Goal: Ask a question

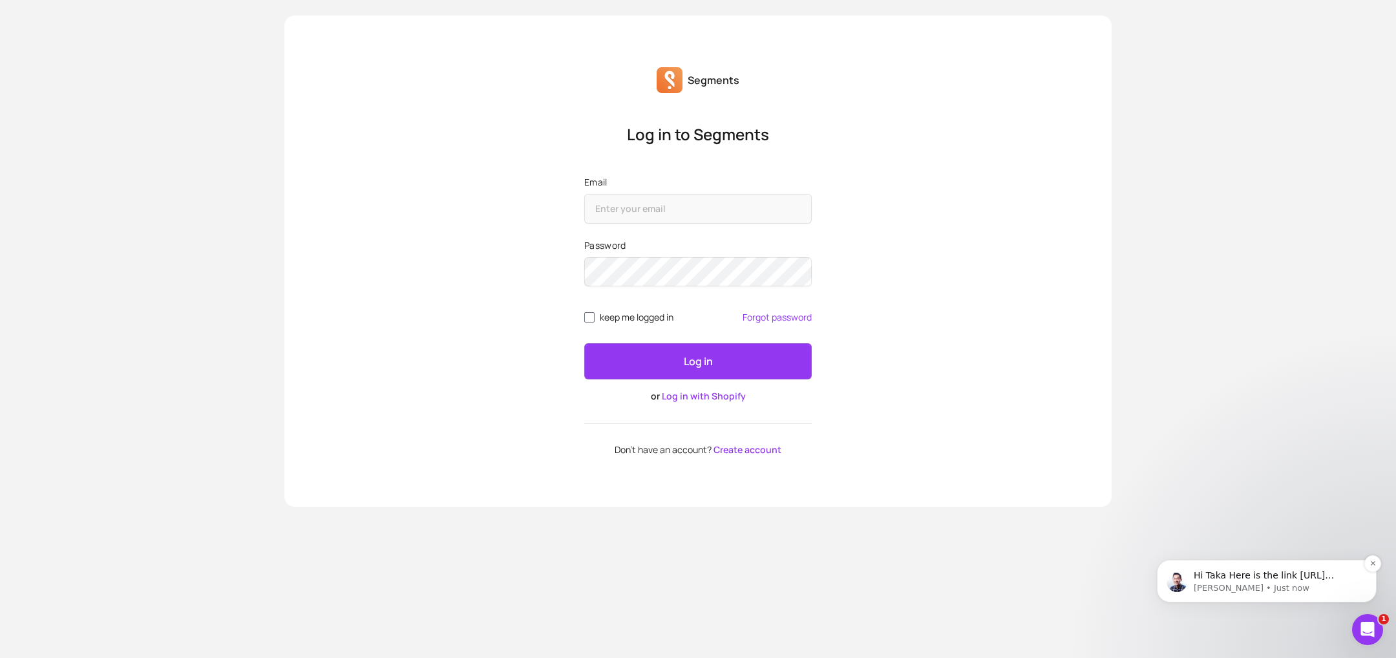
click at [1250, 581] on p "Hi Taka Here is the link https://segments.app/subscription/pro?store_name=kanad…" at bounding box center [1276, 575] width 167 height 13
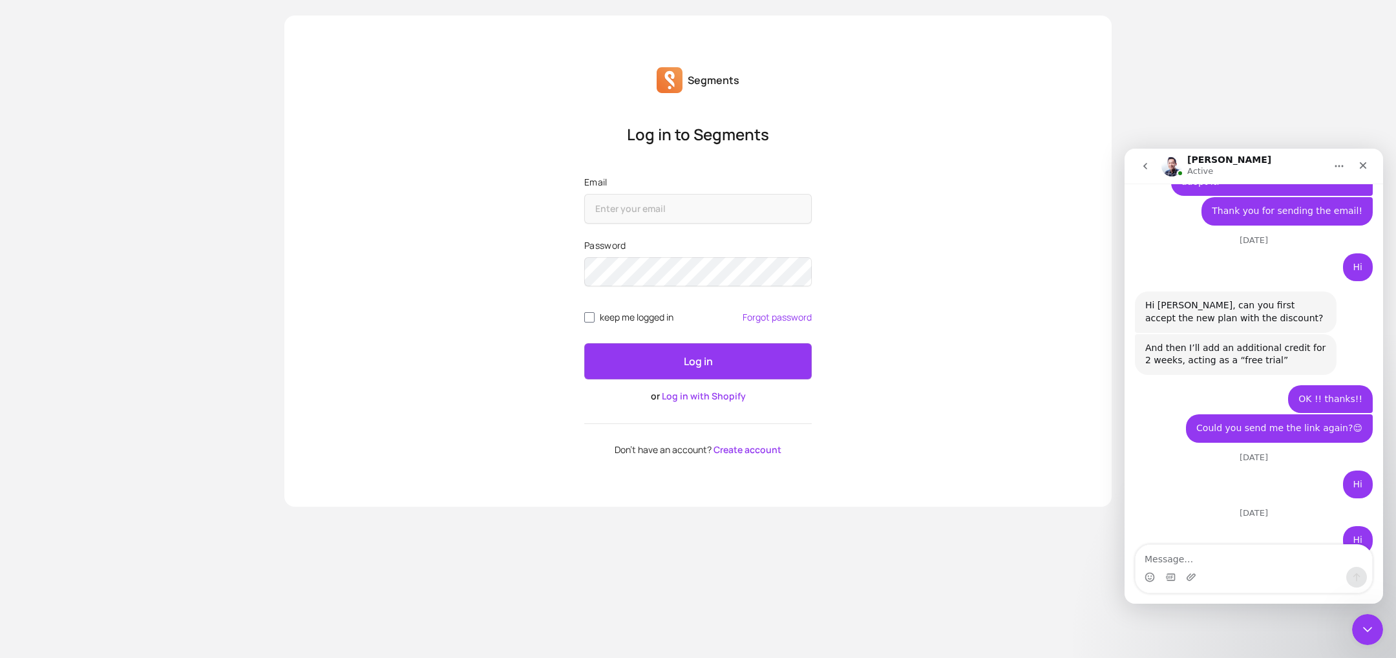
scroll to position [2229, 0]
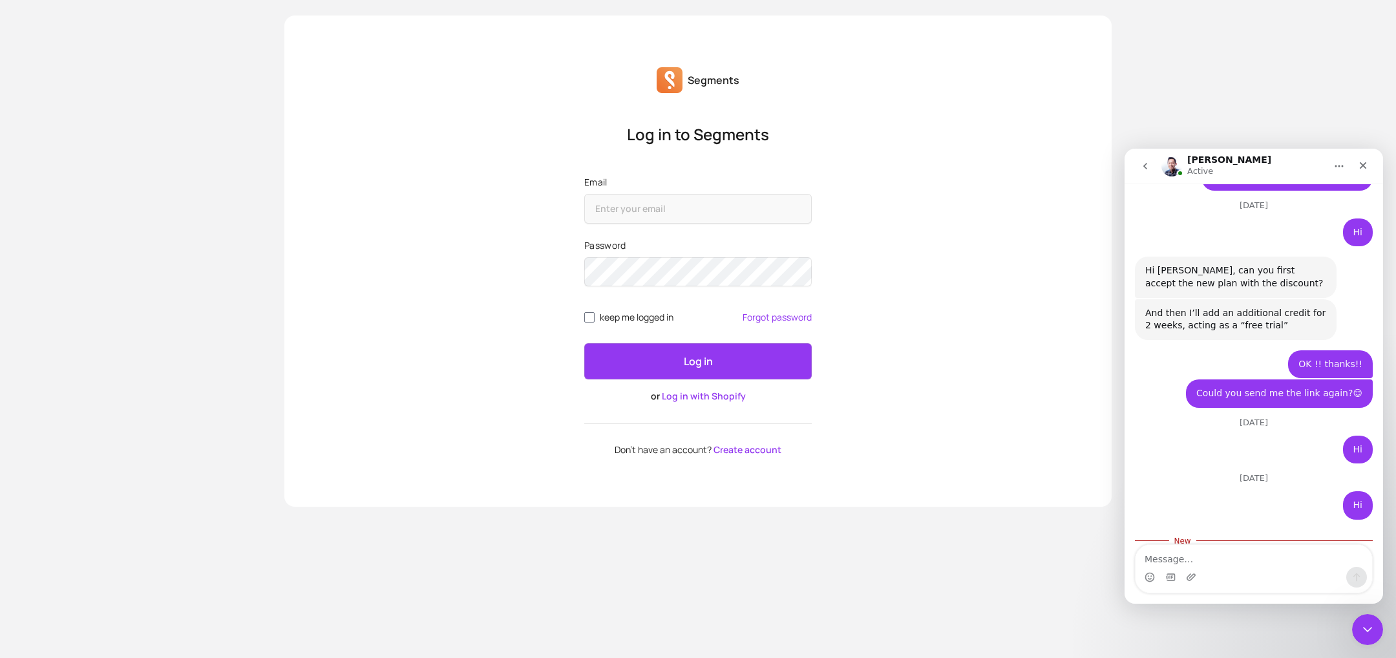
click at [1201, 560] on textarea "Message…" at bounding box center [1253, 556] width 236 height 22
type textarea "thanks!!"
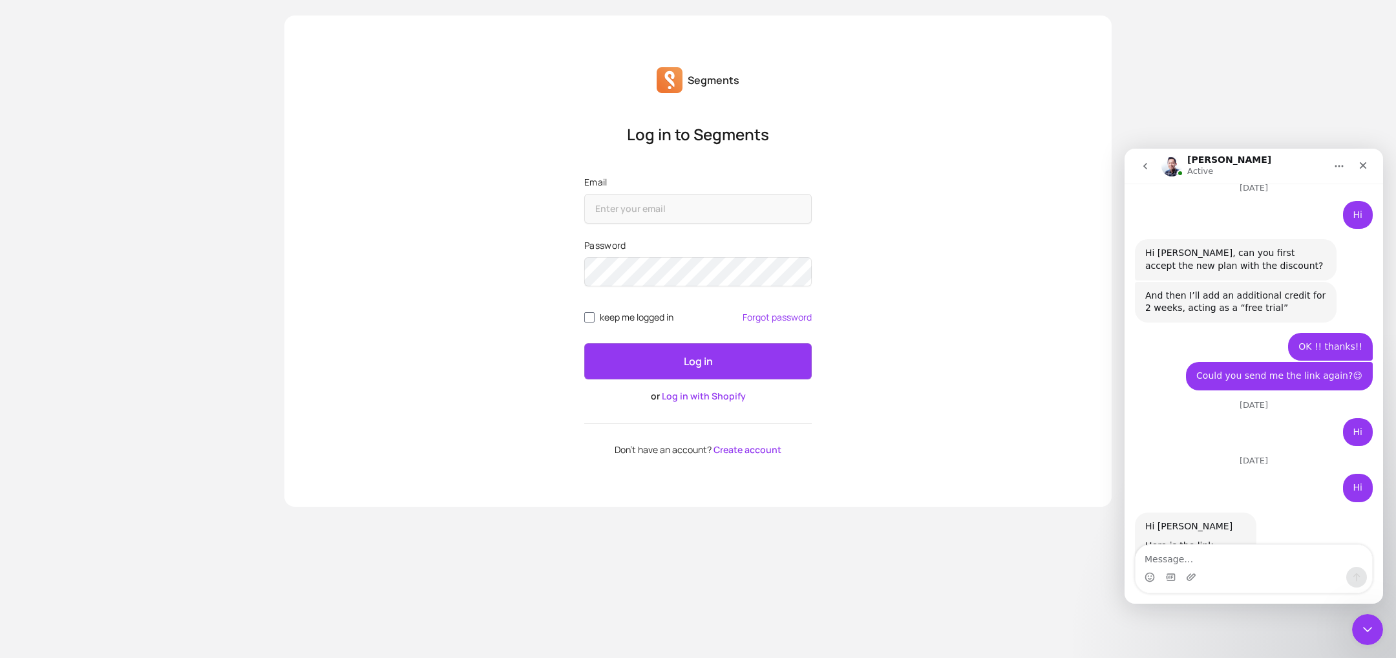
click at [1195, 558] on div "https://segments.app/subscription/pro?store_name=kanademono&discount_code=MTQtM…" at bounding box center [1195, 564] width 101 height 13
click at [1197, 559] on link "[URL][DOMAIN_NAME]" at bounding box center [1195, 564] width 101 height 10
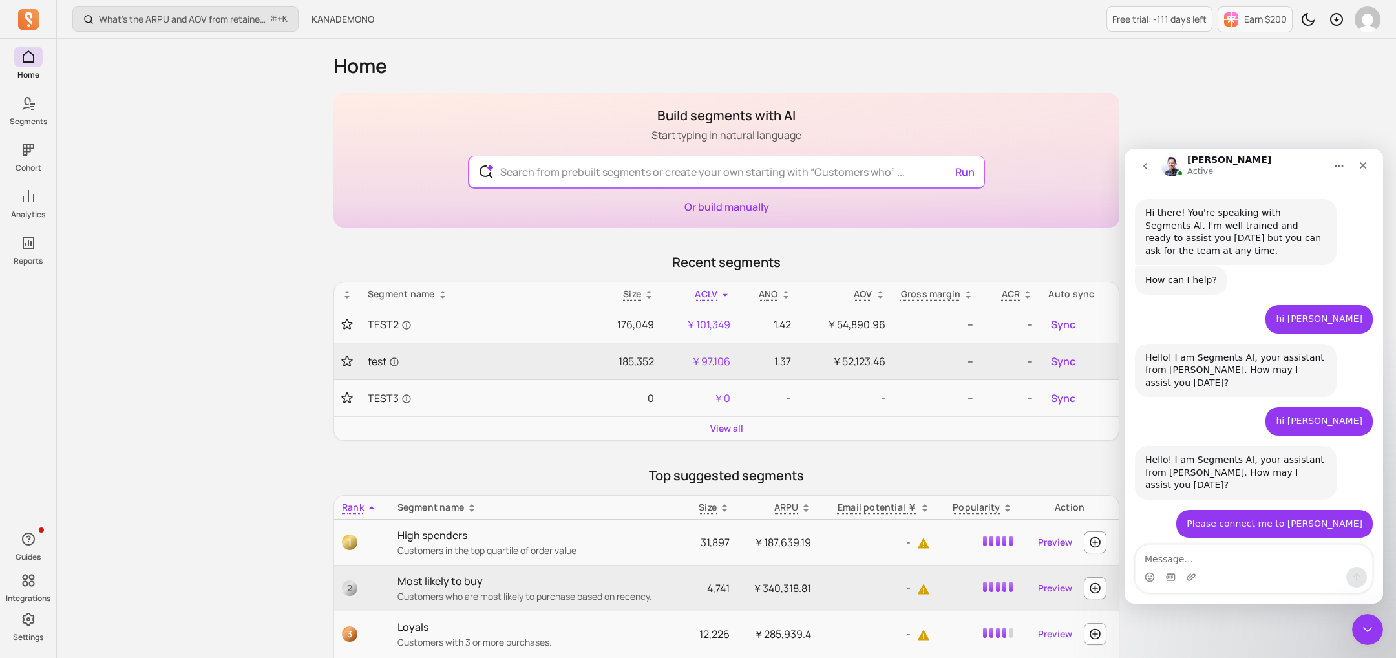
scroll to position [2247, 0]
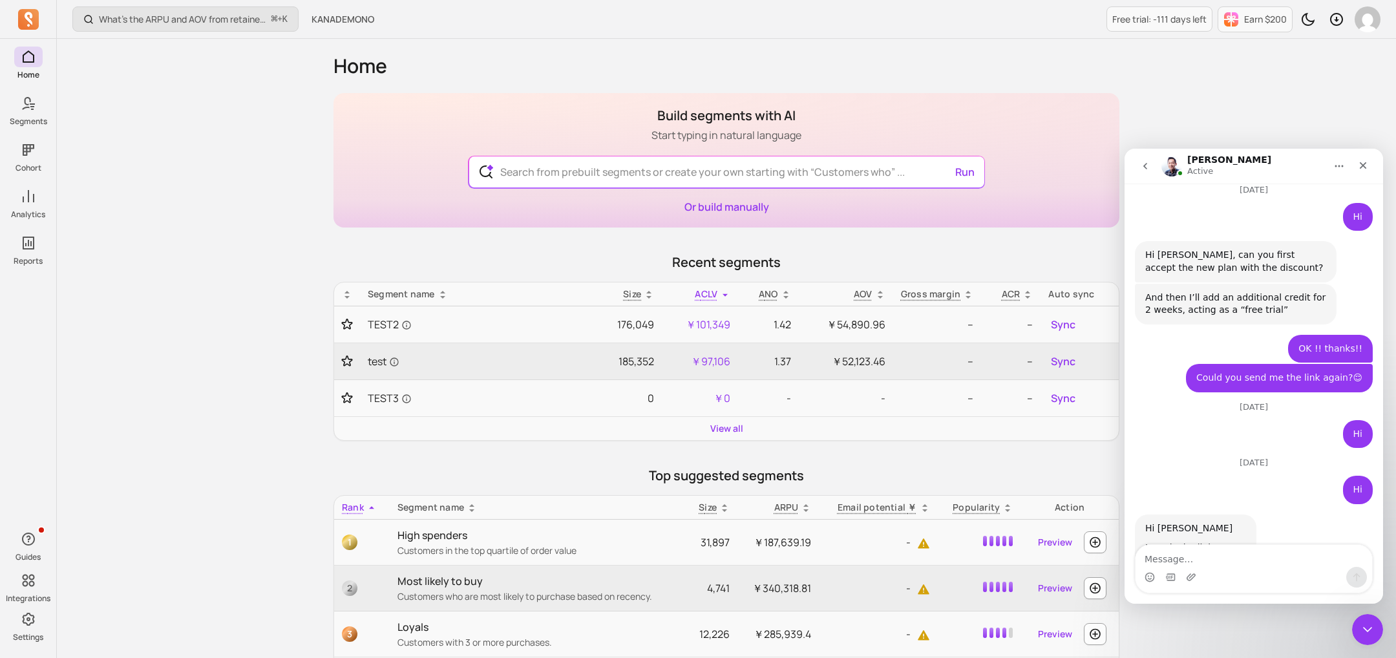
click at [1201, 561] on link "https://segments.app/subscription/pro?store_name=kanademono&discount_code=MTQtM…" at bounding box center [1195, 566] width 101 height 10
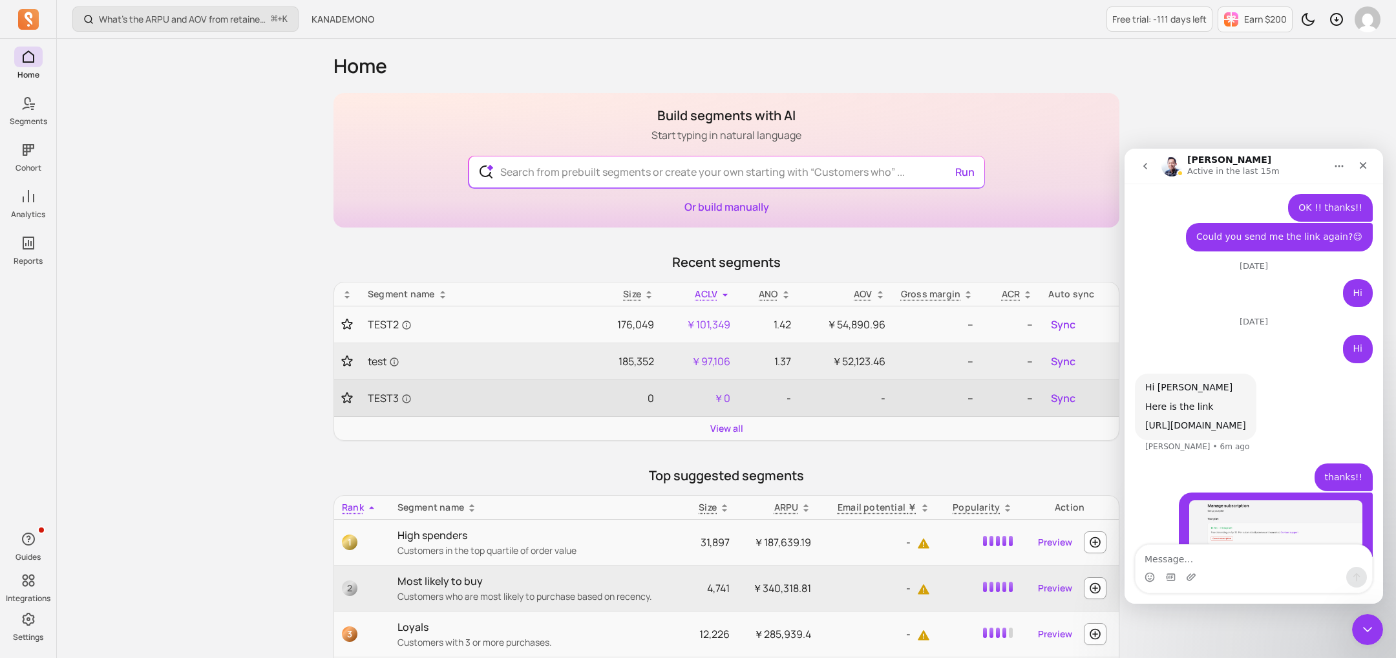
scroll to position [2390, 0]
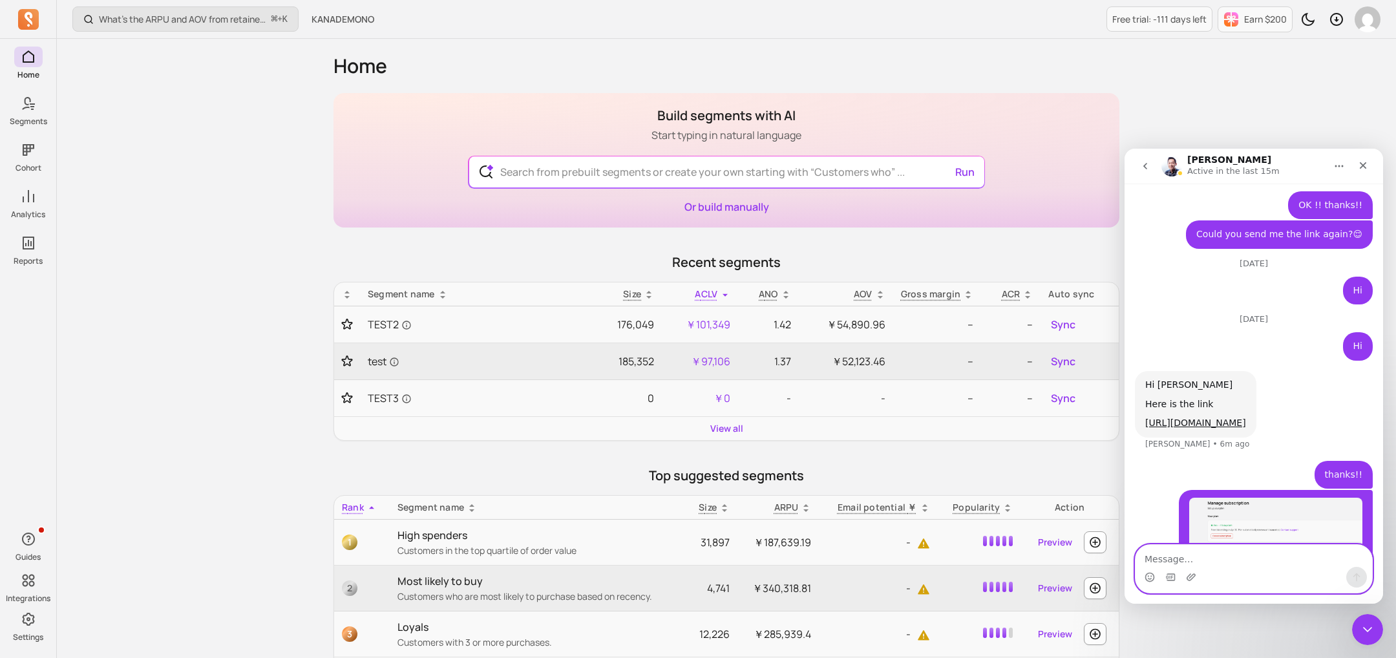
click at [1295, 554] on textarea "Message…" at bounding box center [1253, 556] width 236 height 22
paste textarea "I’ve registered for the subscription. Will this screen be updated?"
type textarea "I’ve registered for the subscription. Will this screen be updated?"
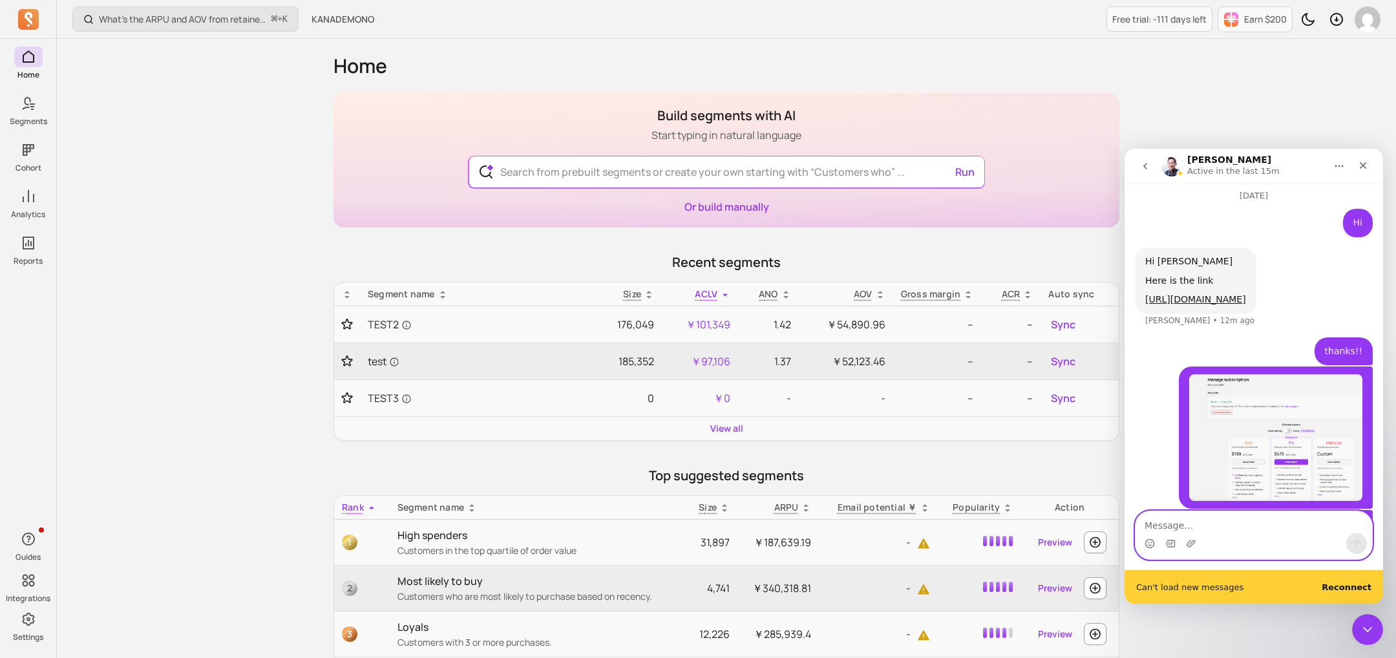
scroll to position [2512, 0]
click at [1328, 582] on b "Reconnect" at bounding box center [1346, 587] width 50 height 10
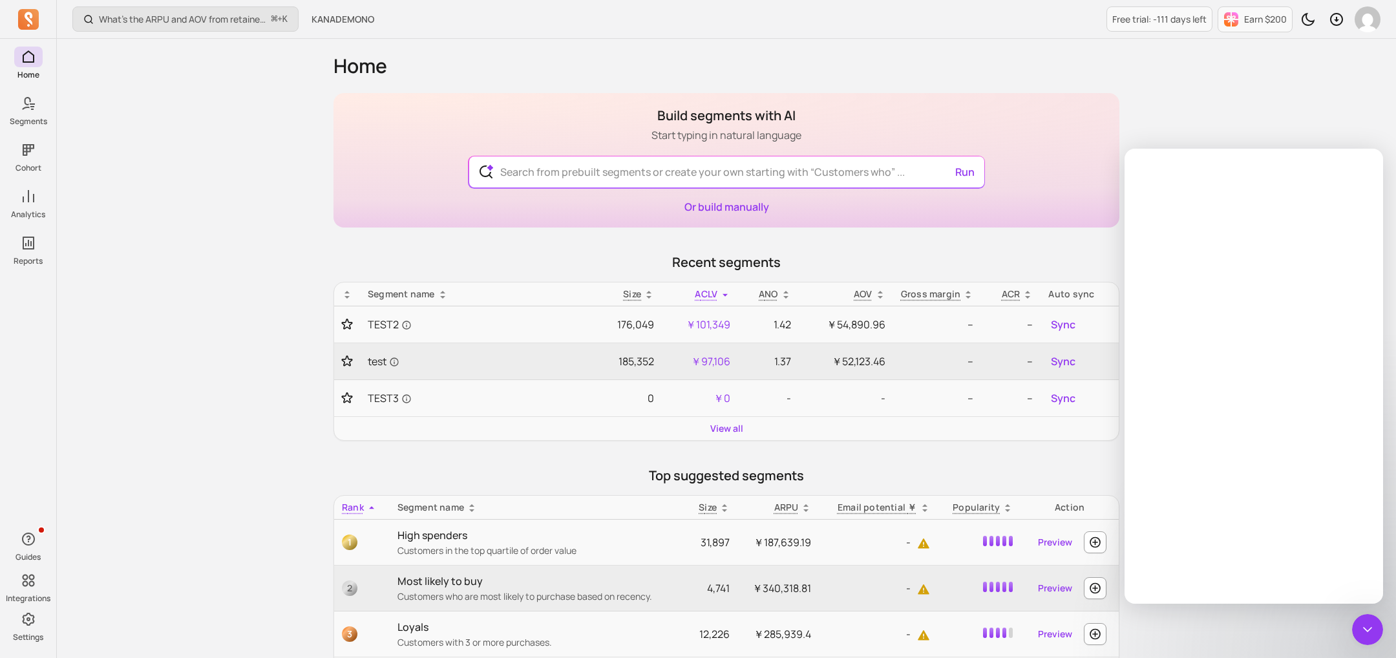
scroll to position [0, 0]
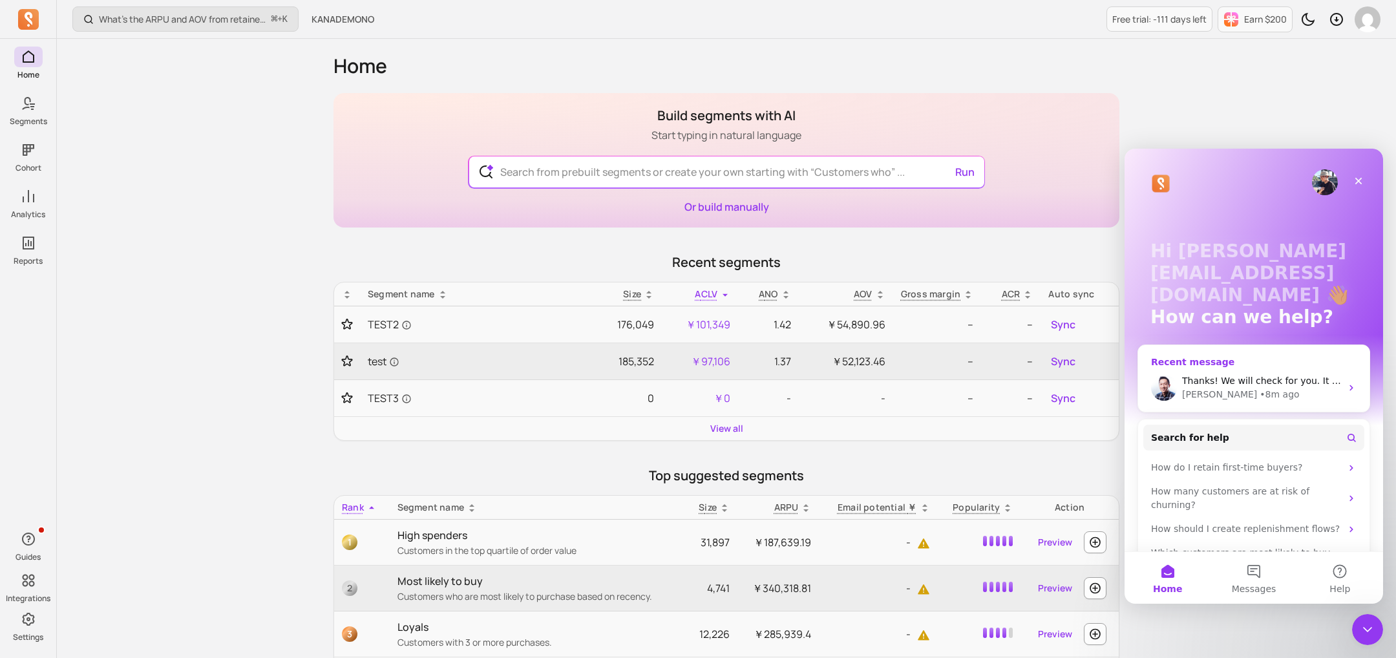
click at [1277, 384] on span "Thanks! We will check for you. It should be fine" at bounding box center [1289, 380] width 214 height 10
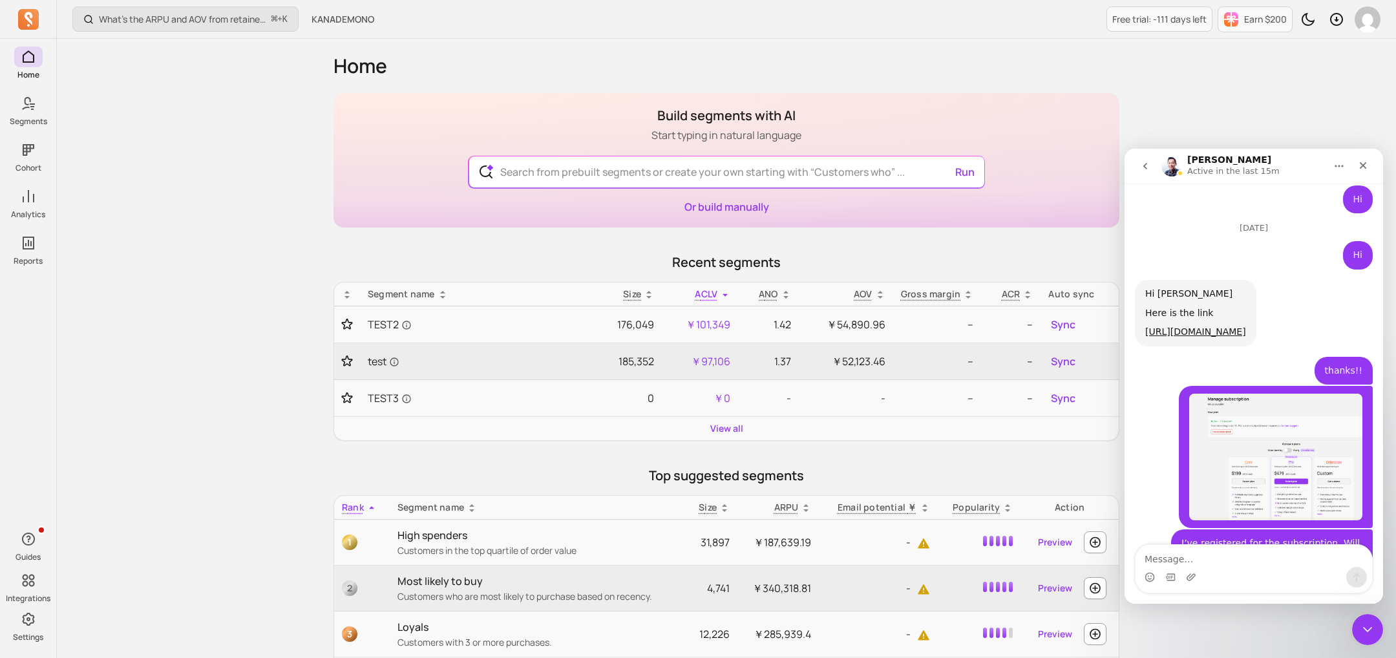
scroll to position [2483, 0]
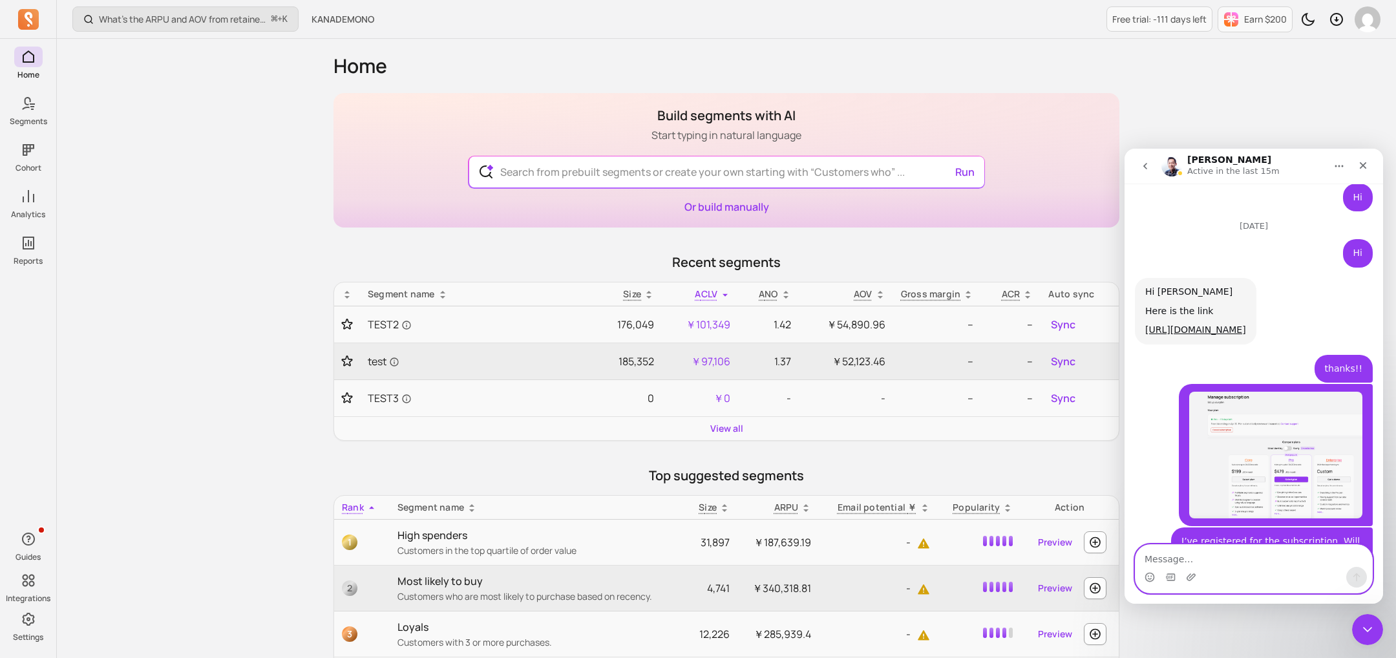
paste textarea "Also, could you let me know the refund status on Shopify’s side?"
type textarea "Also, could you let me know the refund status on Shopify’s side?"
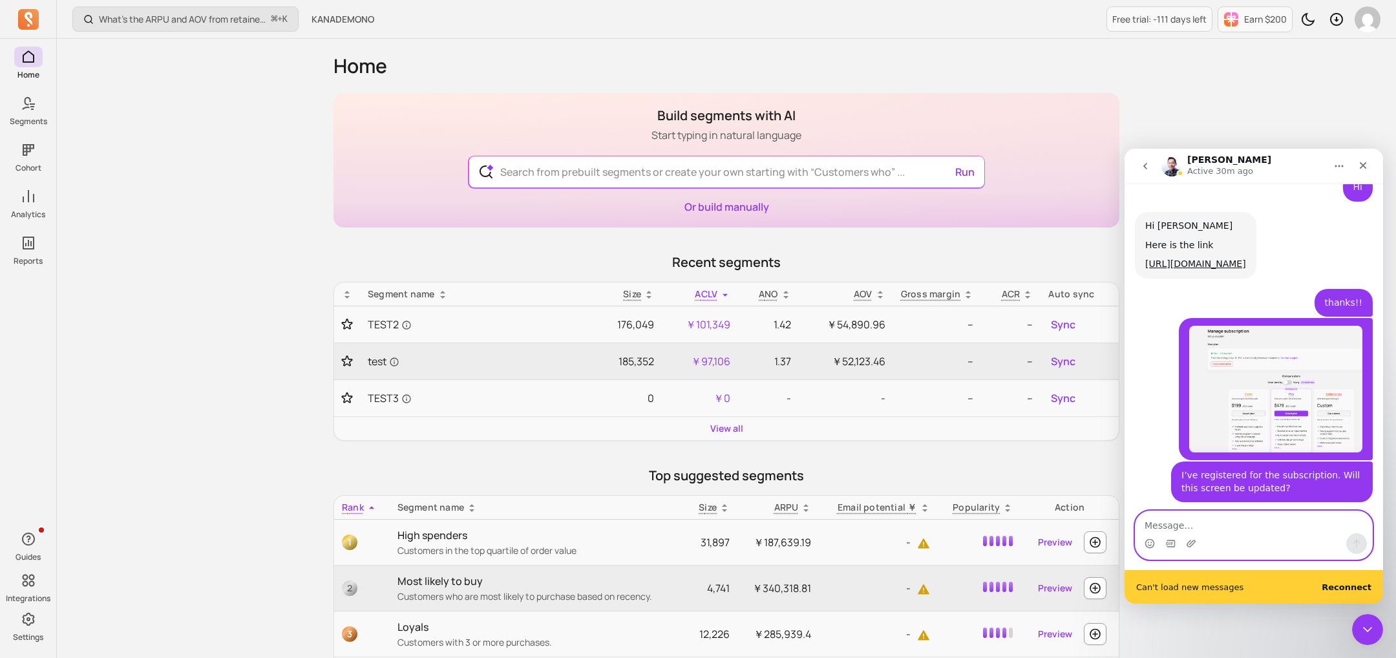
scroll to position [2568, 0]
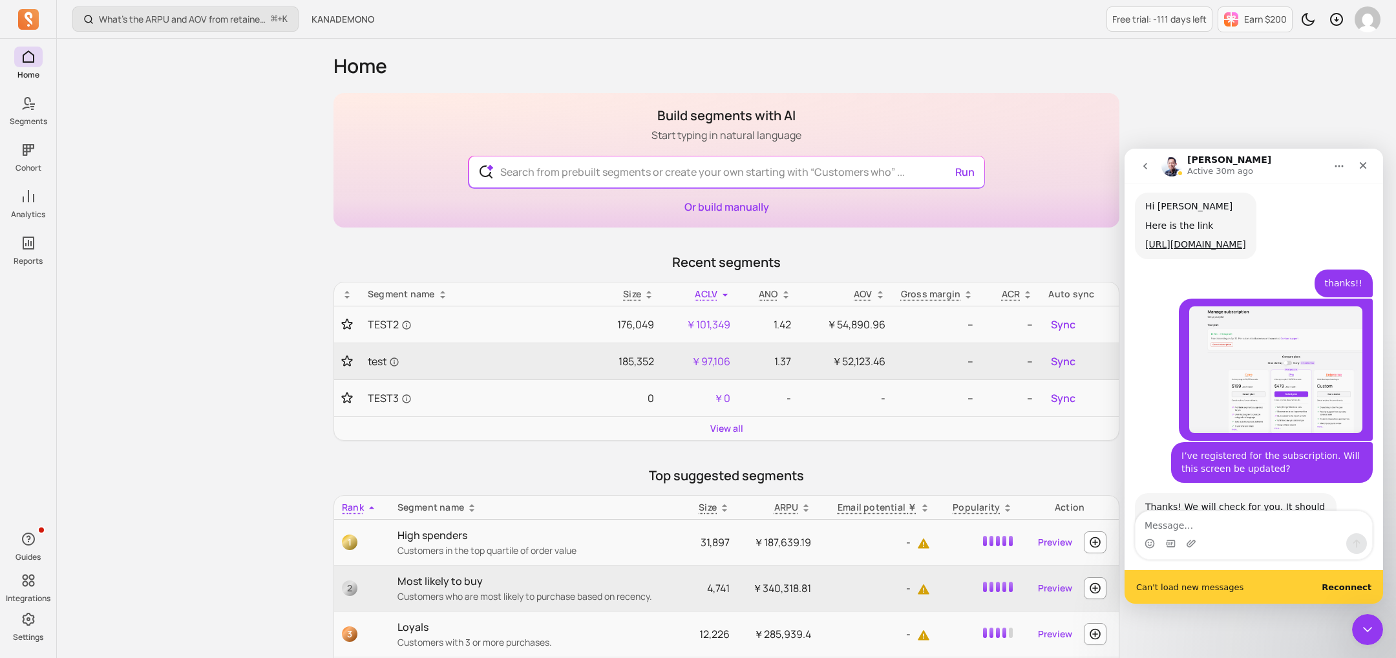
click at [1332, 583] on b "Reconnect" at bounding box center [1346, 587] width 50 height 10
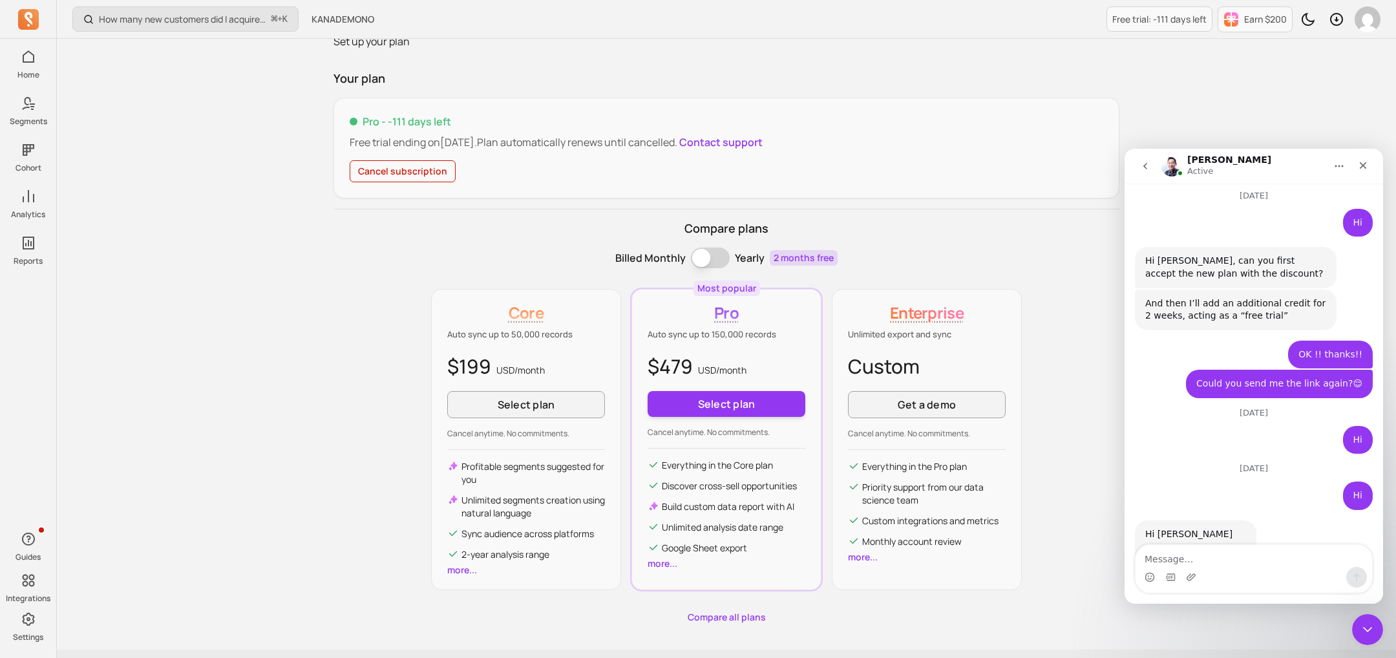
scroll to position [2247, 0]
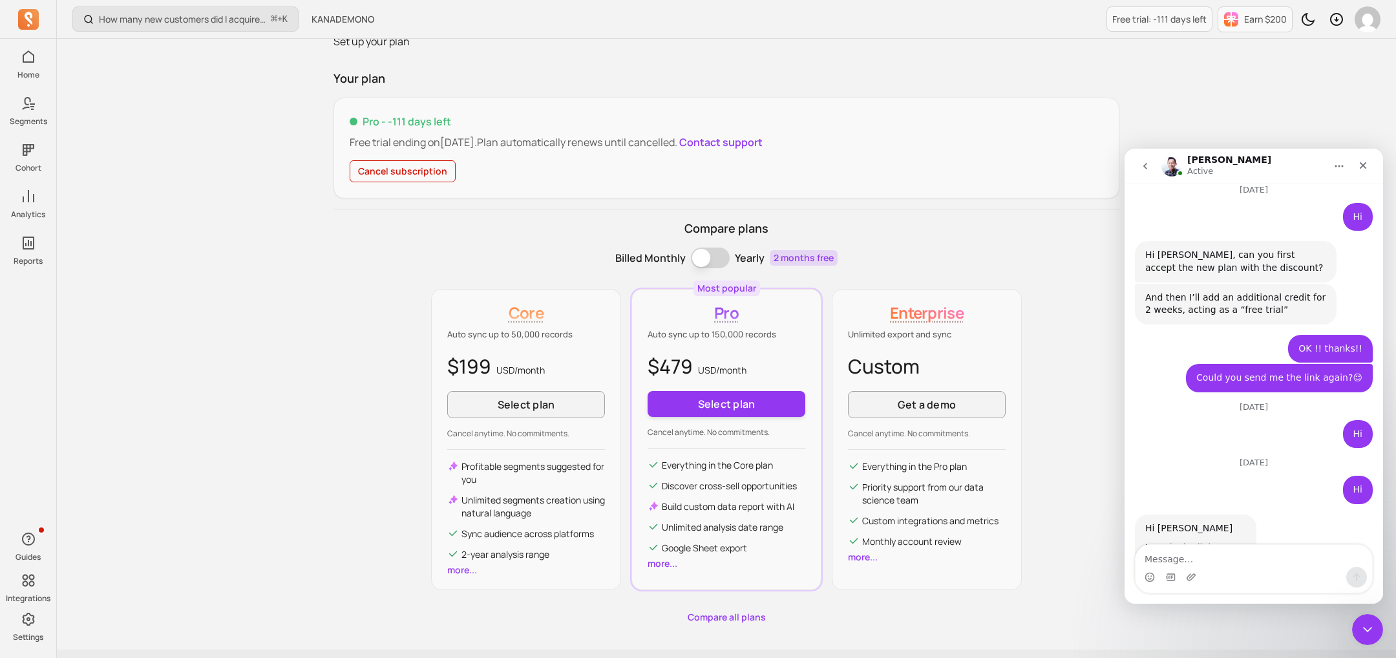
click at [1149, 561] on link "https://segments.app/subscription/pro?store_name=kanademono&discount_code=MTQtM…" at bounding box center [1195, 566] width 101 height 10
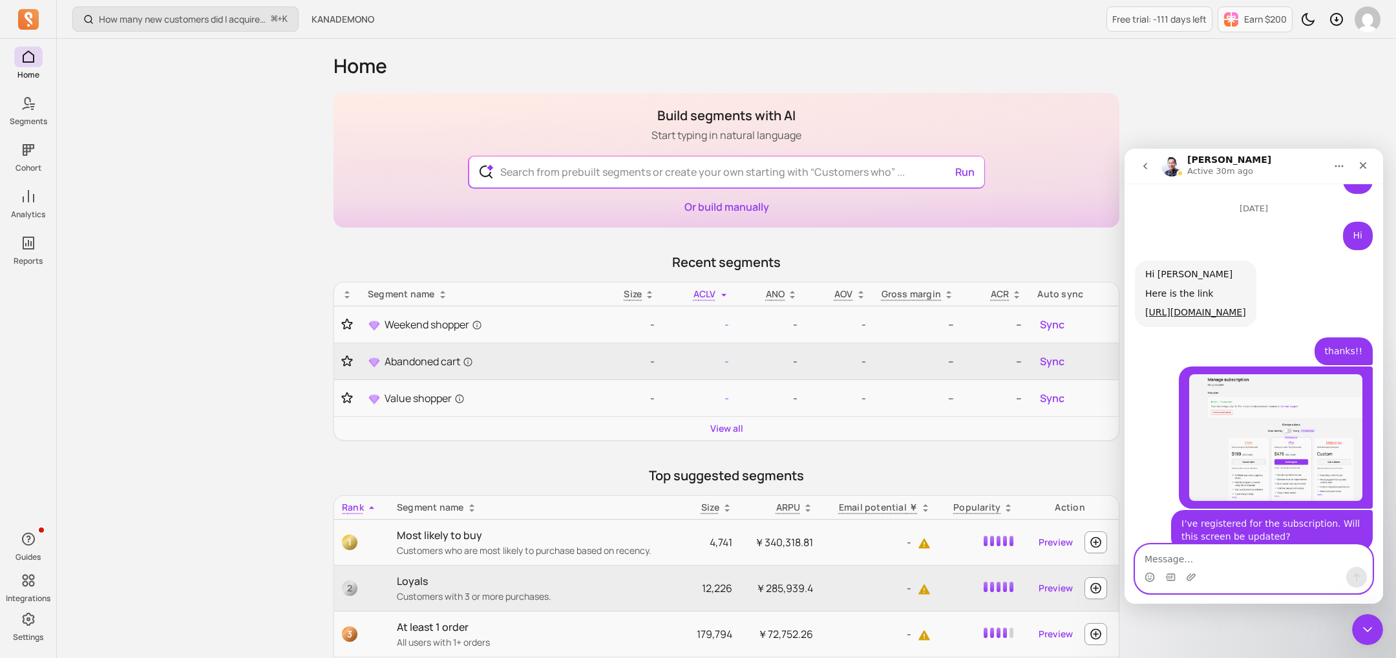
scroll to position [2497, 0]
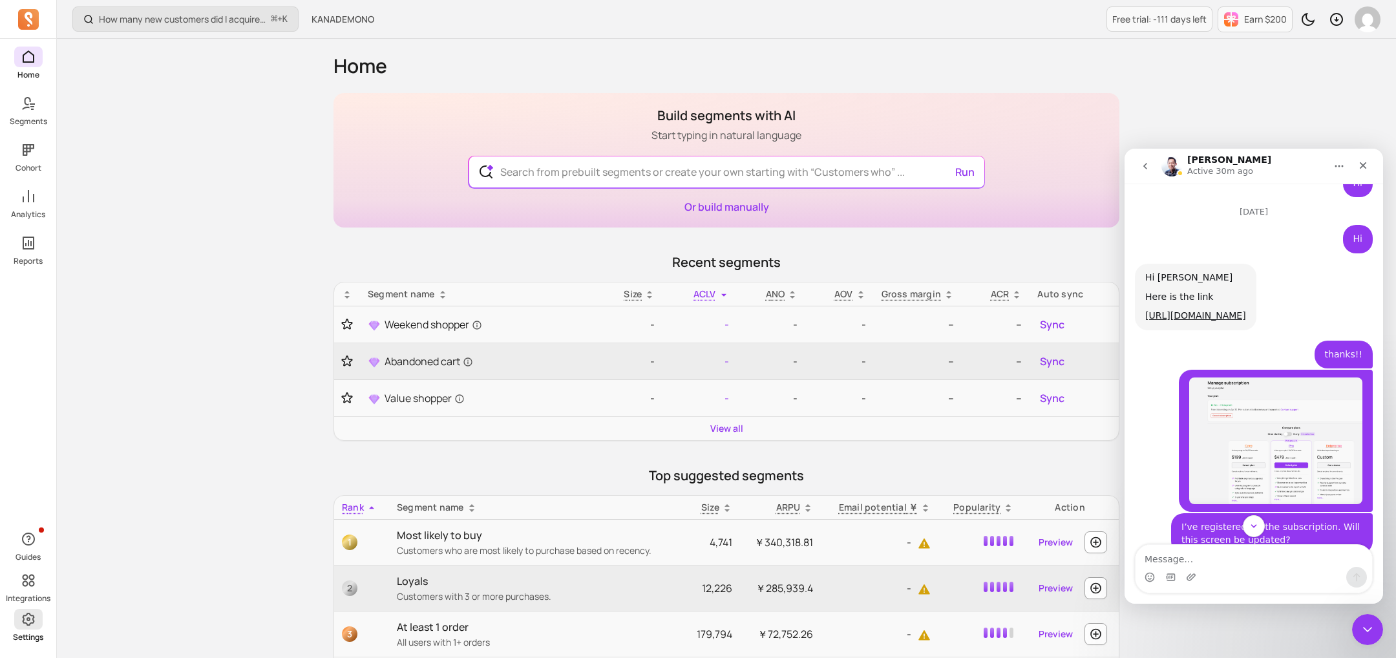
click at [32, 625] on icon at bounding box center [29, 619] width 16 height 16
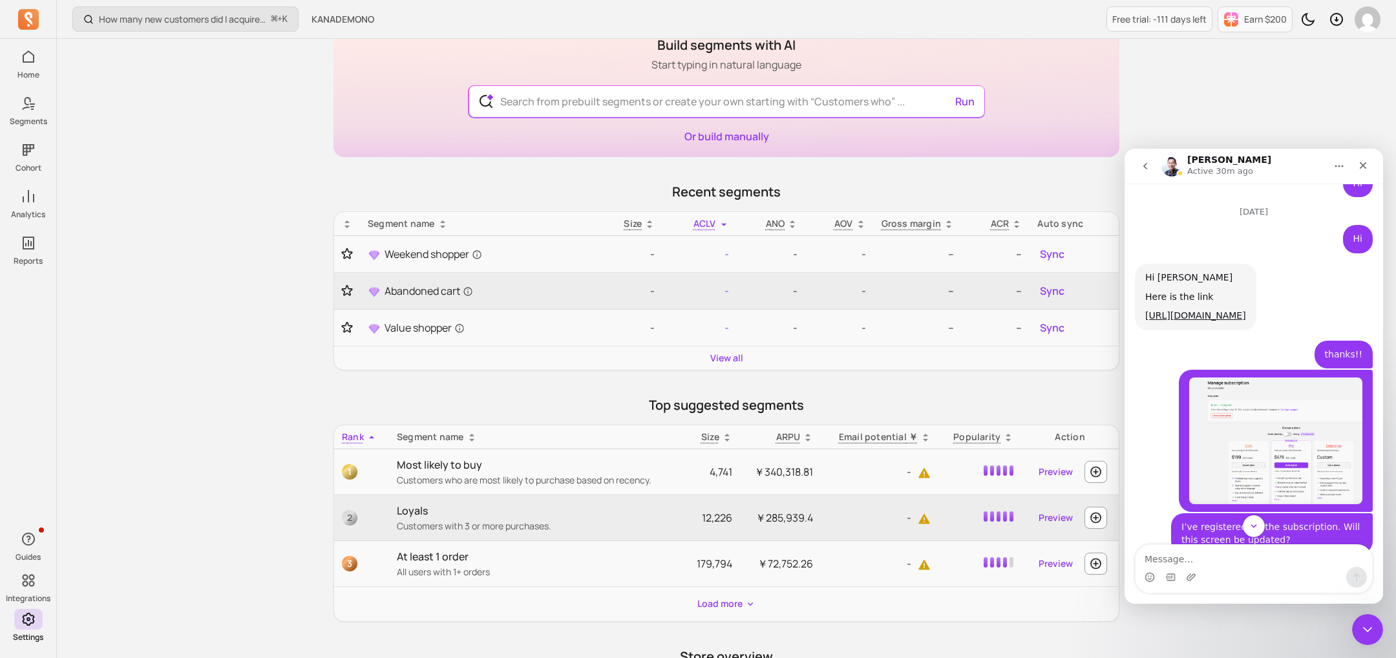
scroll to position [52, 0]
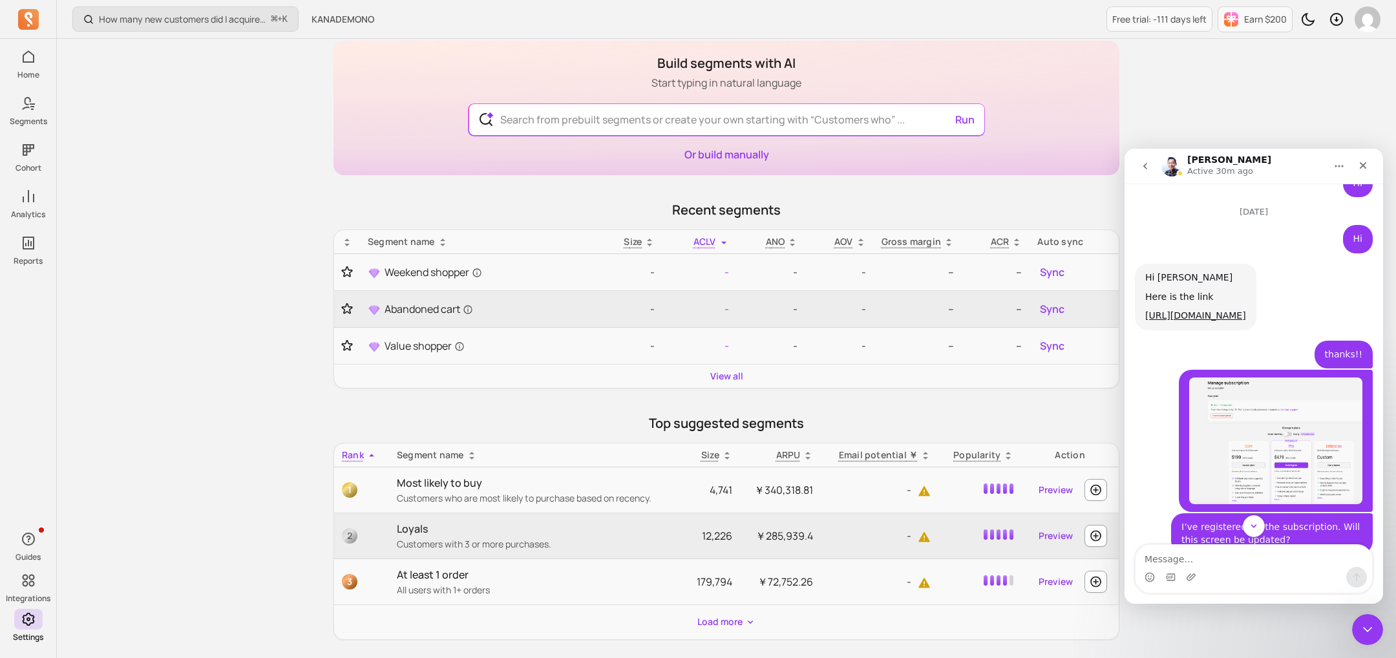
click at [1294, 377] on img "takaaki.tokunaga@kanademono.design says…" at bounding box center [1275, 440] width 173 height 126
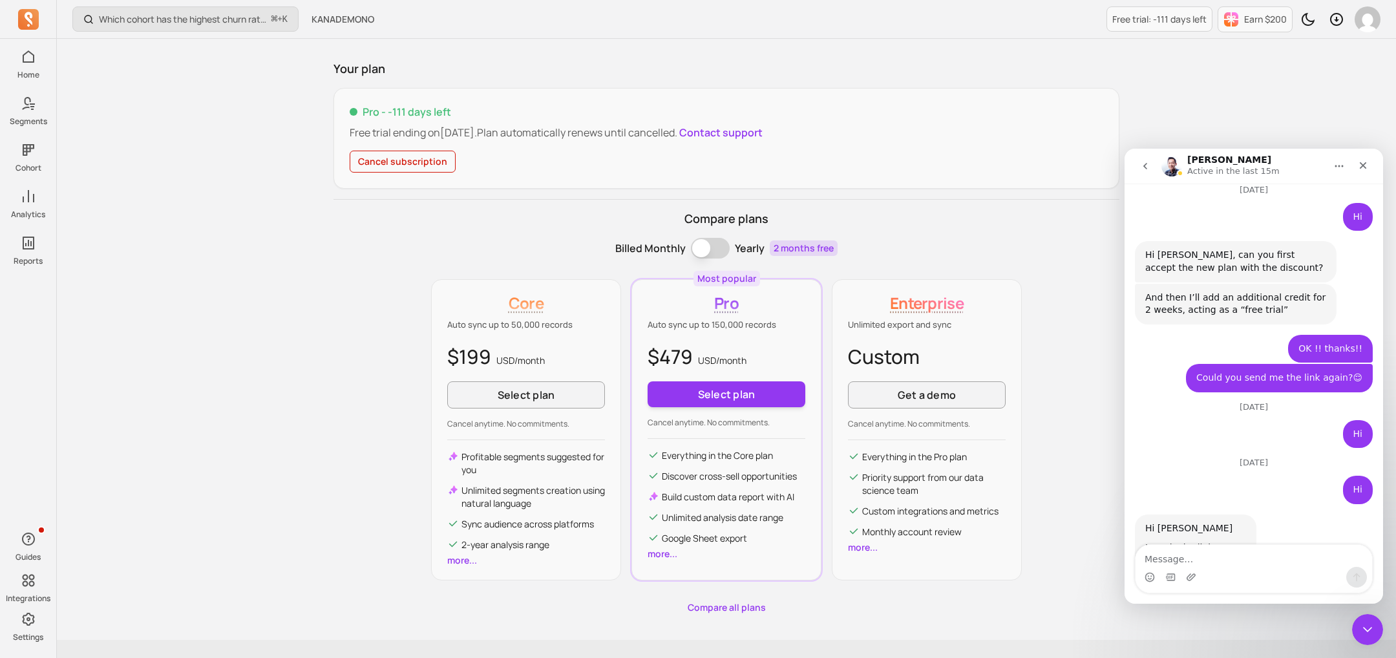
scroll to position [56, 0]
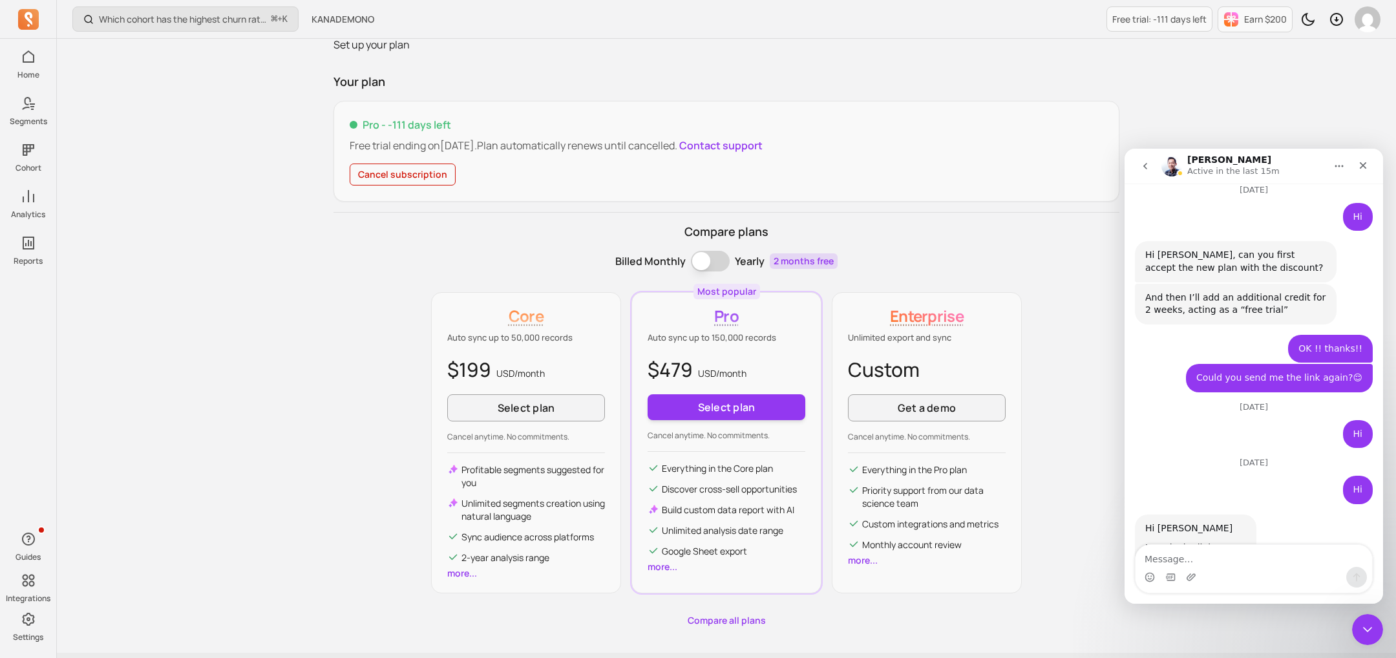
click at [368, 127] on p "Pro - -111 days left" at bounding box center [726, 125] width 753 height 16
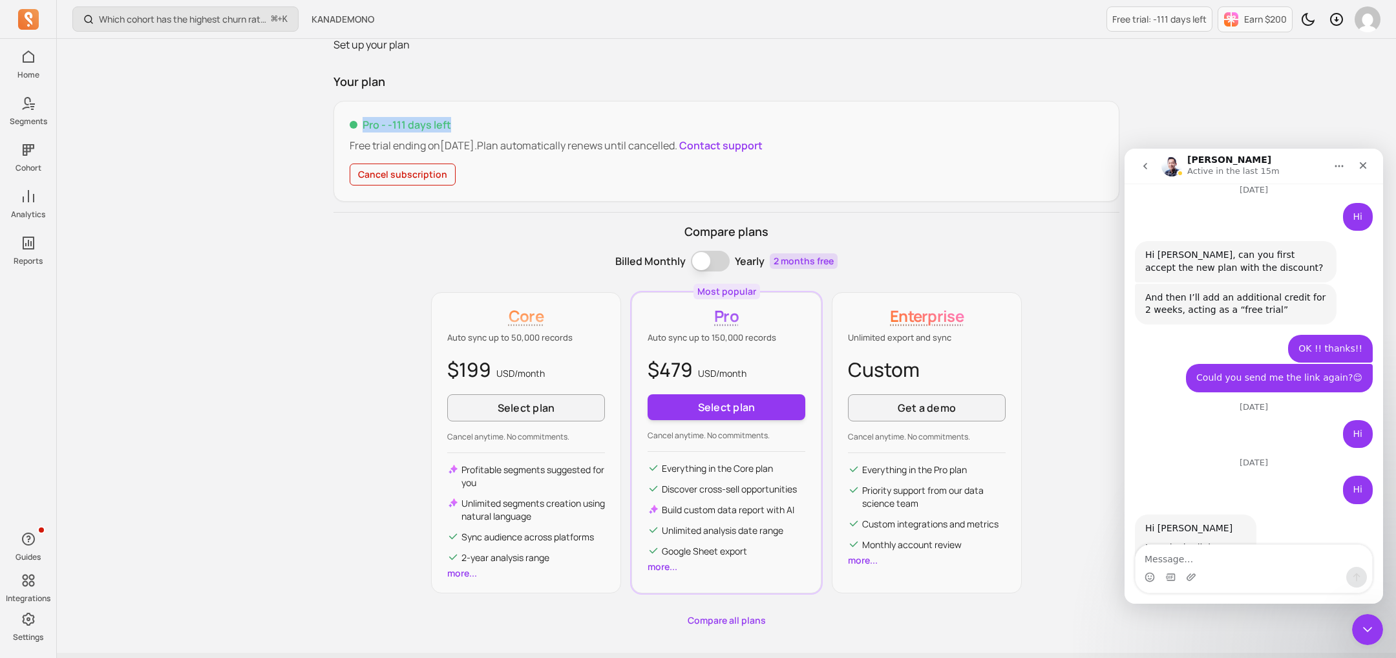
click at [368, 127] on p "Pro - -111 days left" at bounding box center [726, 125] width 753 height 16
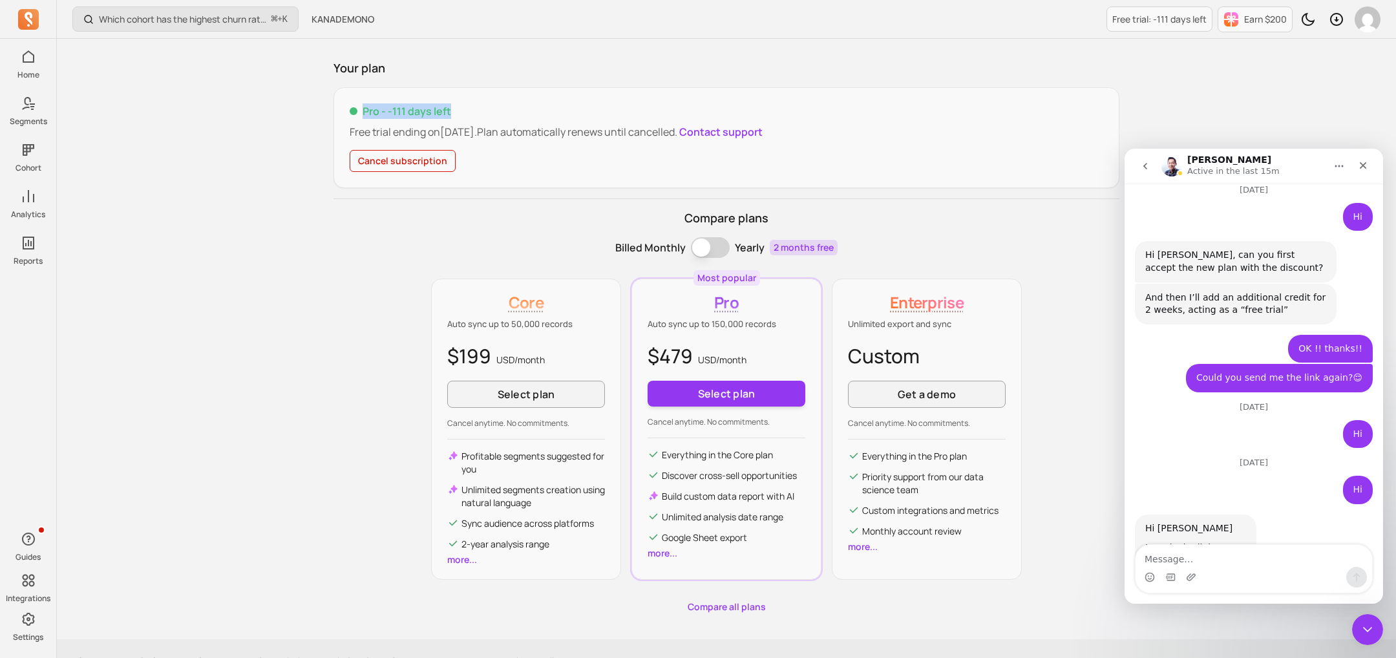
scroll to position [73, 0]
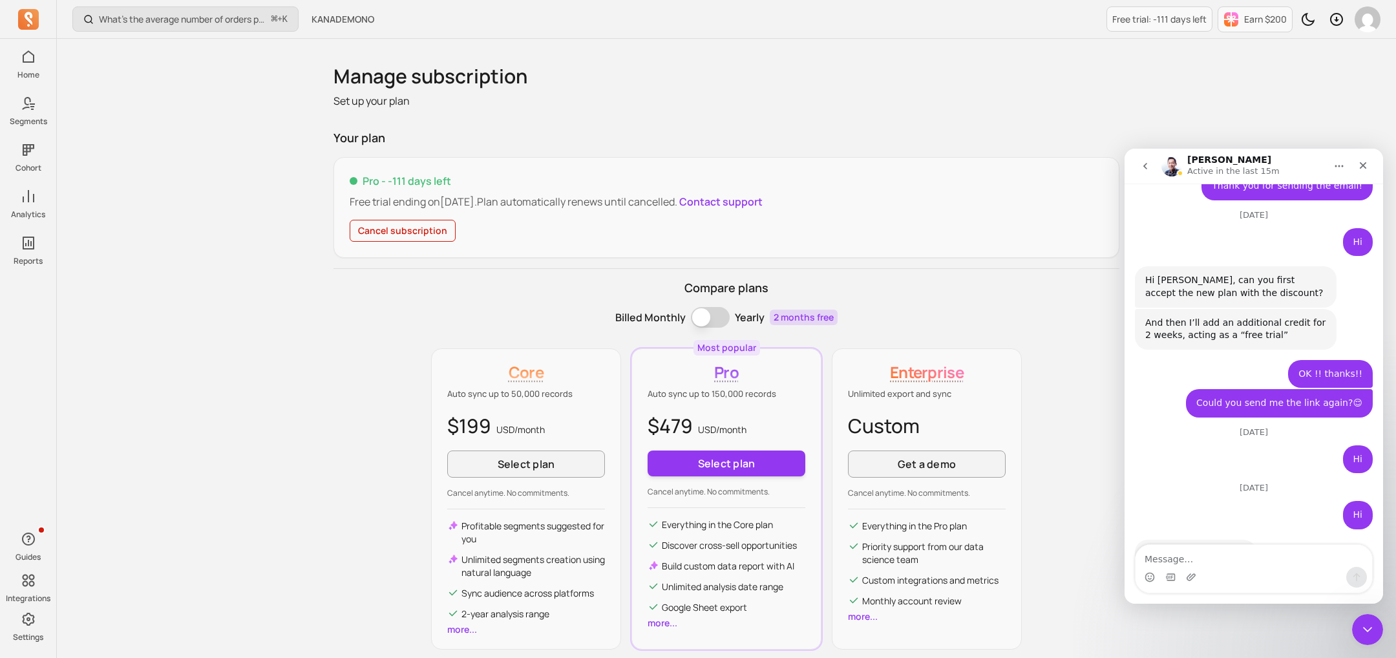
scroll to position [2247, 0]
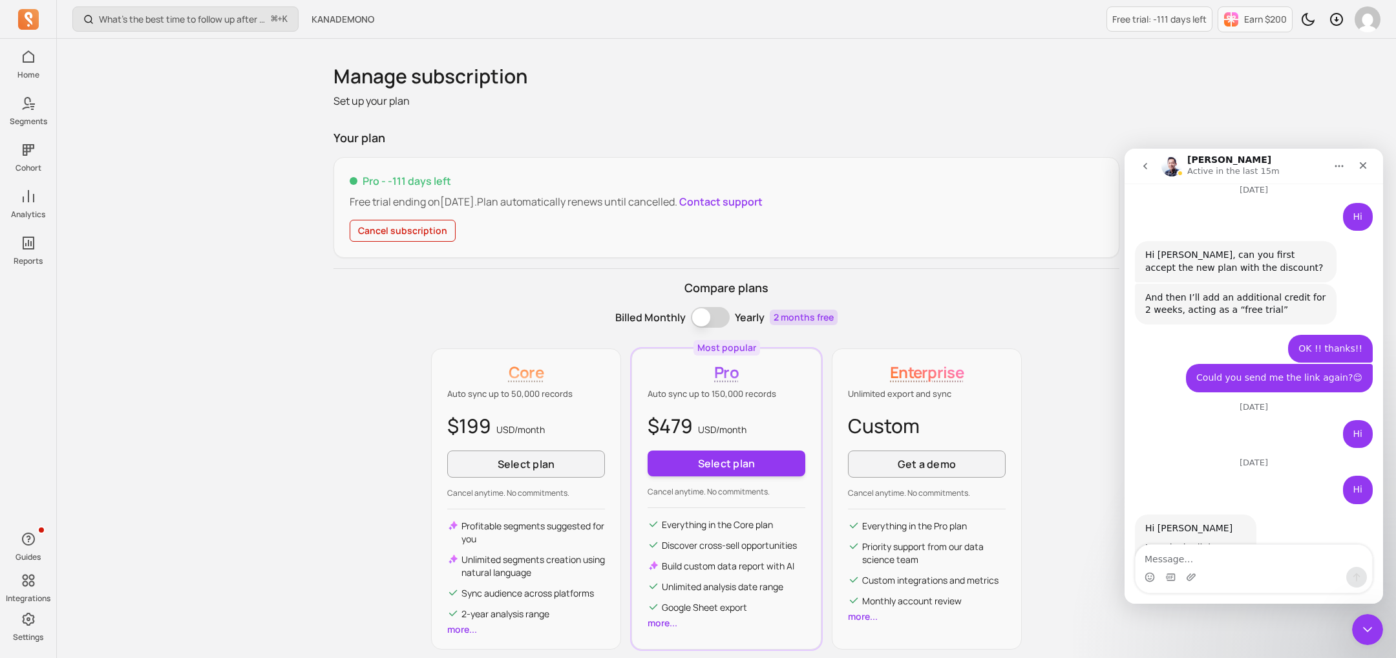
click at [1163, 576] on div "Intercom messenger" at bounding box center [1253, 577] width 236 height 21
click at [1191, 576] on icon "Upload attachment" at bounding box center [1190, 576] width 9 height 7
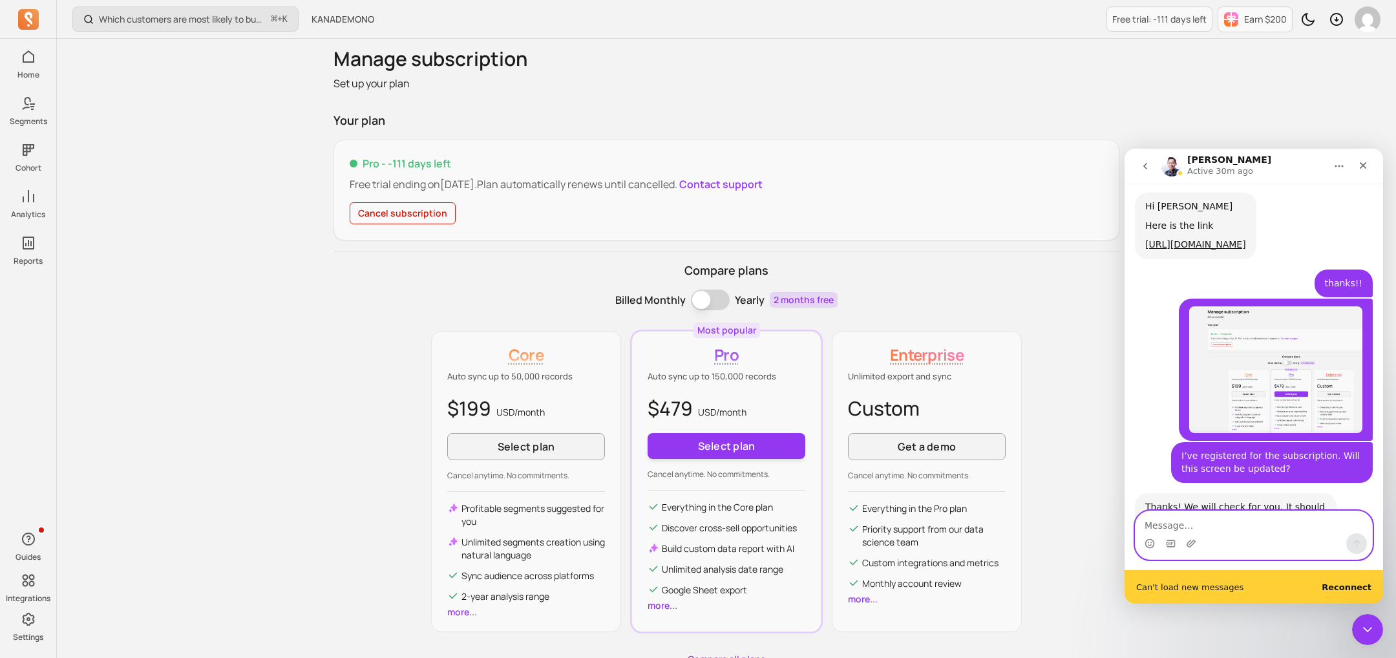
scroll to position [23, 0]
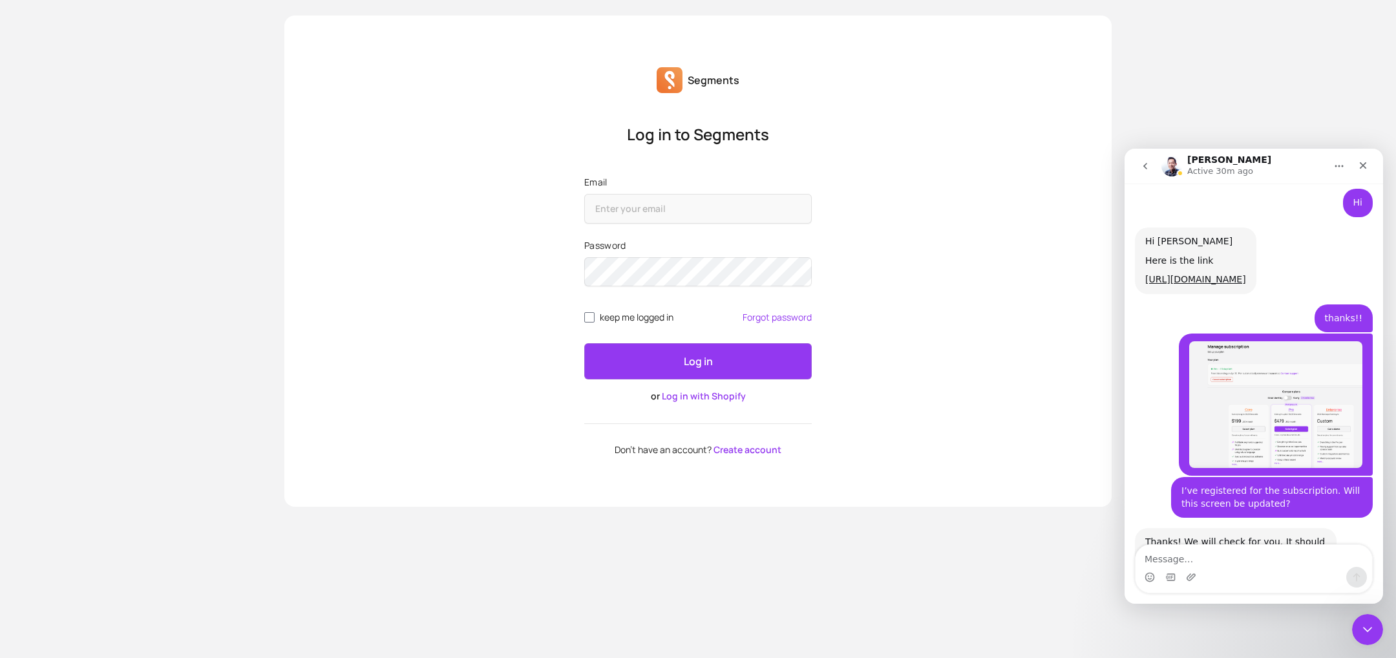
scroll to position [2534, 0]
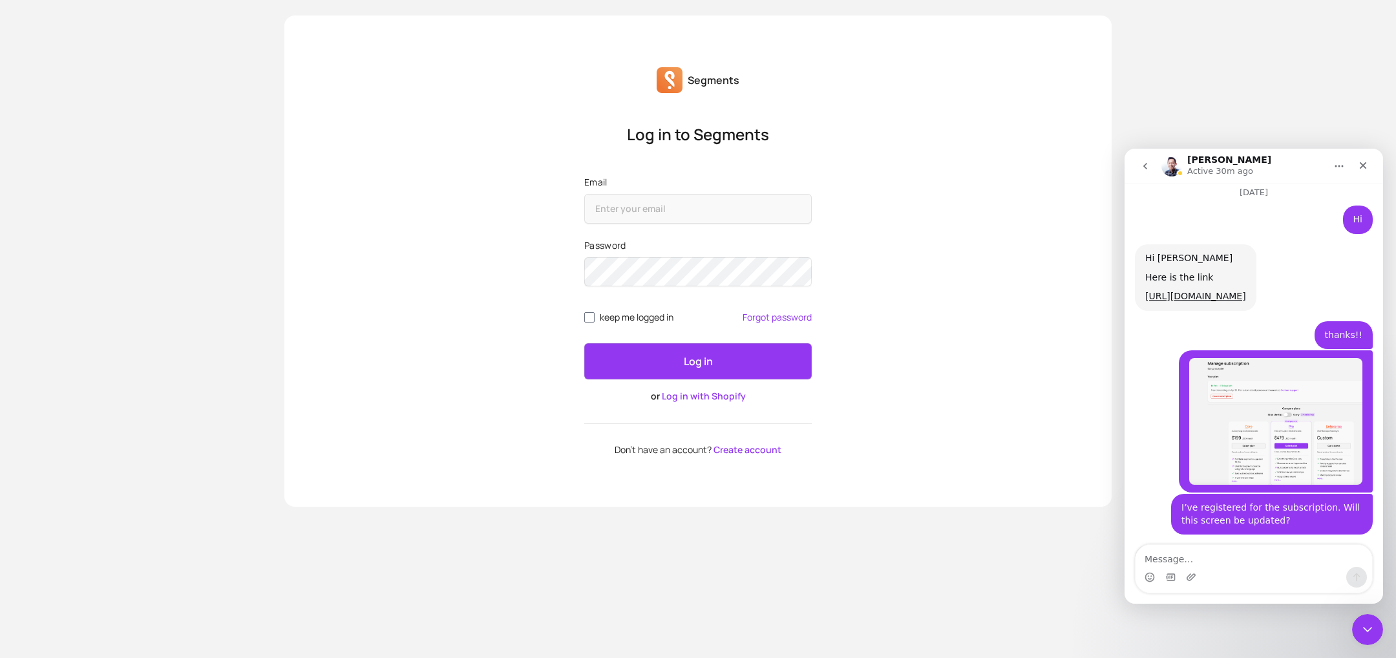
scroll to position [2507, 0]
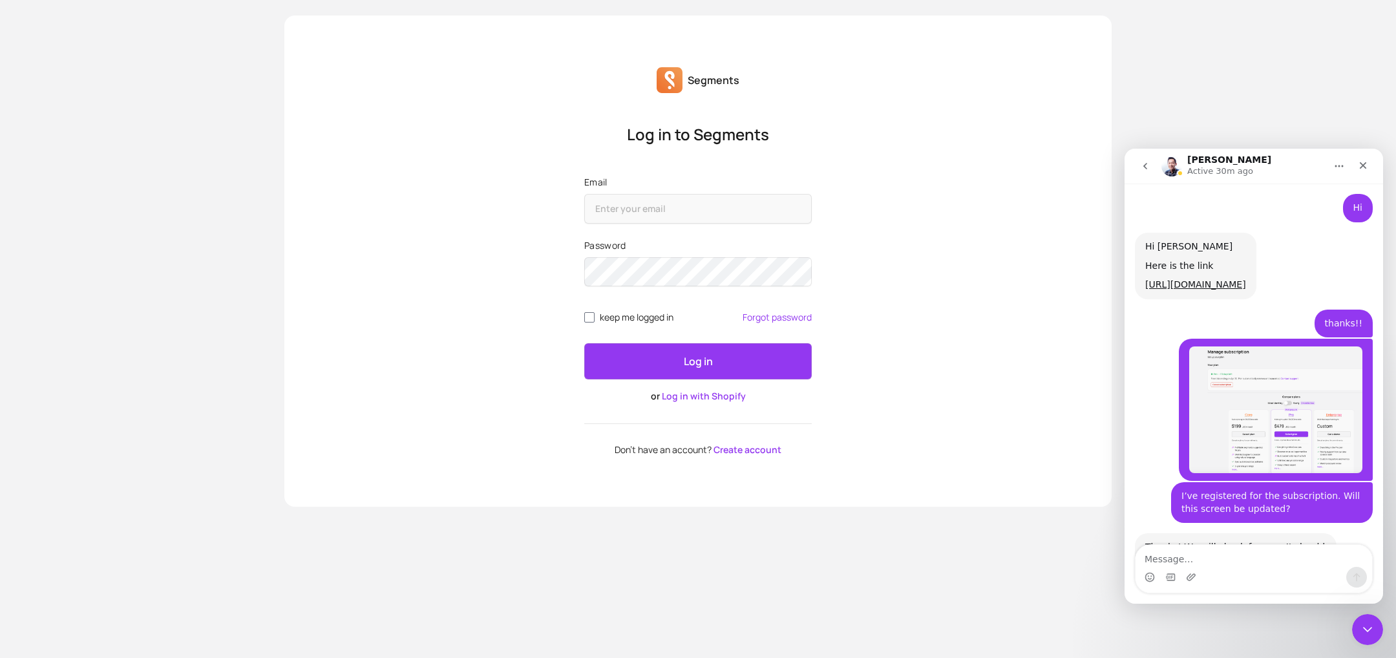
scroll to position [2534, 0]
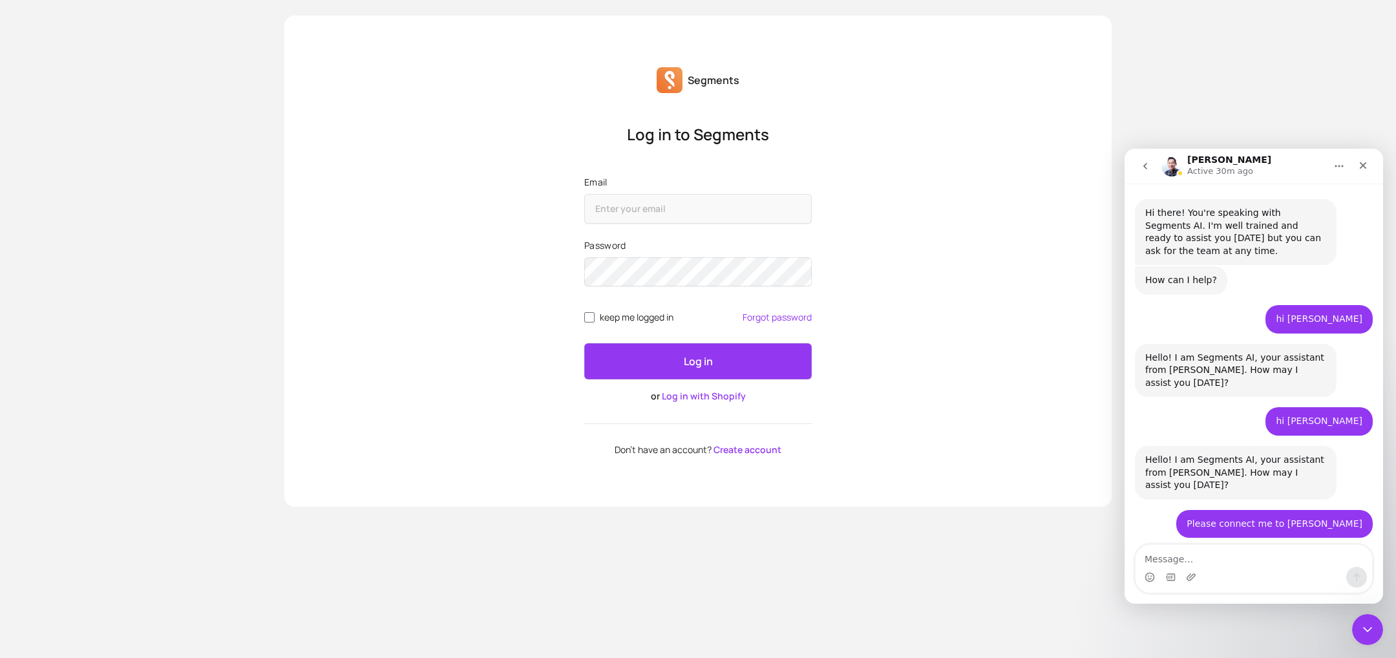
scroll to position [2, 0]
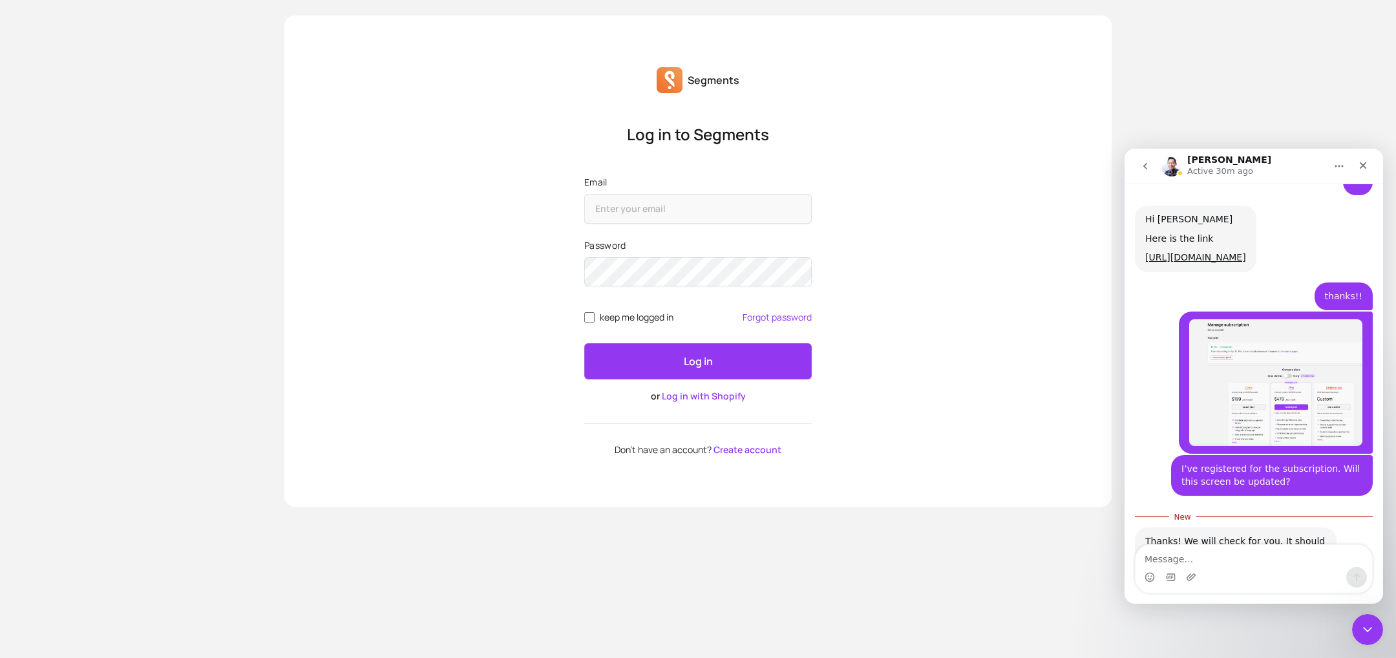
click at [1239, 319] on img "takaaki.tokunaga@kanademono.design says…" at bounding box center [1275, 382] width 173 height 126
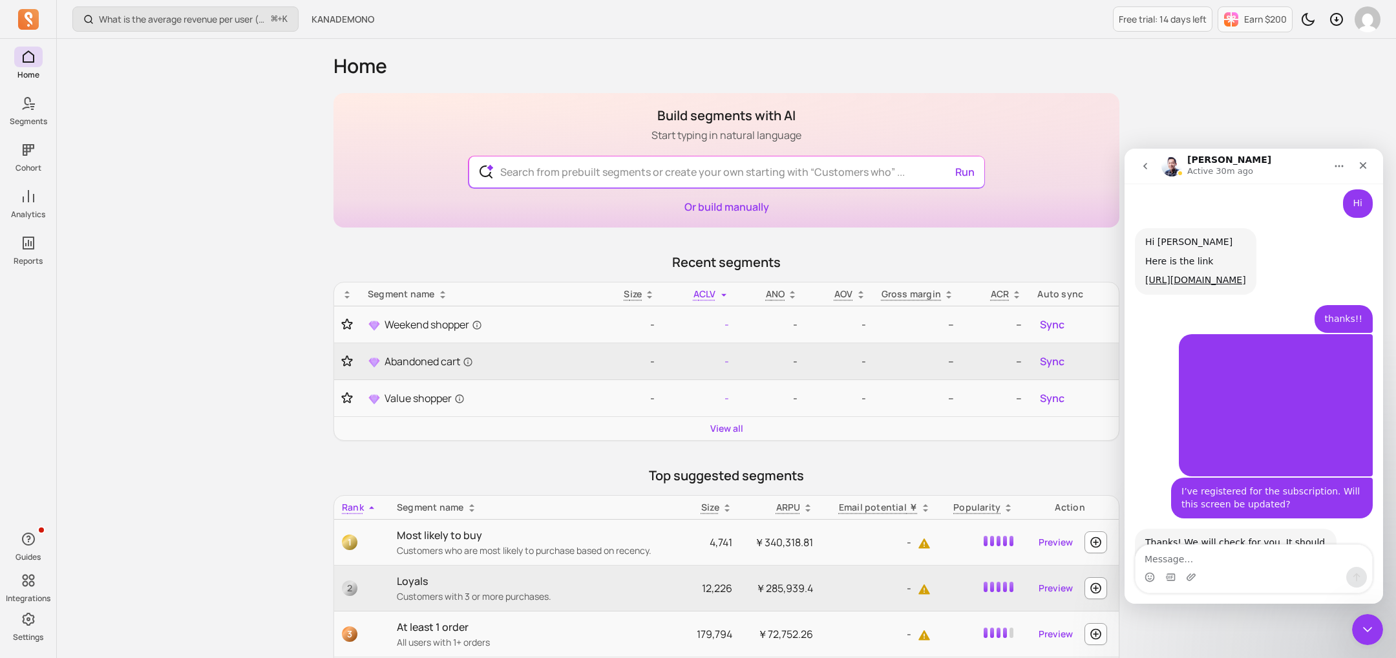
scroll to position [2534, 0]
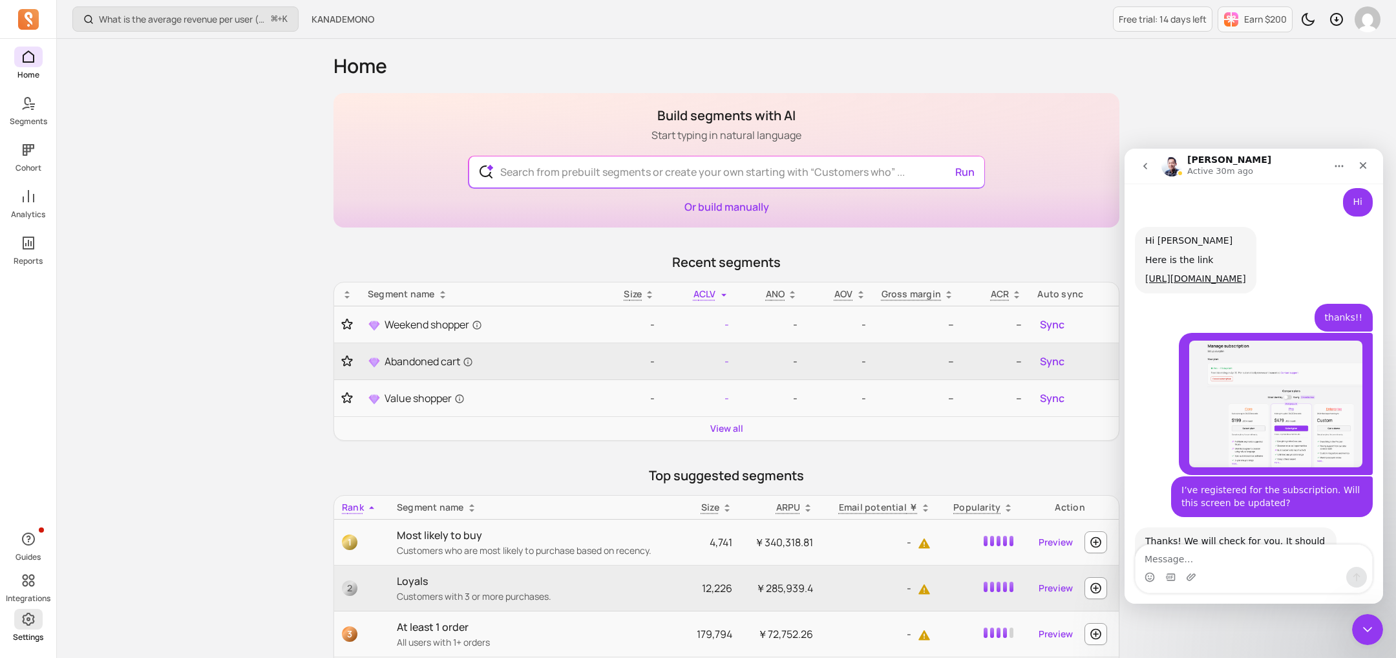
click at [43, 622] on link "Settings" at bounding box center [28, 626] width 56 height 34
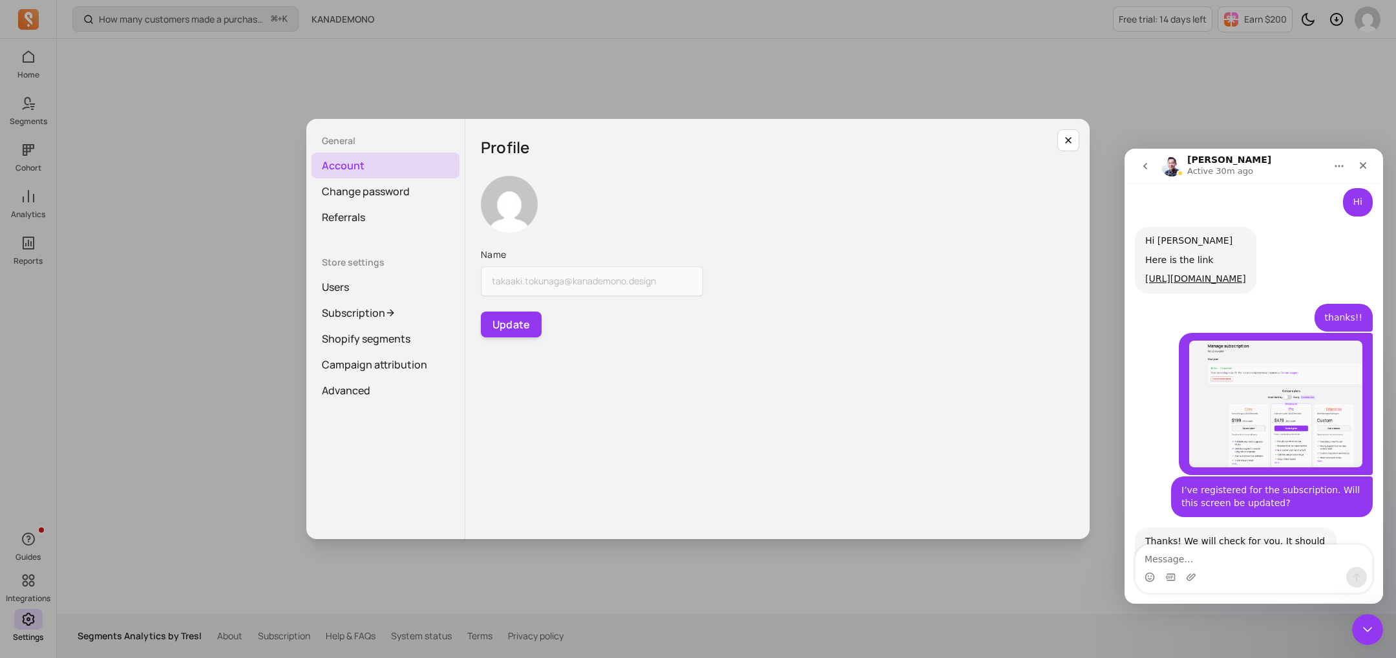
click at [239, 324] on div "General Account Change password Referrals Store settings Users Subscription Sho…" at bounding box center [697, 328] width 1375 height 637
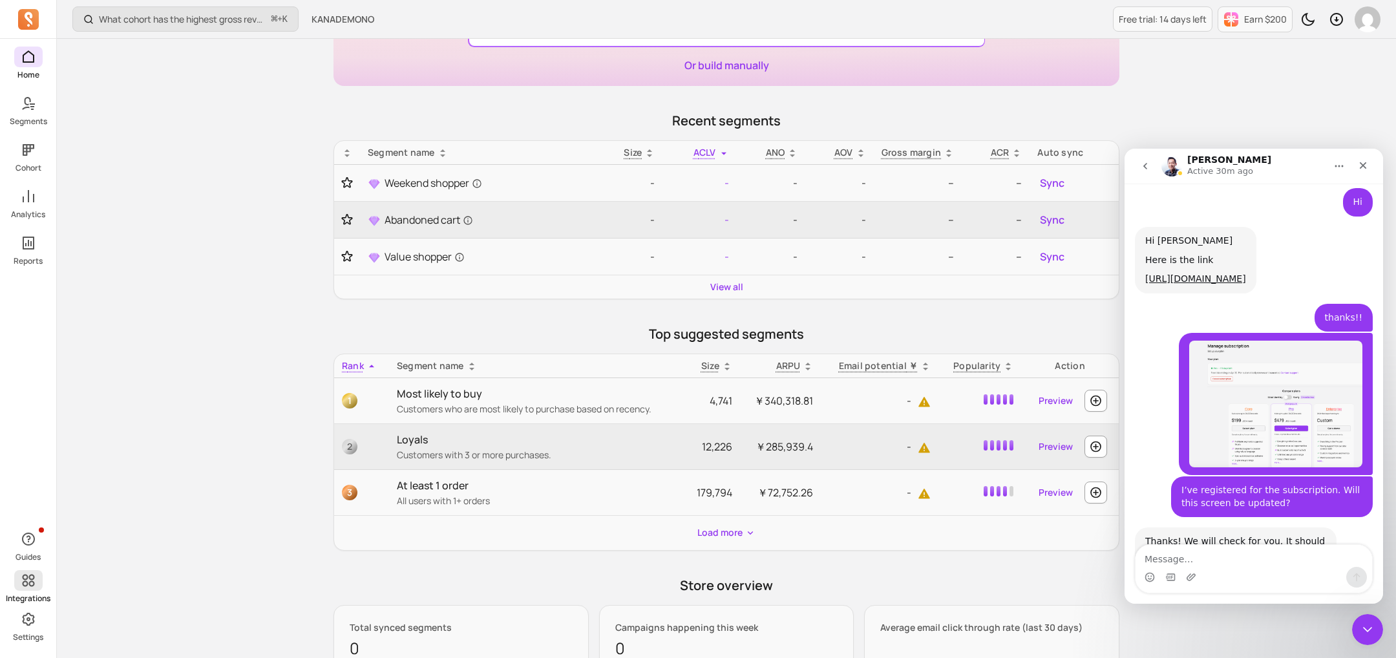
scroll to position [191, 0]
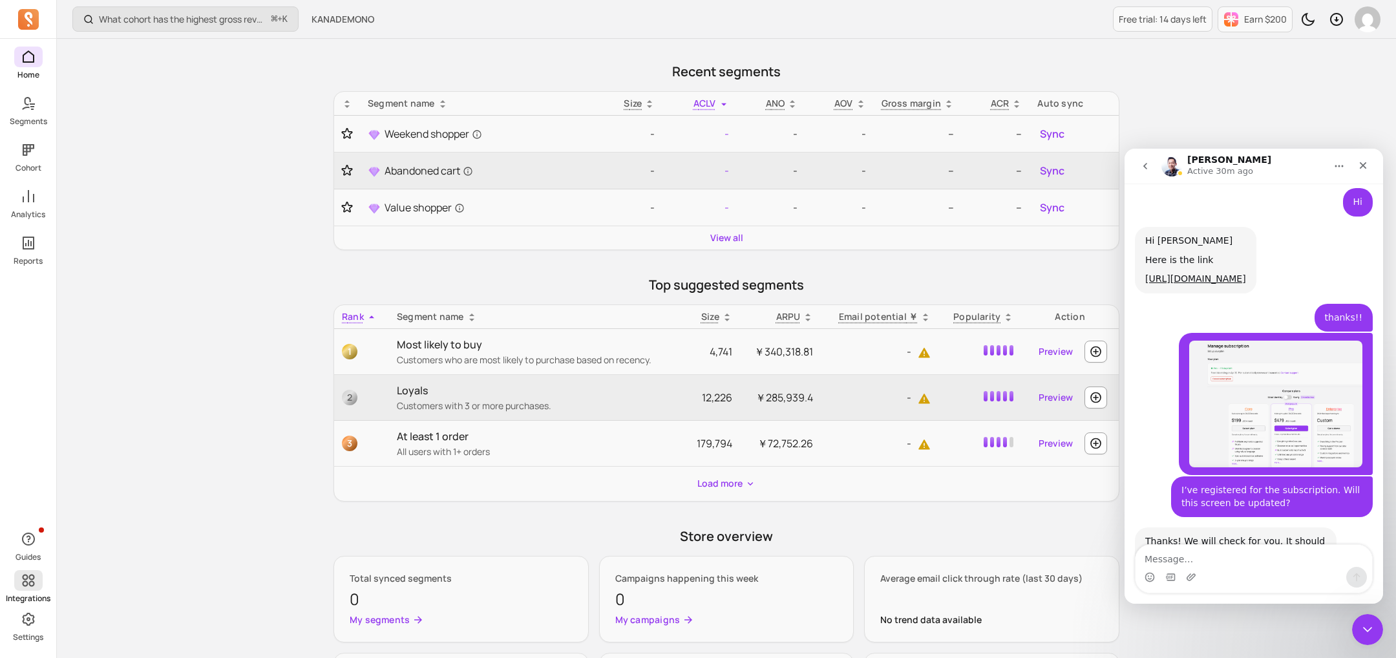
click at [32, 592] on link "Integrations" at bounding box center [28, 587] width 56 height 34
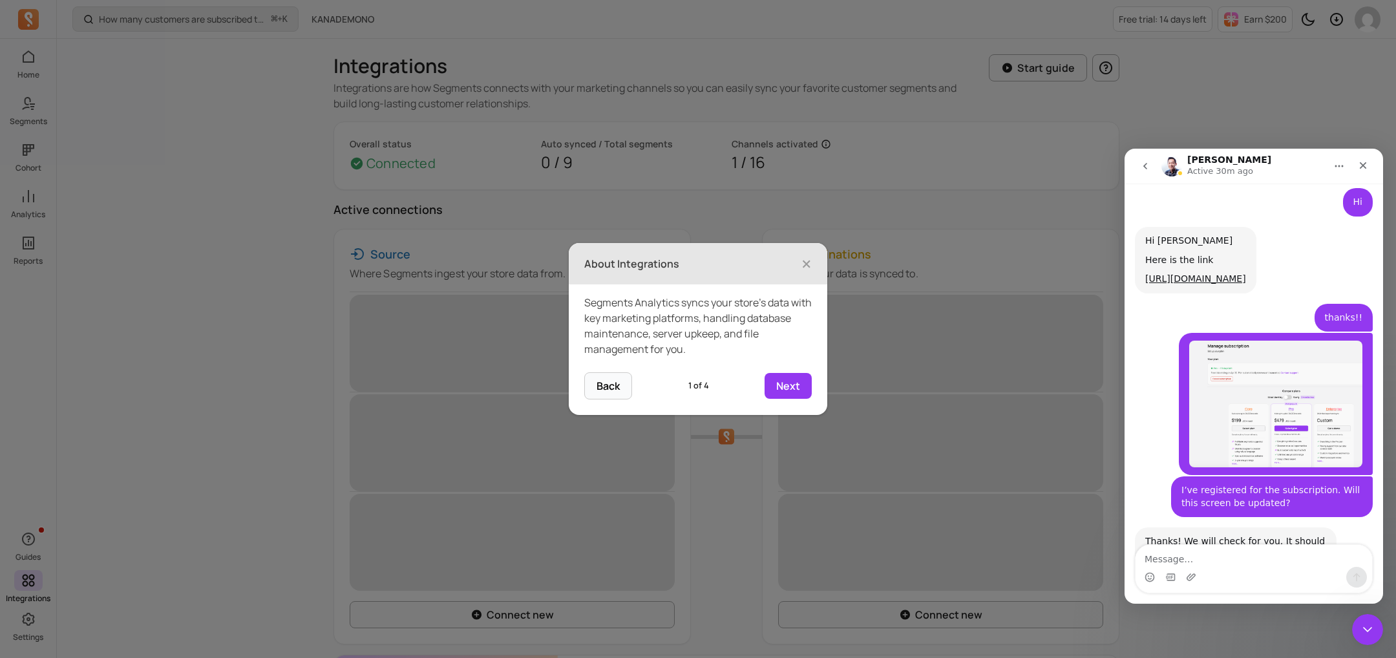
click at [252, 320] on icon at bounding box center [698, 329] width 1396 height 658
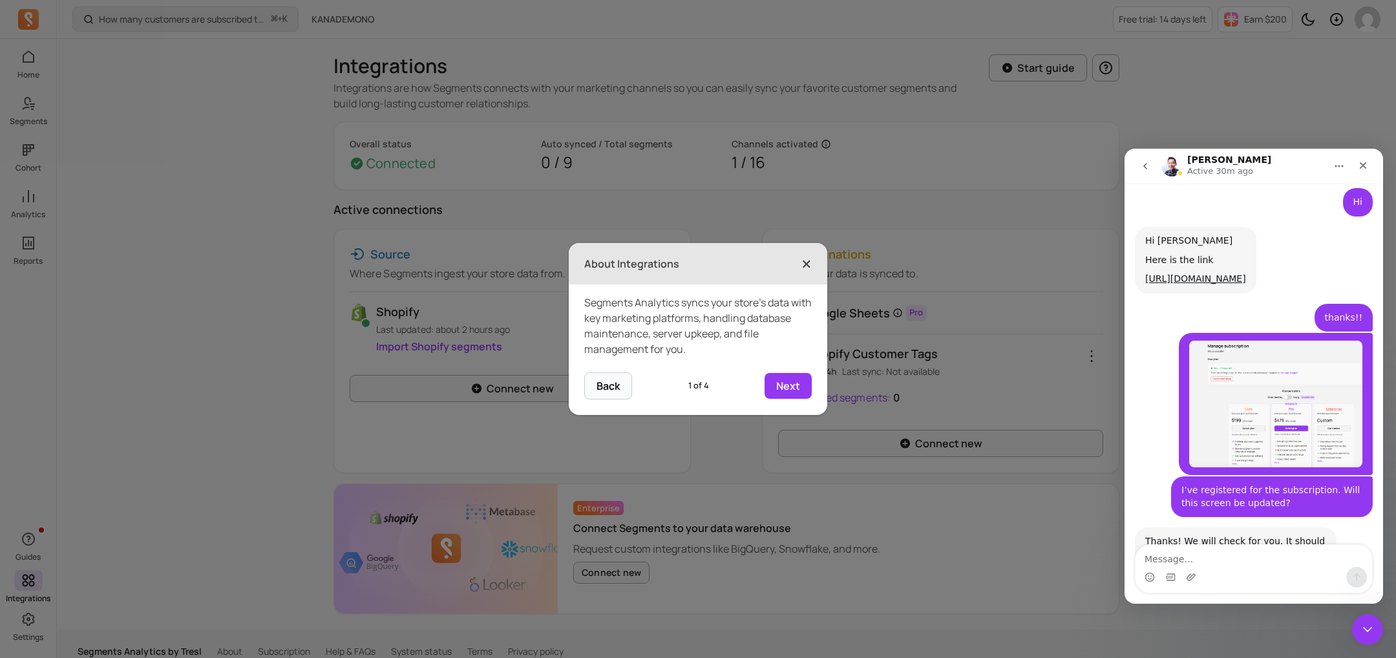
click at [809, 267] on span "×" at bounding box center [806, 263] width 10 height 28
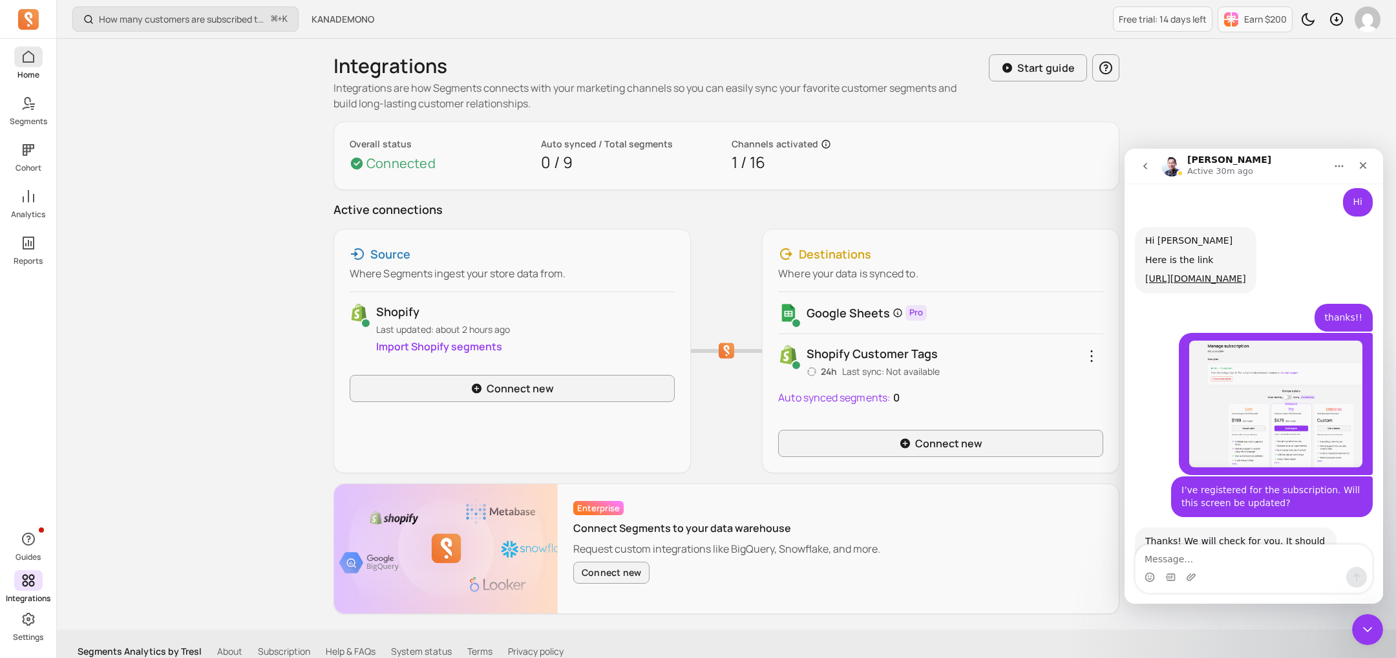
click at [47, 70] on link "Home" at bounding box center [28, 64] width 56 height 34
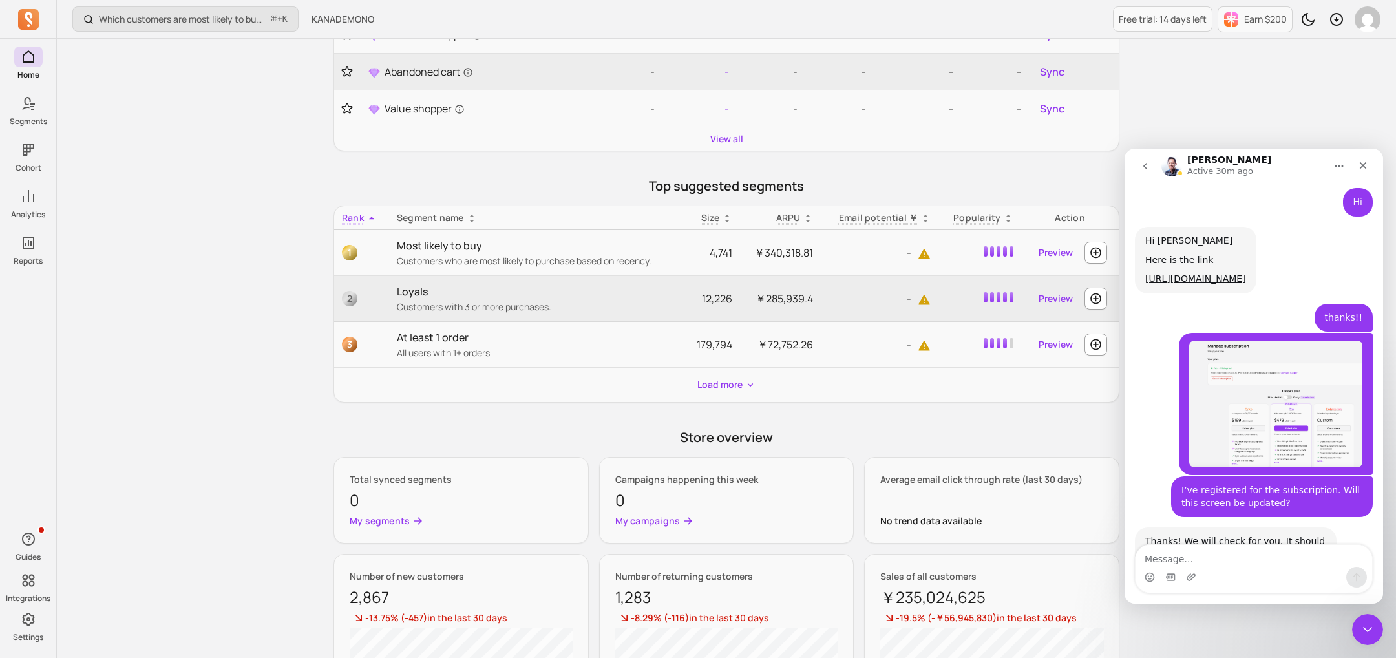
scroll to position [494, 0]
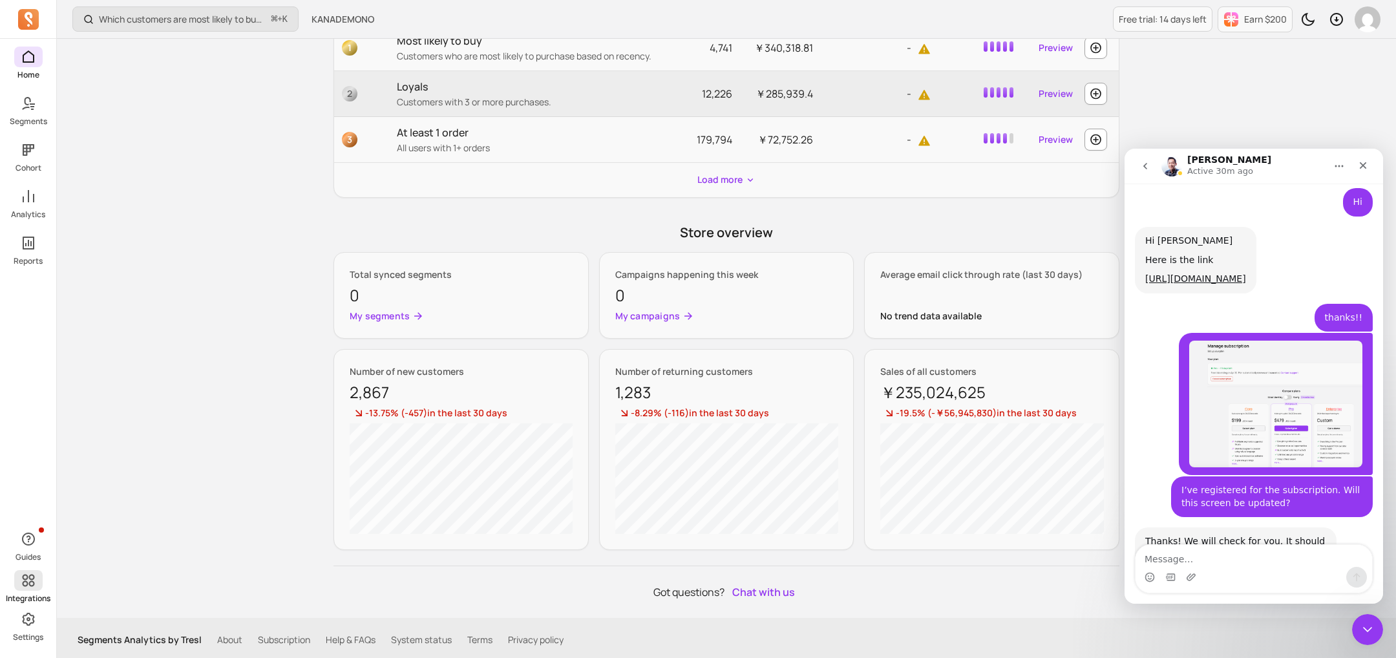
click at [36, 572] on span at bounding box center [28, 580] width 28 height 21
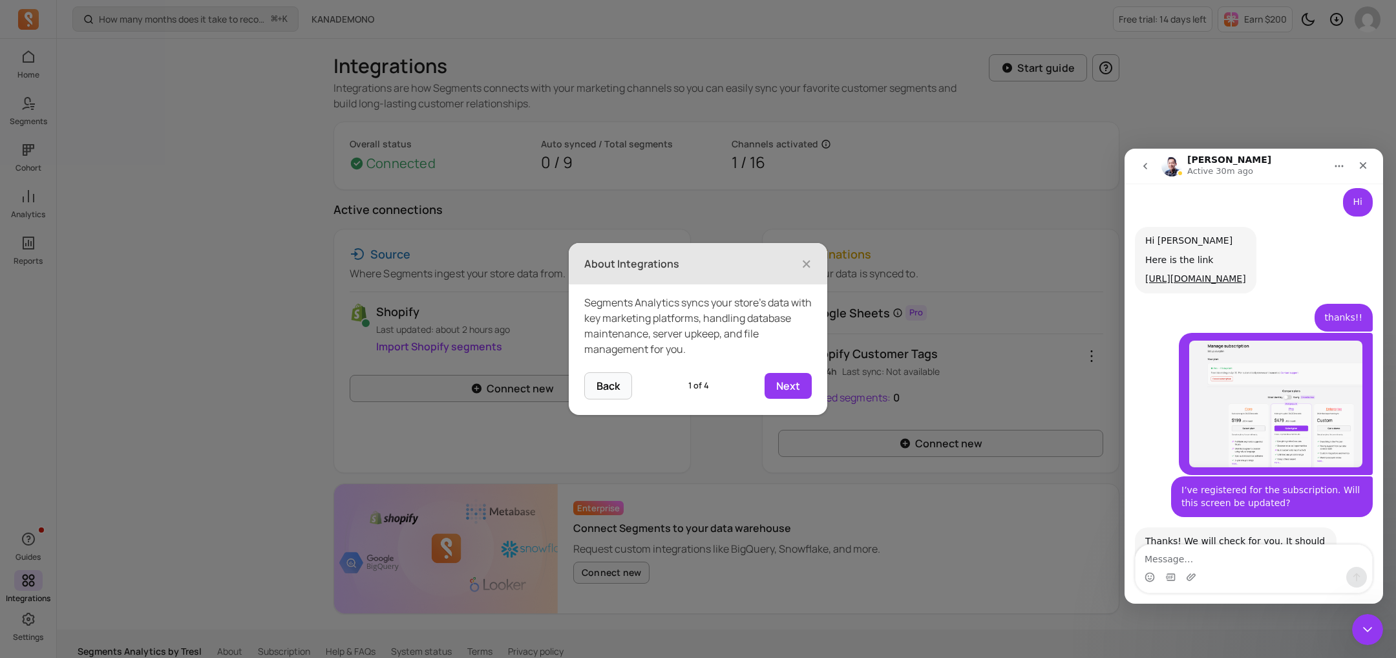
click at [813, 263] on header "About Integrations ×" at bounding box center [698, 263] width 258 height 41
click at [805, 262] on span "×" at bounding box center [806, 263] width 10 height 28
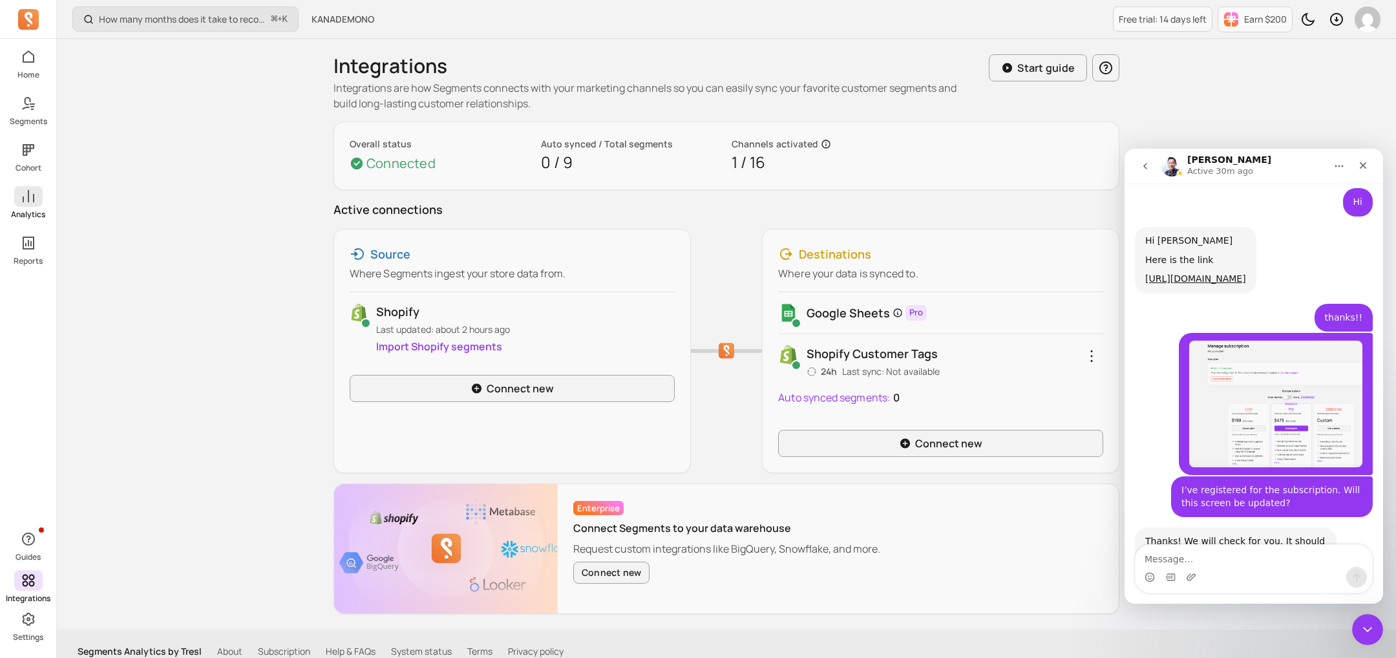
click at [27, 206] on span at bounding box center [28, 196] width 28 height 21
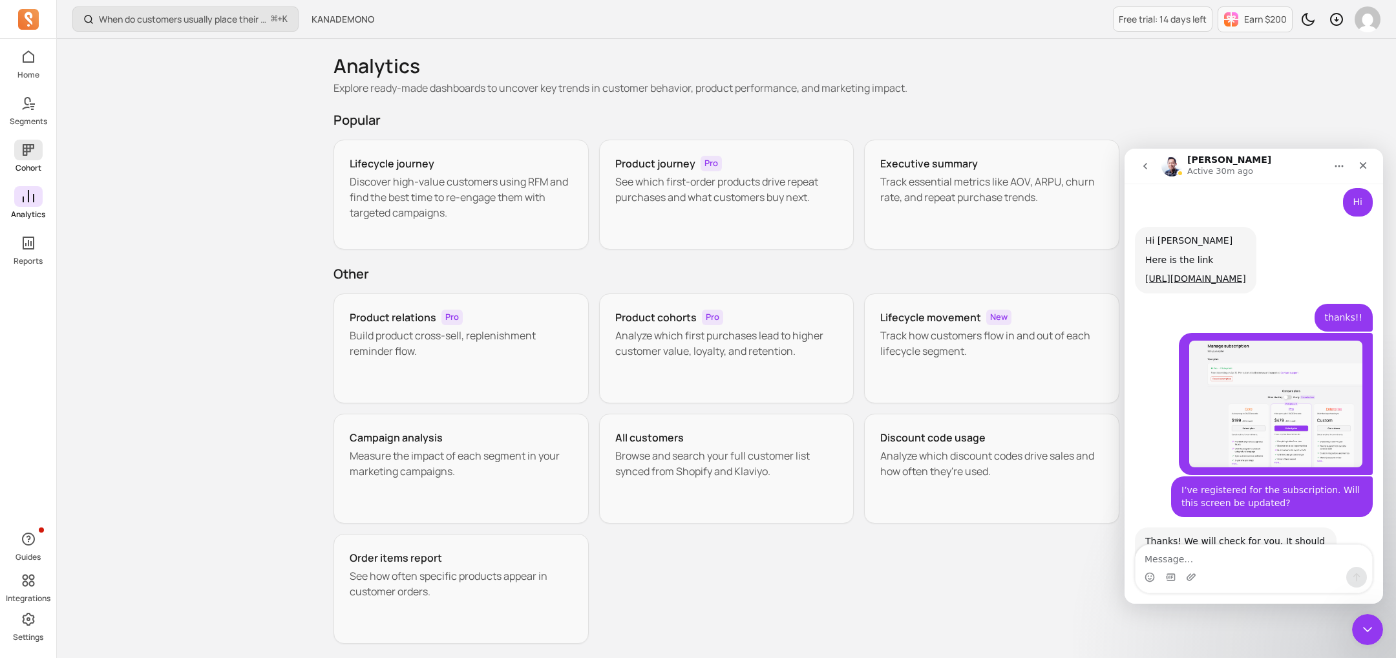
click at [16, 163] on p "Cohort" at bounding box center [29, 168] width 26 height 10
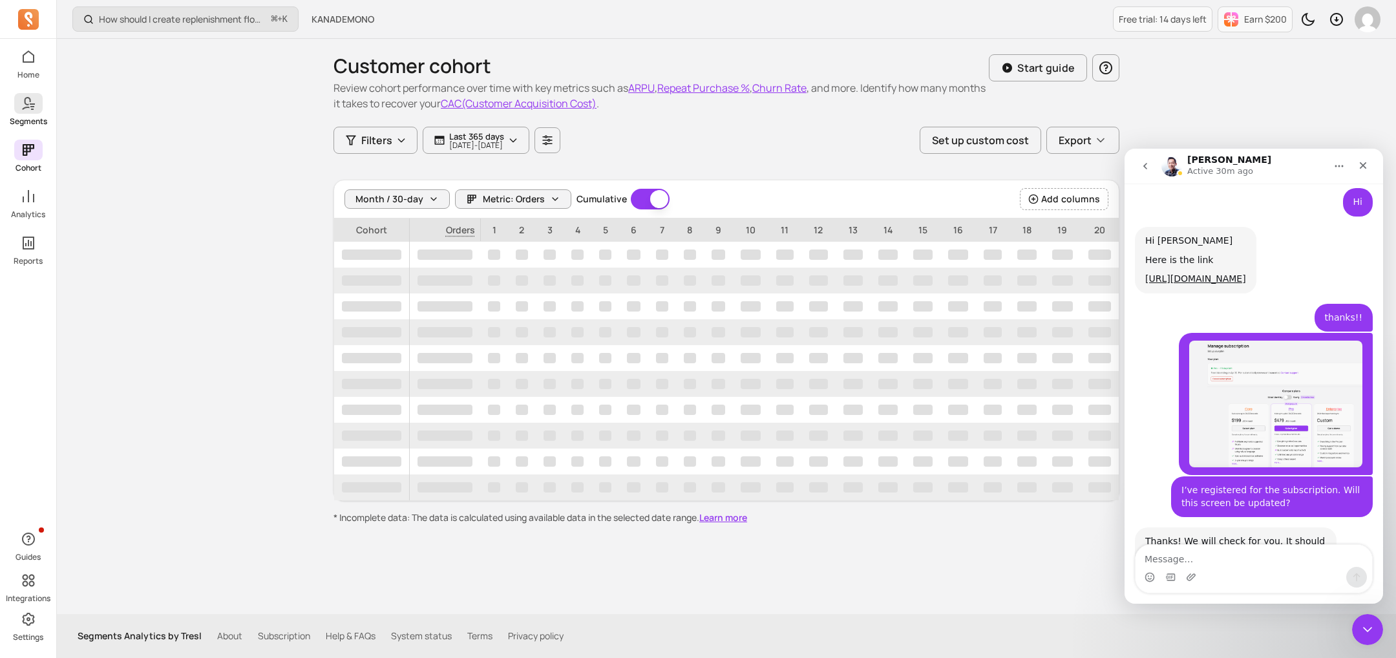
click at [32, 106] on icon at bounding box center [32, 106] width 4 height 1
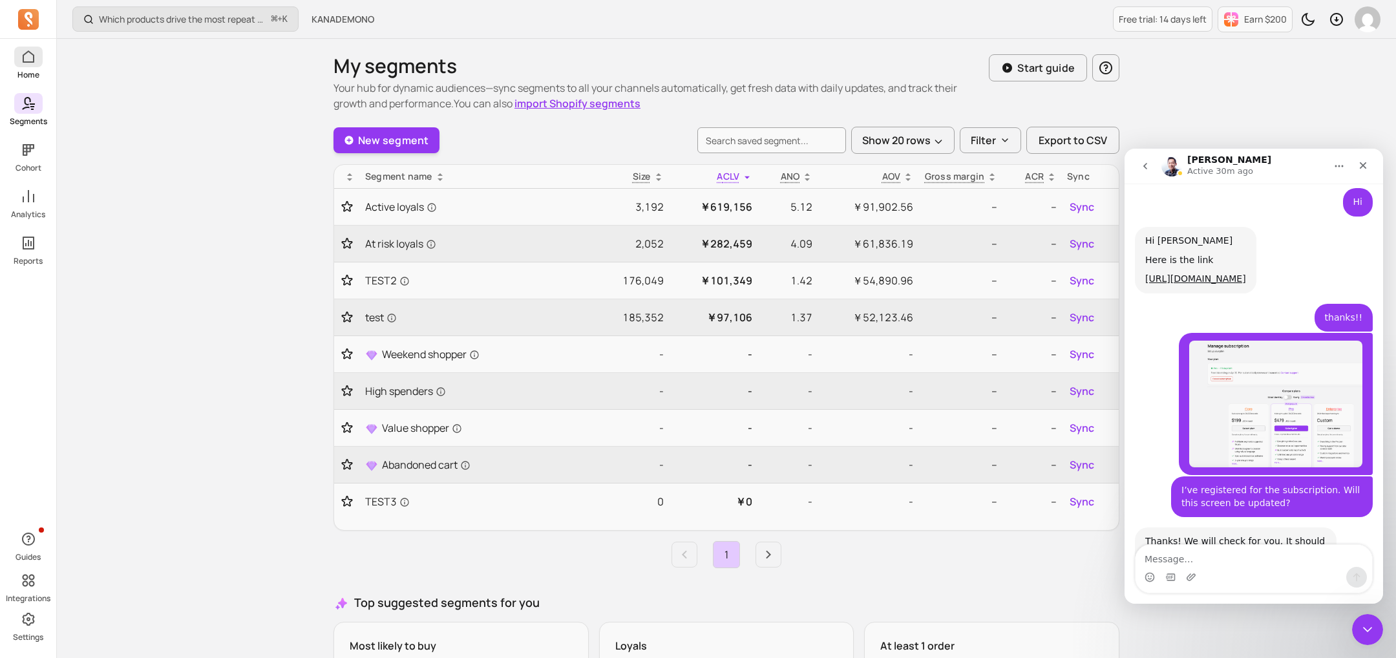
click at [45, 67] on link "Home" at bounding box center [28, 64] width 56 height 34
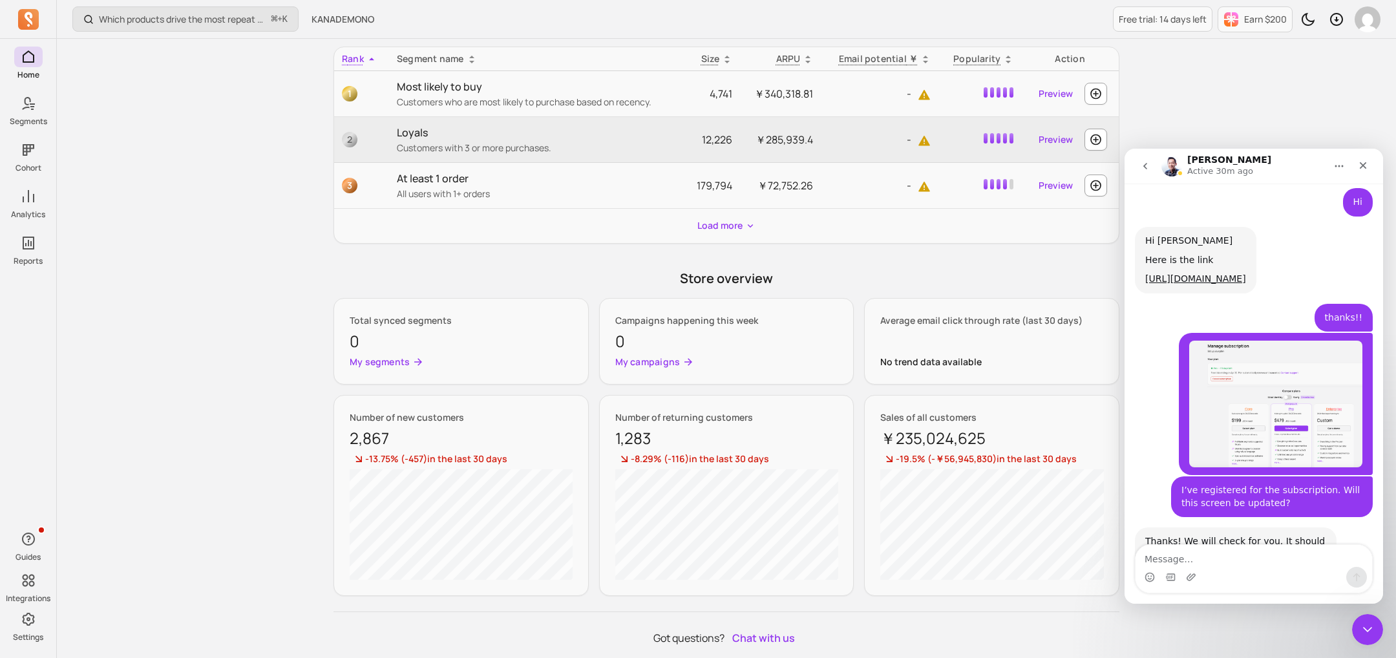
scroll to position [494, 0]
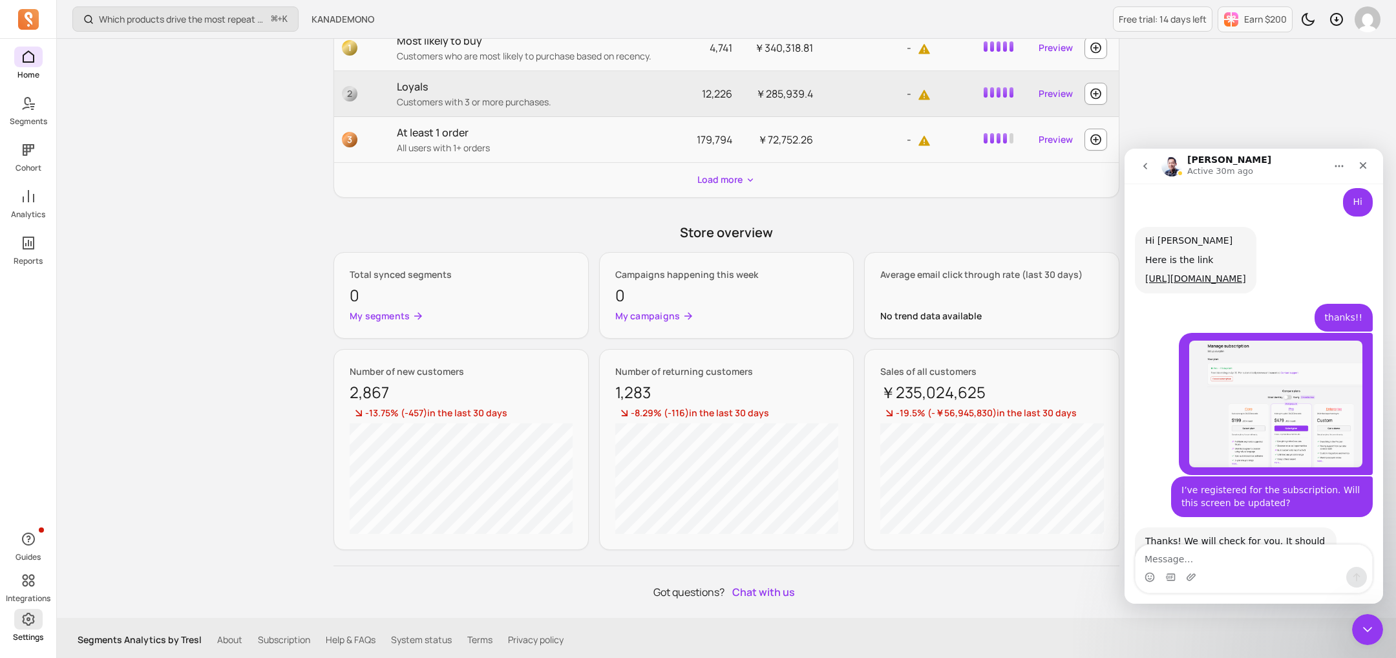
click at [25, 627] on span at bounding box center [28, 619] width 28 height 21
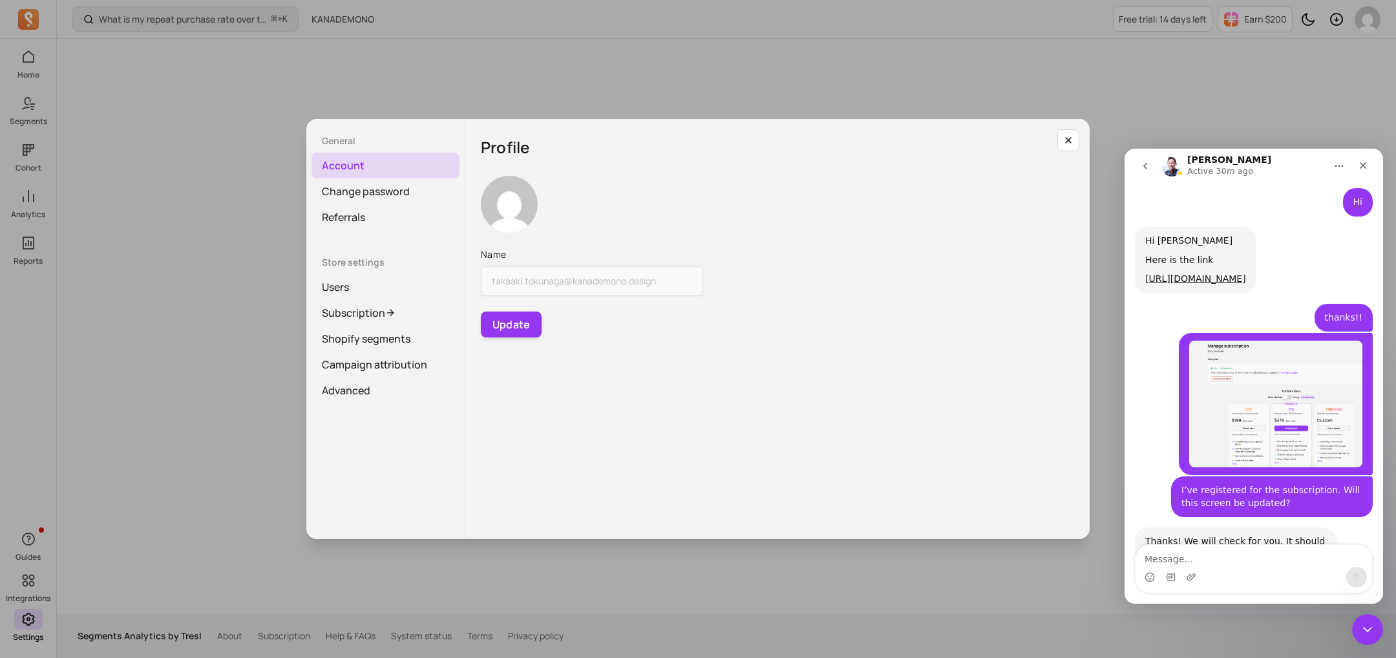
click at [251, 328] on div "General Account Change password Referrals Store settings Users Subscription Sho…" at bounding box center [697, 328] width 1375 height 637
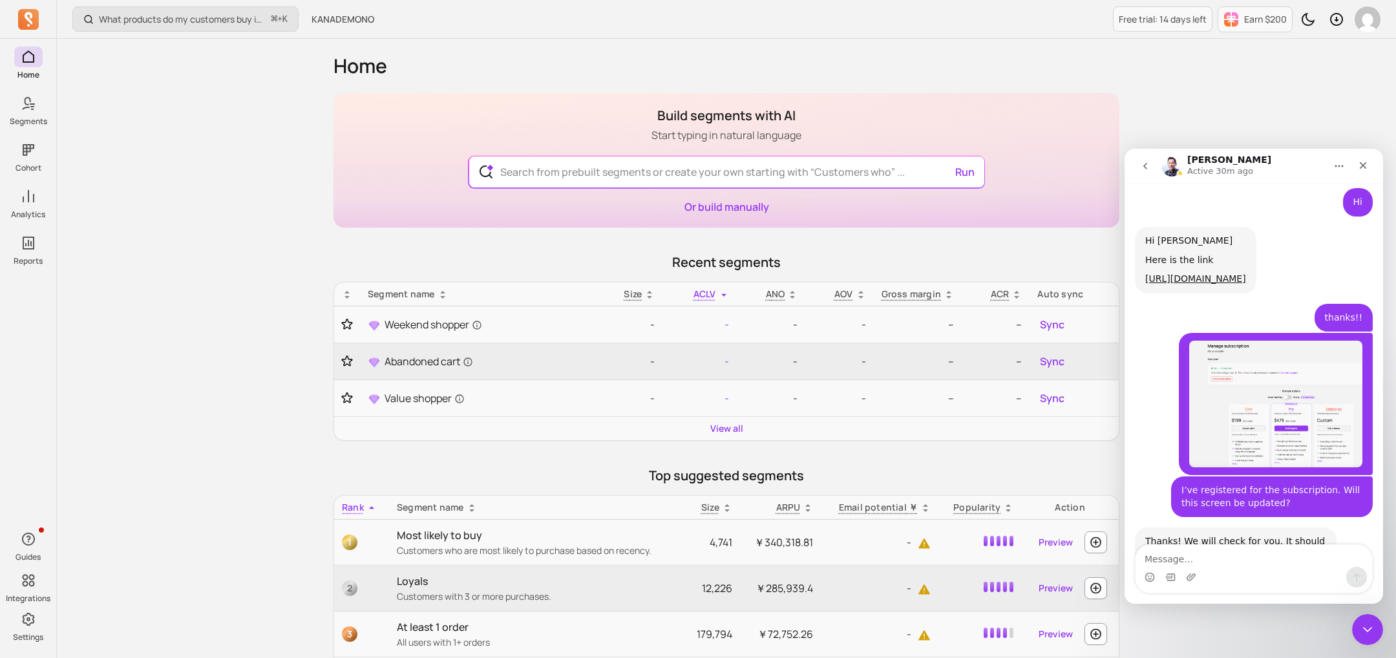
scroll to position [494, 0]
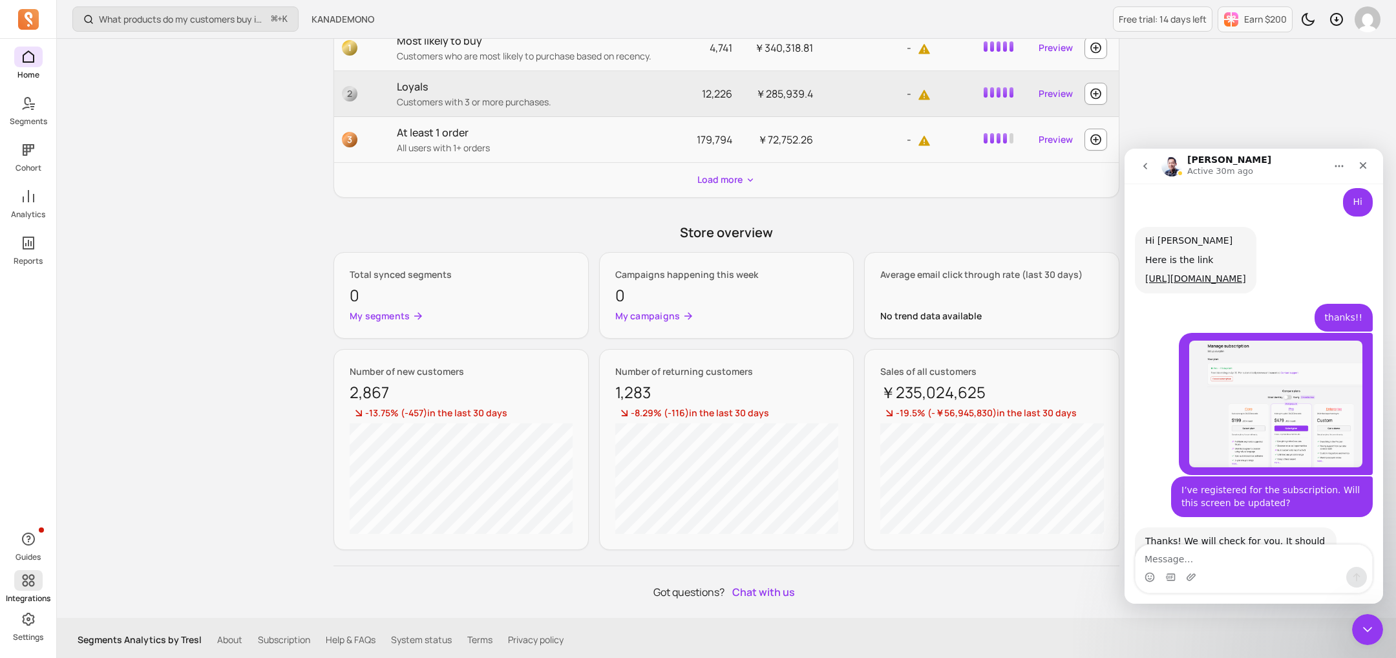
click at [29, 578] on icon at bounding box center [28, 580] width 12 height 12
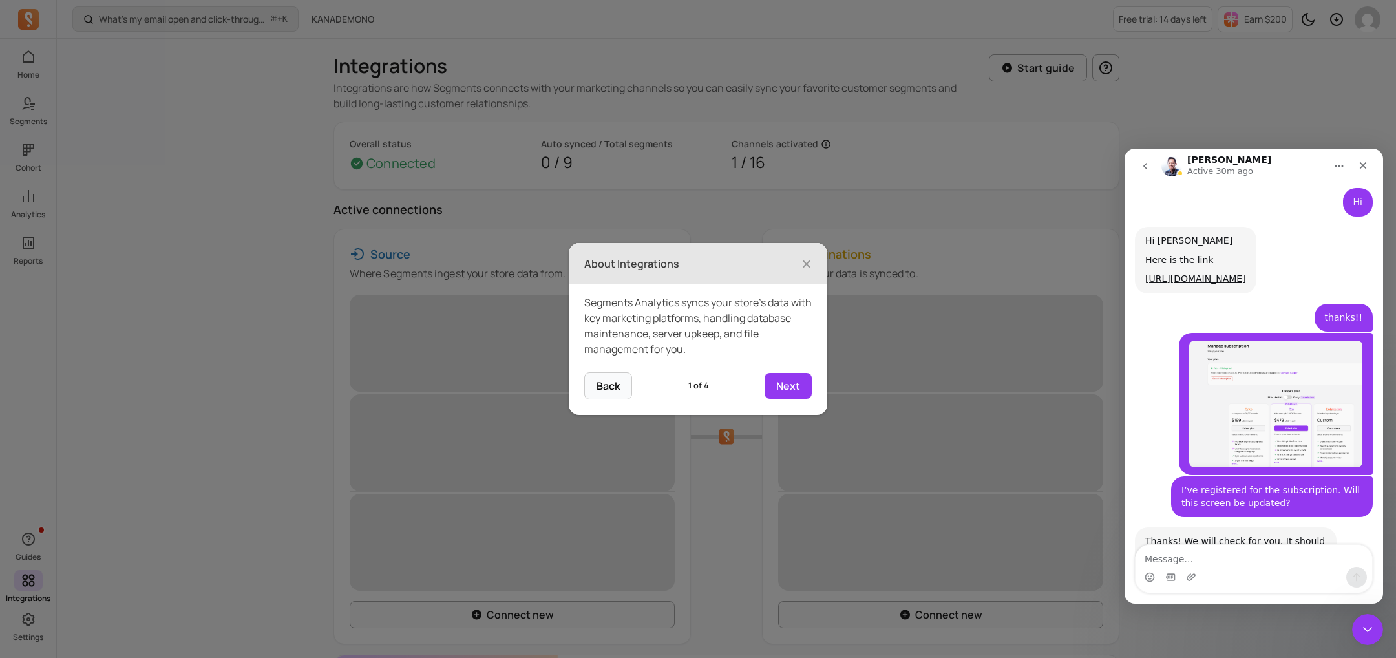
click at [35, 539] on icon at bounding box center [698, 329] width 1396 height 658
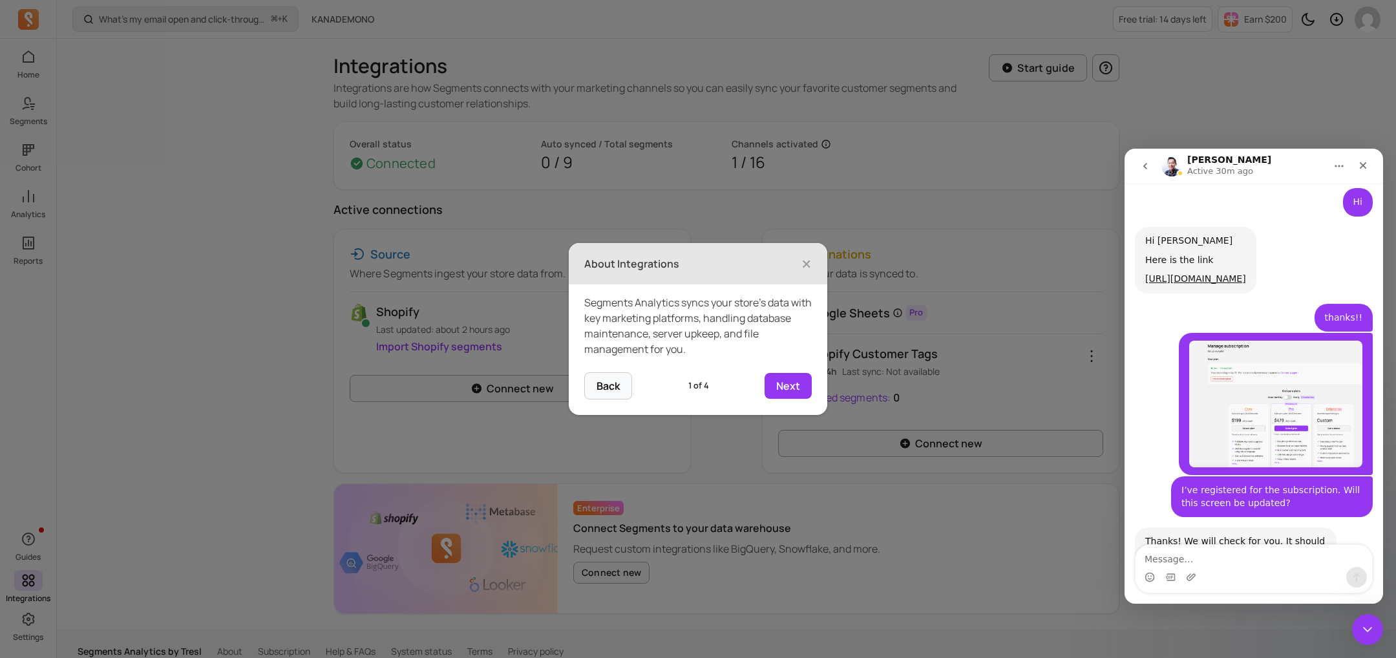
click at [65, 421] on icon at bounding box center [698, 329] width 1396 height 658
click at [806, 247] on header "About Integrations ×" at bounding box center [698, 263] width 258 height 41
click at [806, 257] on span "×" at bounding box center [806, 263] width 10 height 28
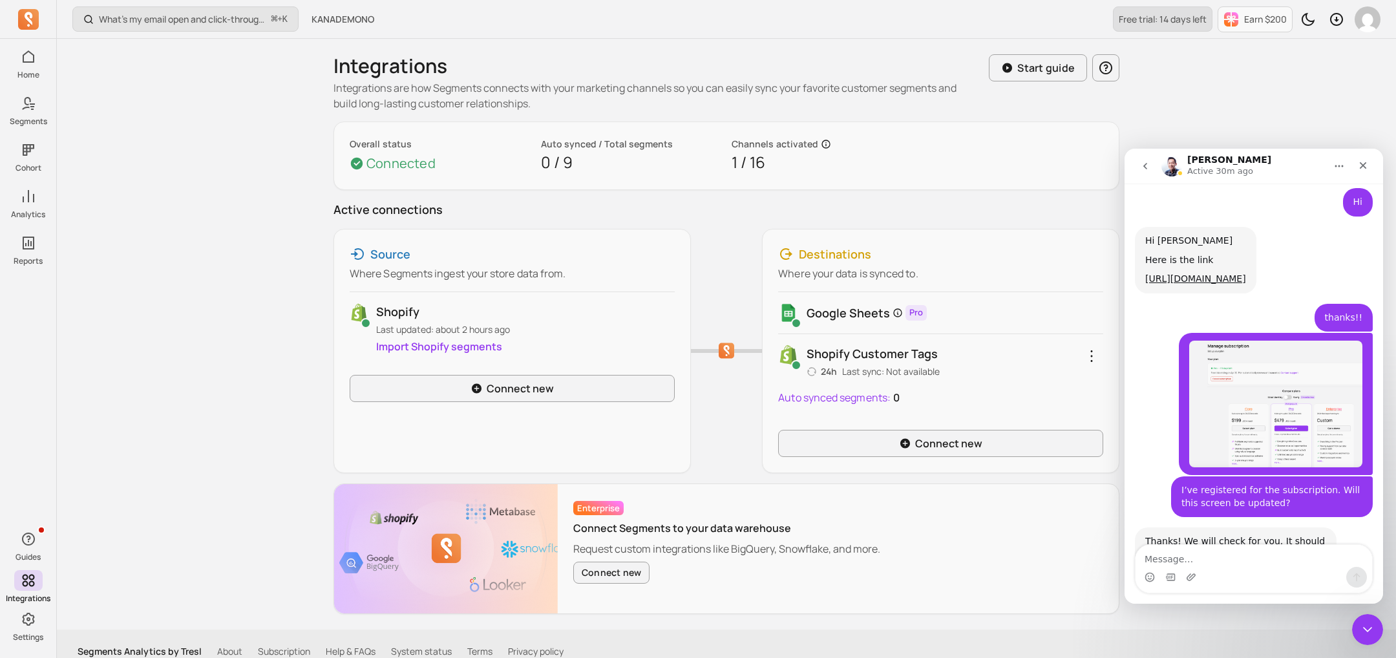
click at [1178, 26] on link "Free trial: 14 days left" at bounding box center [1163, 18] width 100 height 25
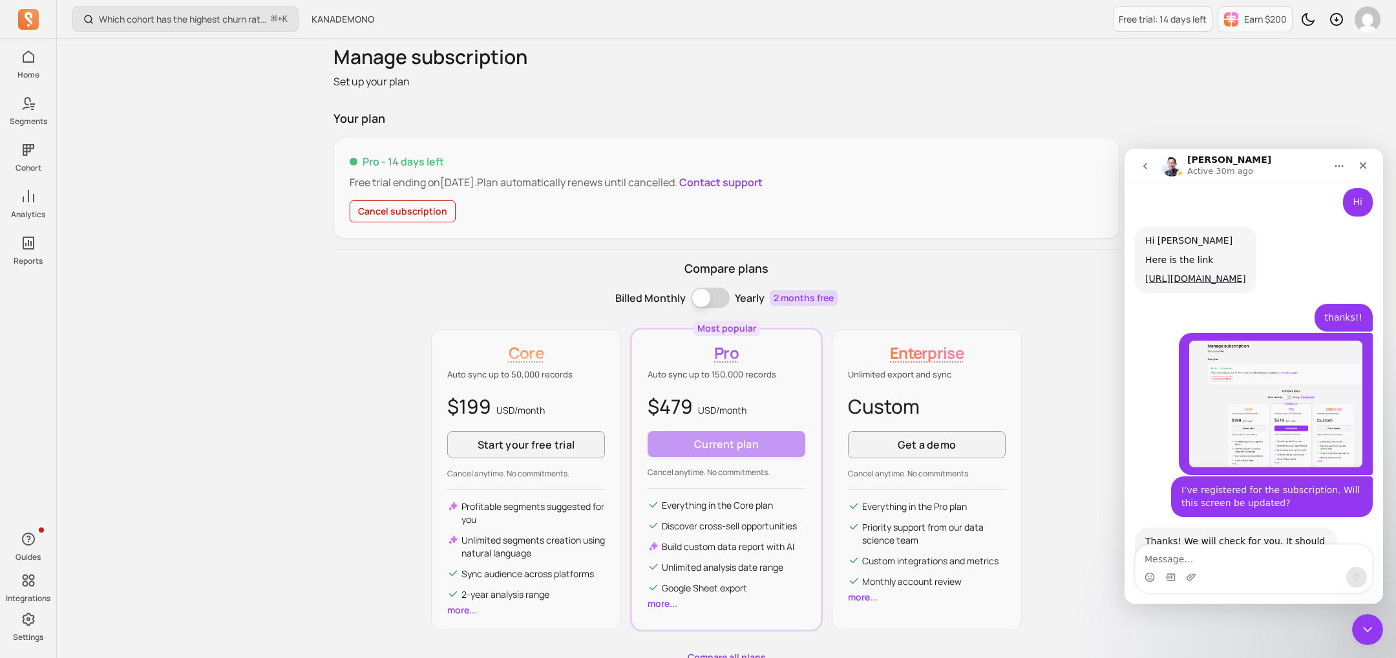
scroll to position [20, 0]
click at [851, 596] on link "more..." at bounding box center [863, 596] width 30 height 12
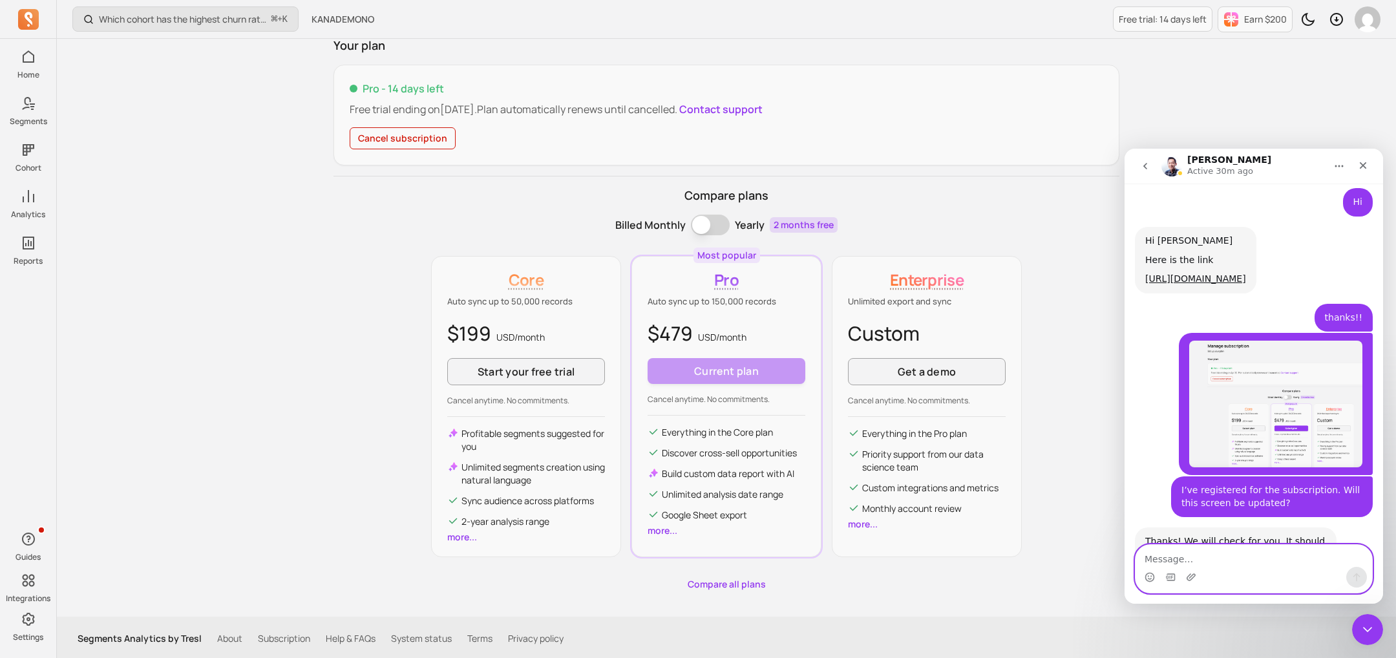
click at [1247, 561] on textarea "Message…" at bounding box center [1253, 556] width 236 height 22
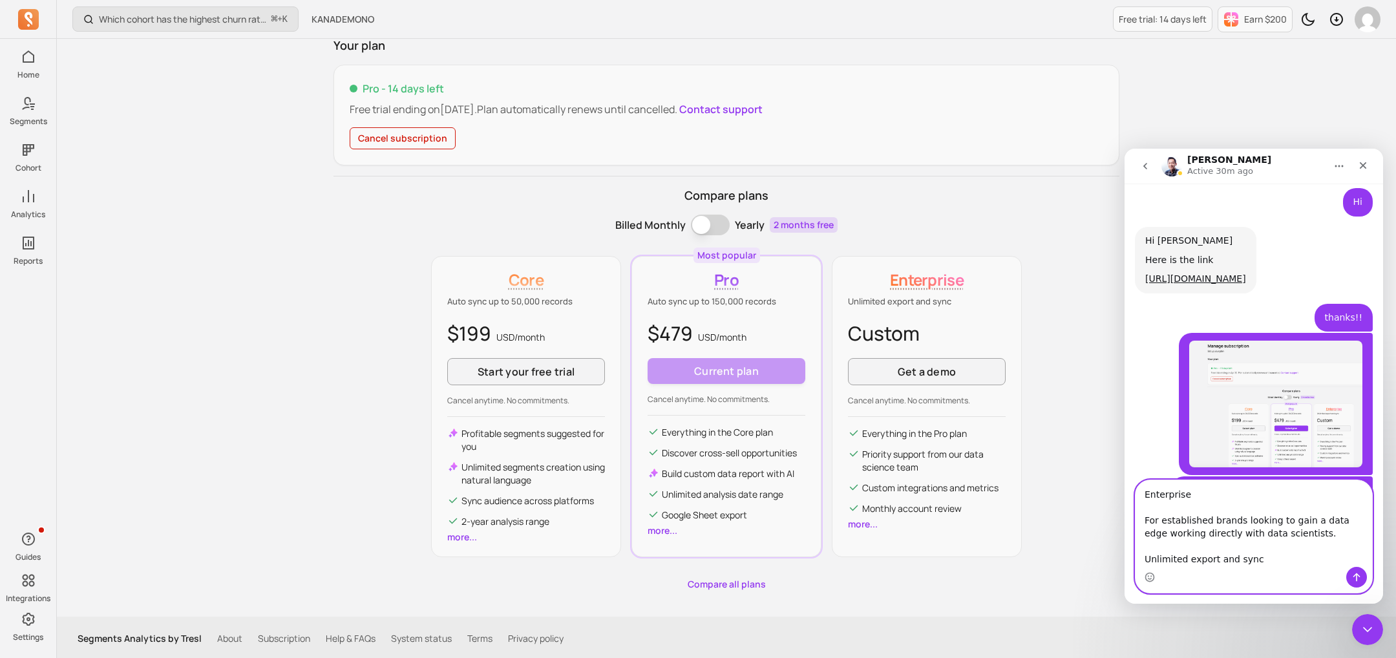
scroll to position [2599, 0]
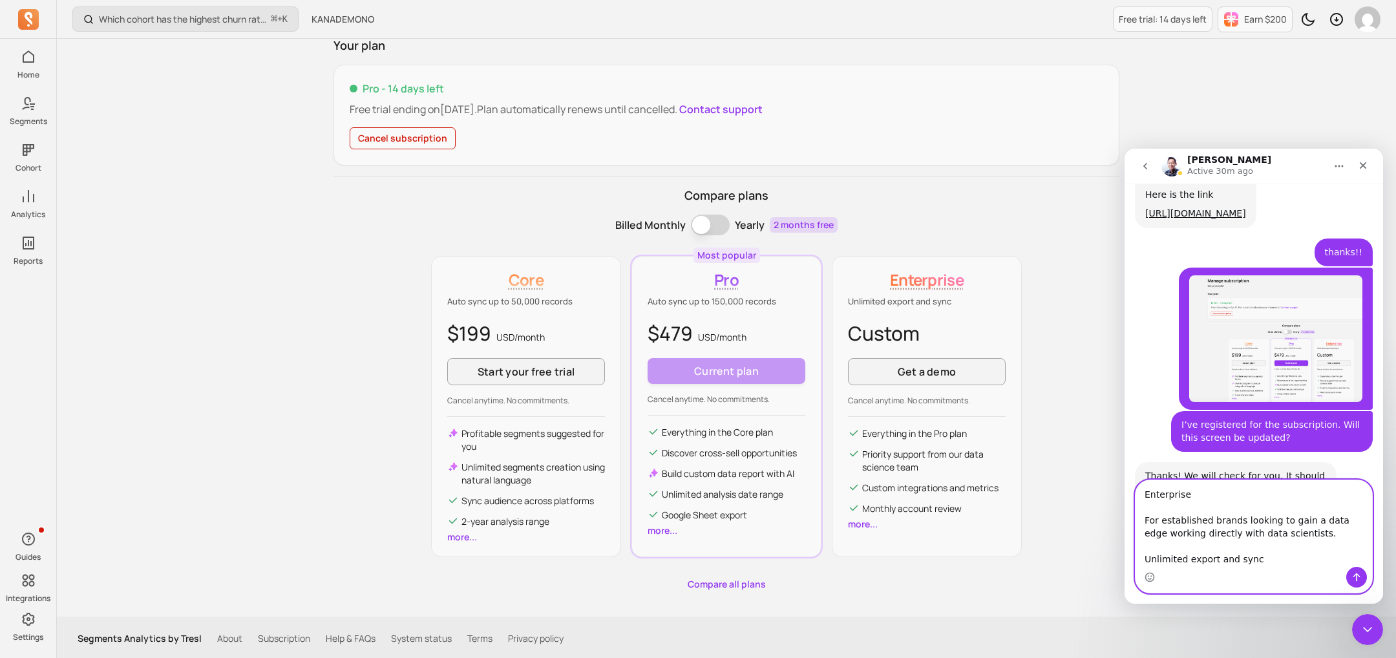
drag, startPoint x: 1262, startPoint y: 560, endPoint x: 1140, endPoint y: 513, distance: 131.3
click at [1140, 513] on textarea "Enterprise For established brands looking to gain a data edge working directly …" at bounding box center [1253, 523] width 236 height 87
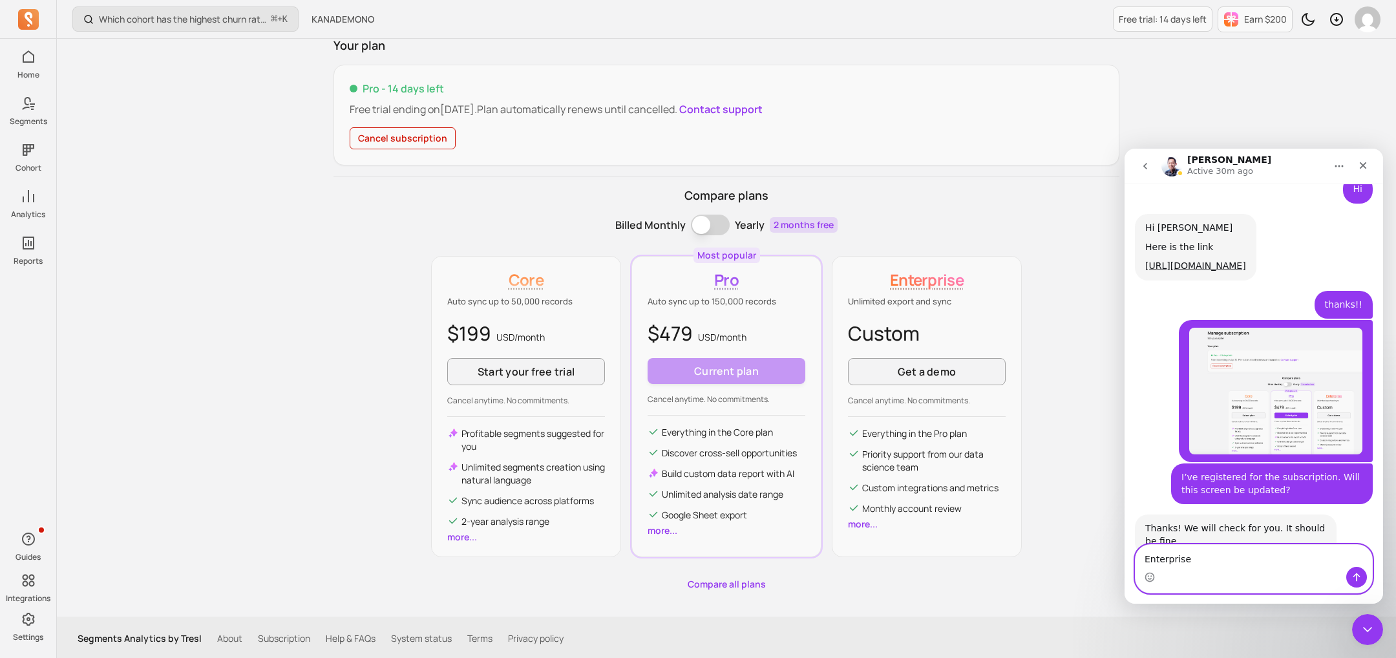
click at [1166, 545] on textarea "Enterprise" at bounding box center [1253, 556] width 236 height 22
type textarea "Enterprise For established brands looking to gain a data edge working directly …"
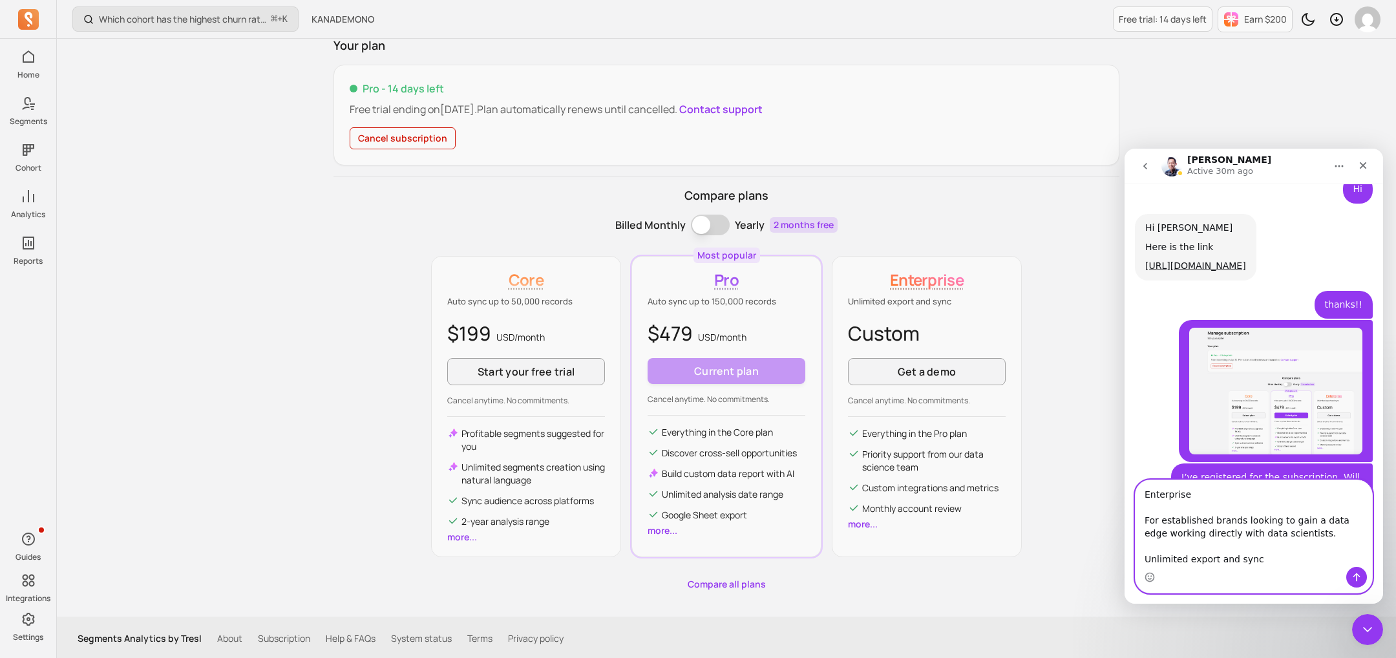
scroll to position [2599, 0]
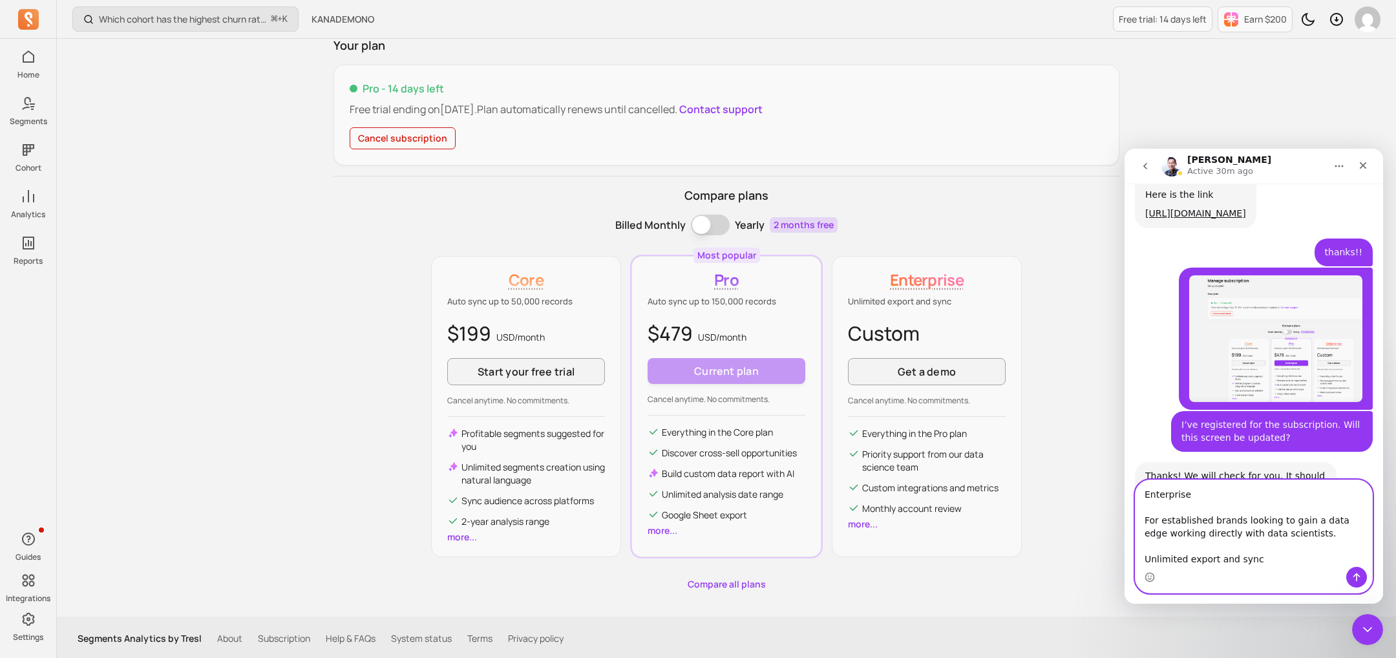
drag, startPoint x: 1263, startPoint y: 552, endPoint x: 1117, endPoint y: 484, distance: 161.0
click html "John Active 30m ago Hi there! You're speaking with Segments AI. I'm well traine…"
click at [1241, 548] on textarea "Enterprise For established brands looking to gain a data edge working directly …" at bounding box center [1253, 523] width 236 height 87
drag, startPoint x: 1279, startPoint y: 563, endPoint x: 1087, endPoint y: 499, distance: 202.1
click html "John Active 30m ago Hi there! You're speaking with Segments AI. I'm well traine…"
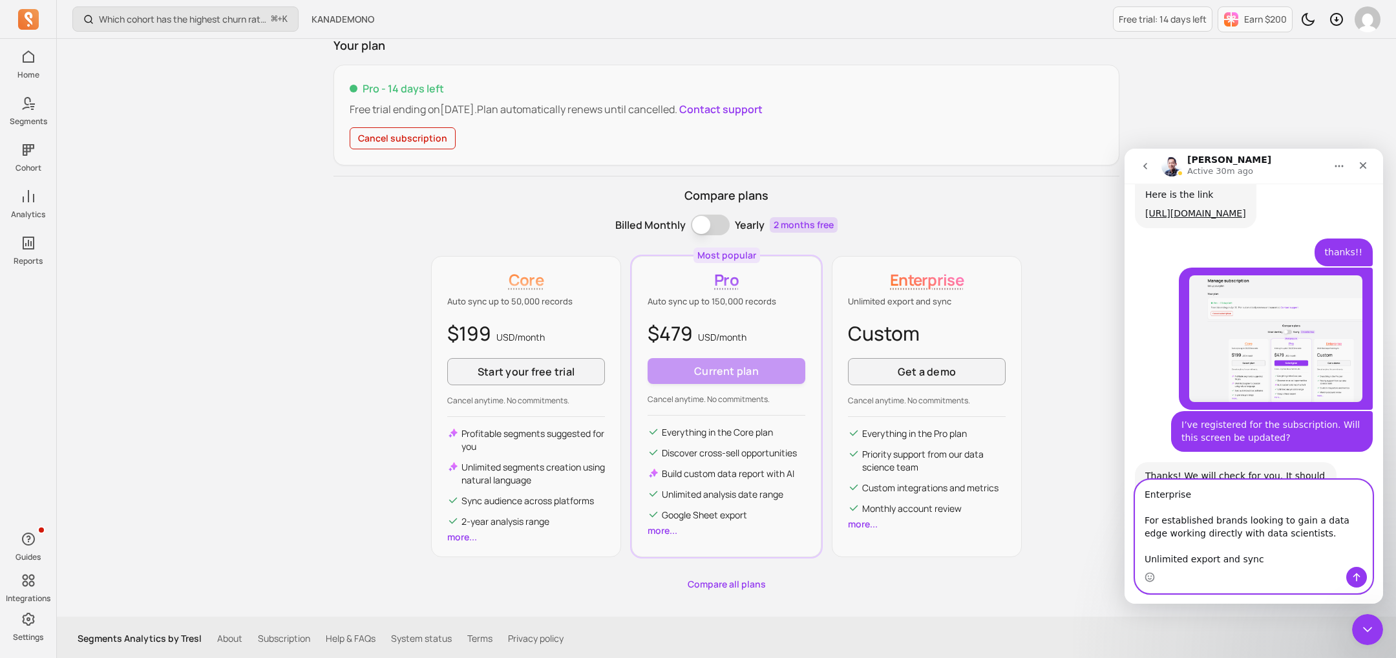
drag, startPoint x: 1147, startPoint y: 527, endPoint x: 1256, endPoint y: 590, distance: 125.3
click at [1250, 588] on div "Enterprise For established brands looking to gain a data edge working directly …" at bounding box center [1253, 536] width 236 height 112
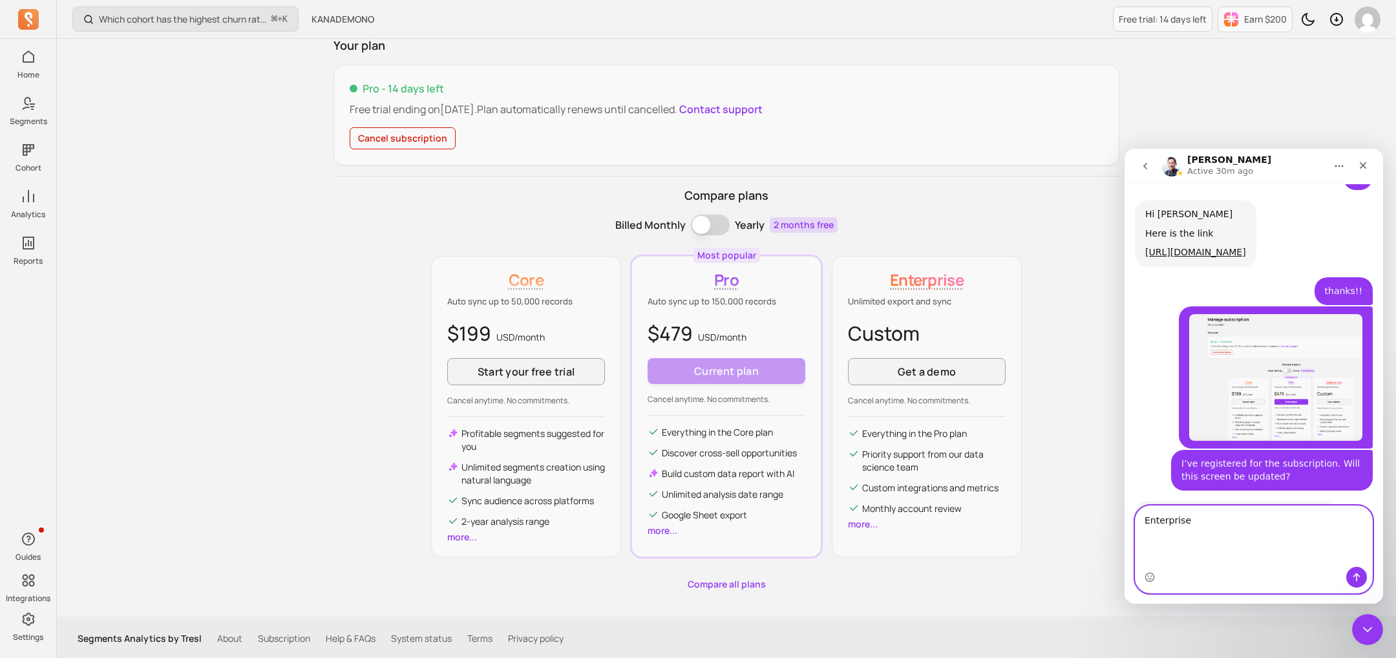
scroll to position [2547, 0]
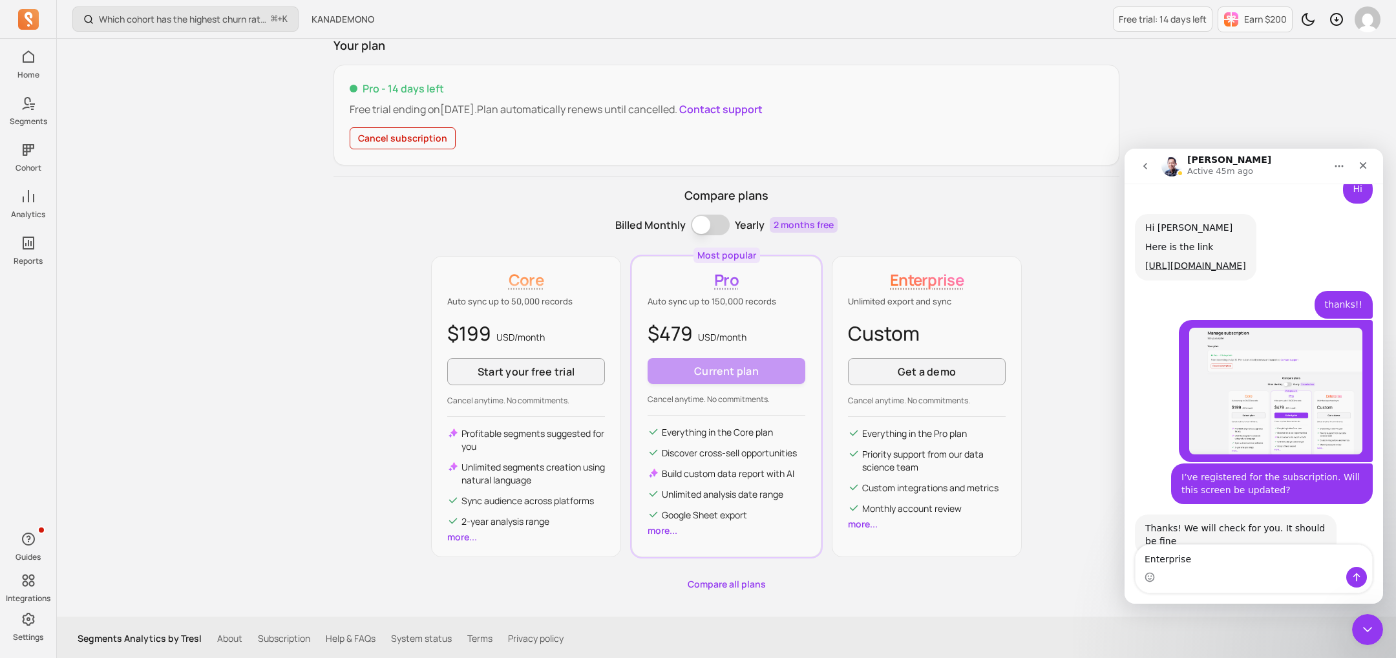
click at [1233, 581] on div "Intercom messenger" at bounding box center [1253, 577] width 236 height 21
click at [1227, 563] on textarea "Enterprise" at bounding box center [1253, 556] width 236 height 22
click at [1206, 548] on textarea "Enterprise" at bounding box center [1253, 556] width 236 height 22
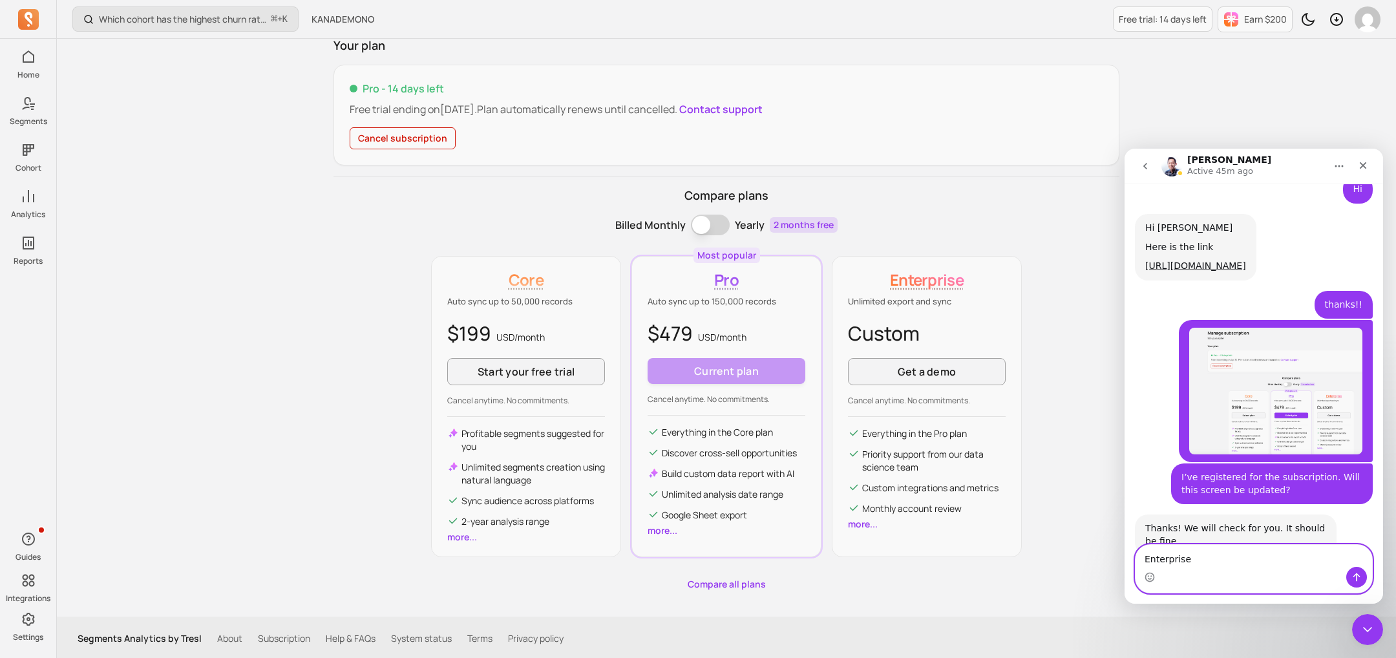
click at [1206, 548] on textarea "Enterprise" at bounding box center [1253, 556] width 236 height 22
paste textarea "また、これは念のためですが、仮にEnterpriseプランにした場合の、料金だどれくらいになるかも教えていただけますか？？"
click at [1226, 545] on textarea "Enterprise" at bounding box center [1253, 556] width 236 height 22
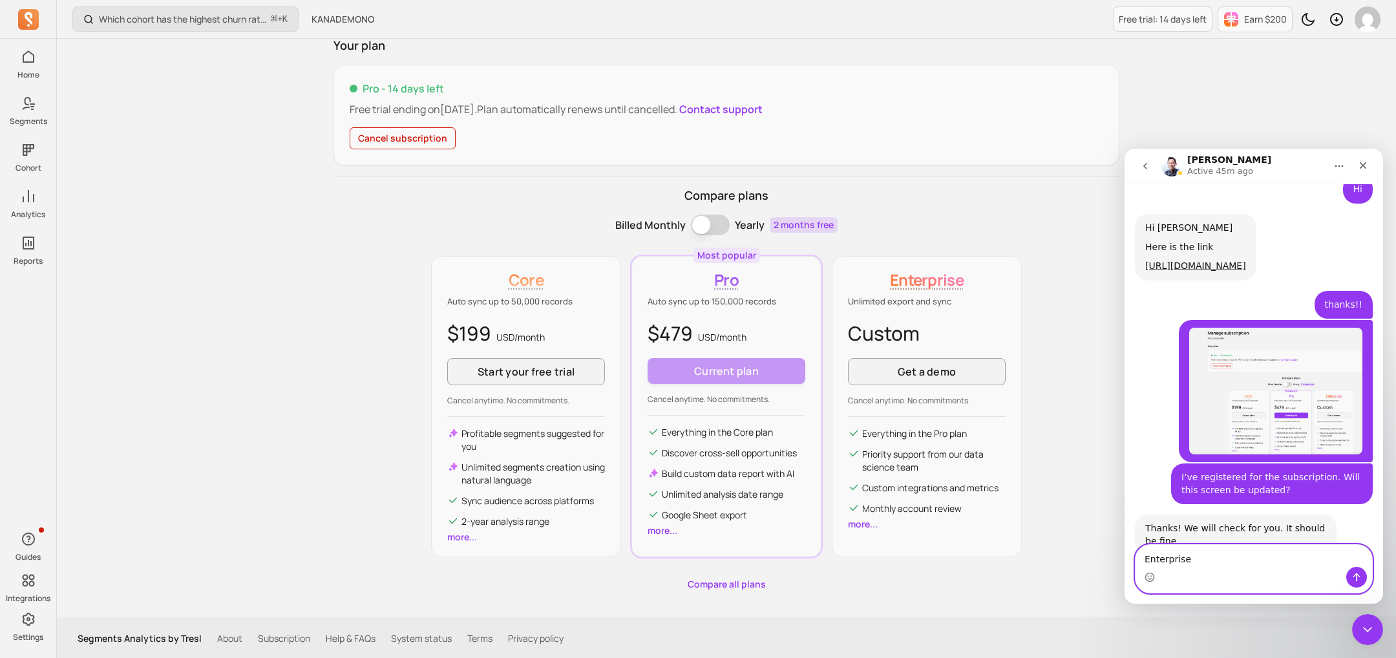
paste textarea "Also, just to be sure, could you let me know what the cost would be if we were …"
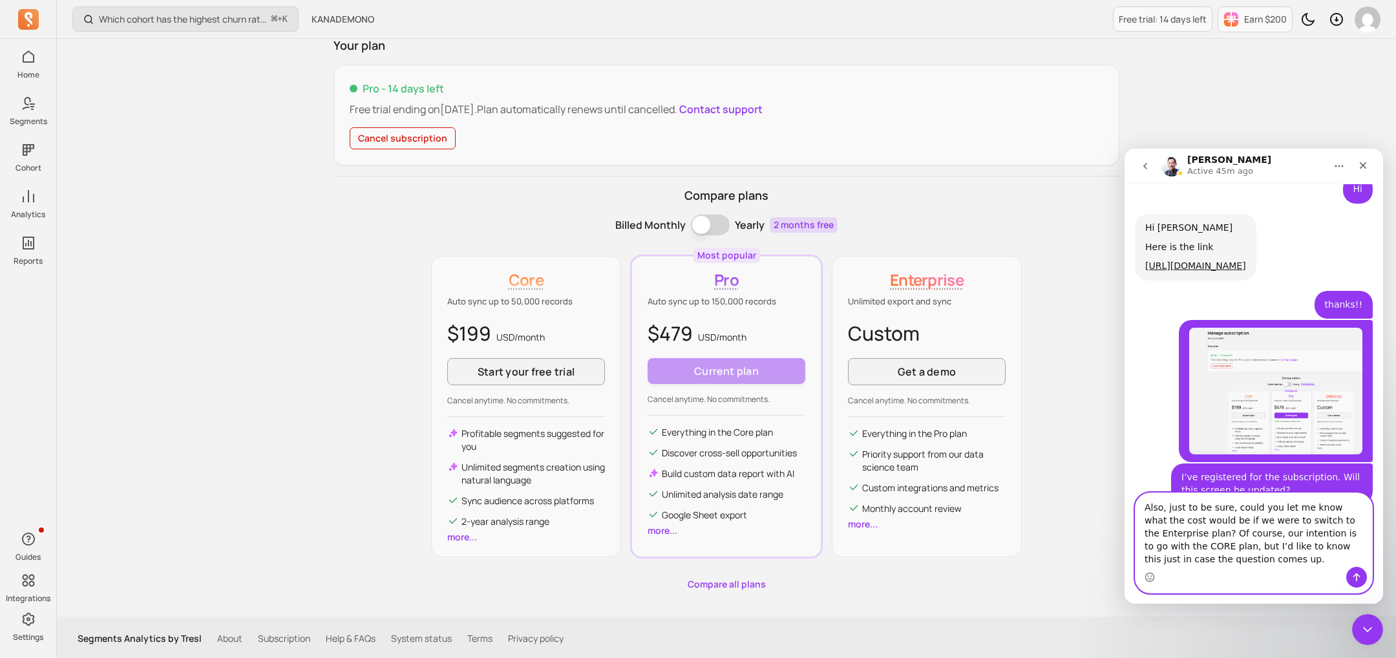
scroll to position [2586, 0]
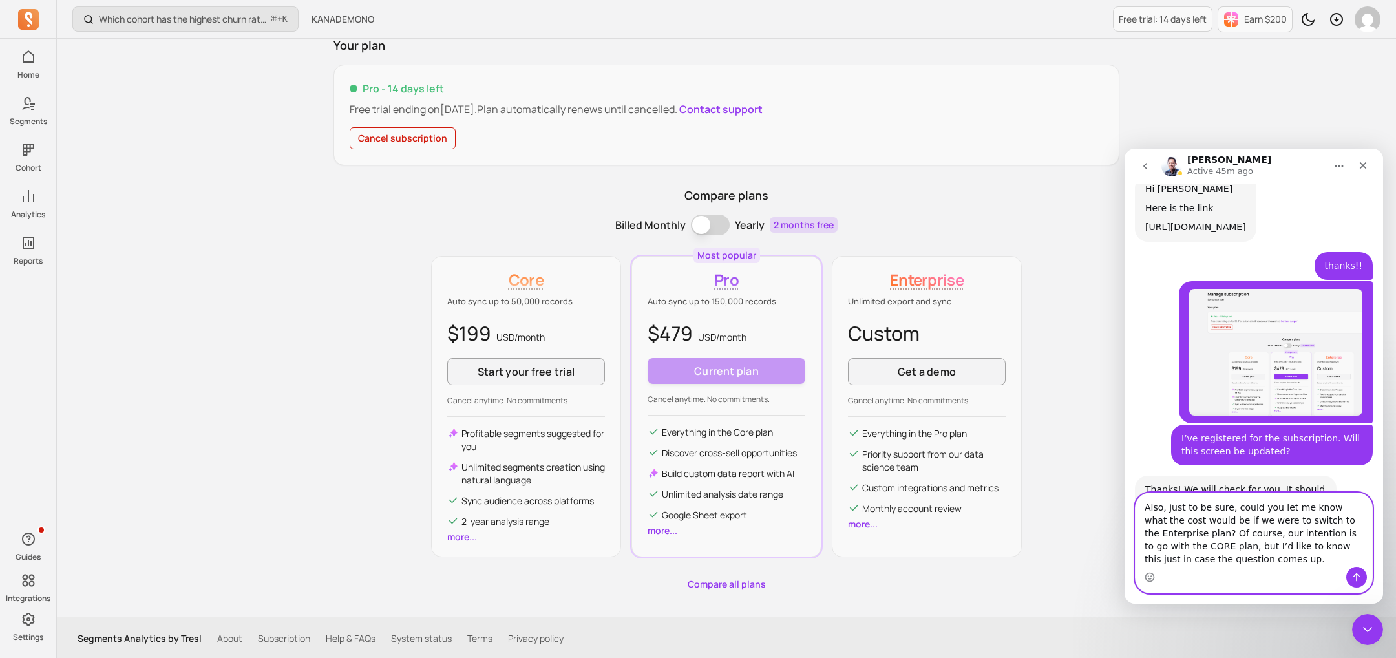
type textarea "Also, just to be sure, could you let me know what the cost would be if we were …"
click at [1354, 581] on icon "Send a message…" at bounding box center [1356, 577] width 10 height 10
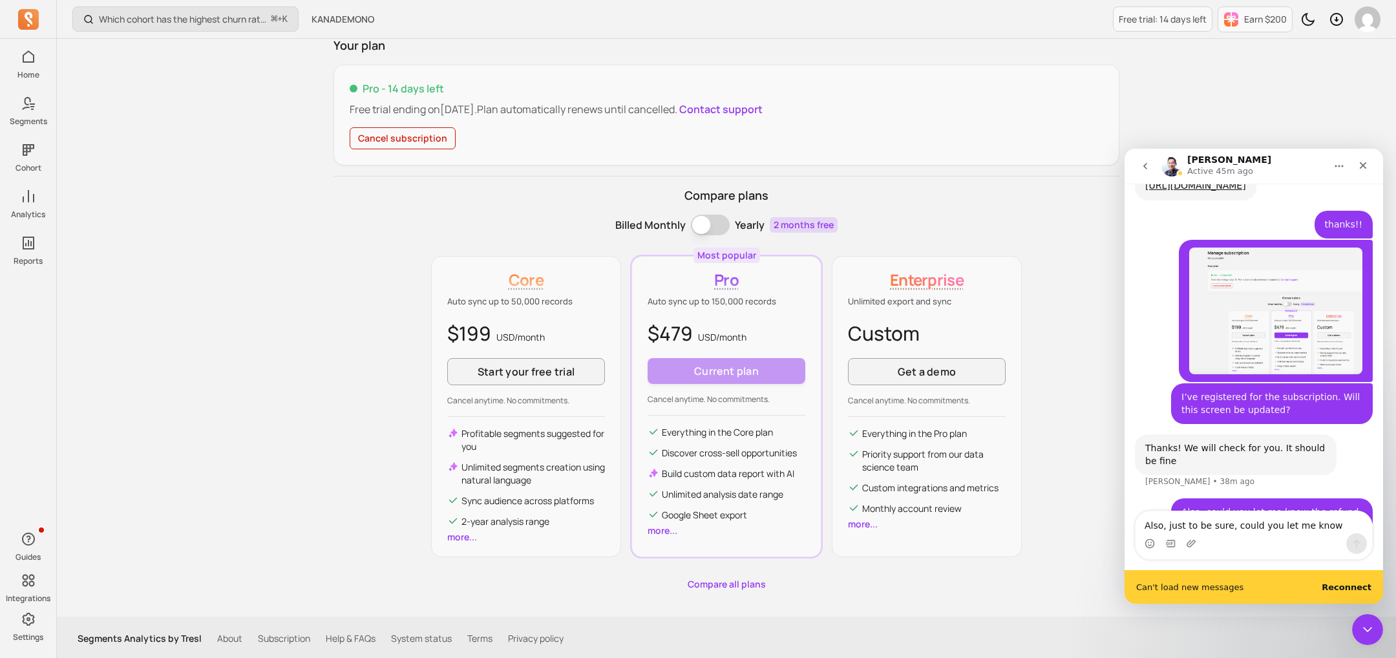
scroll to position [2661, 0]
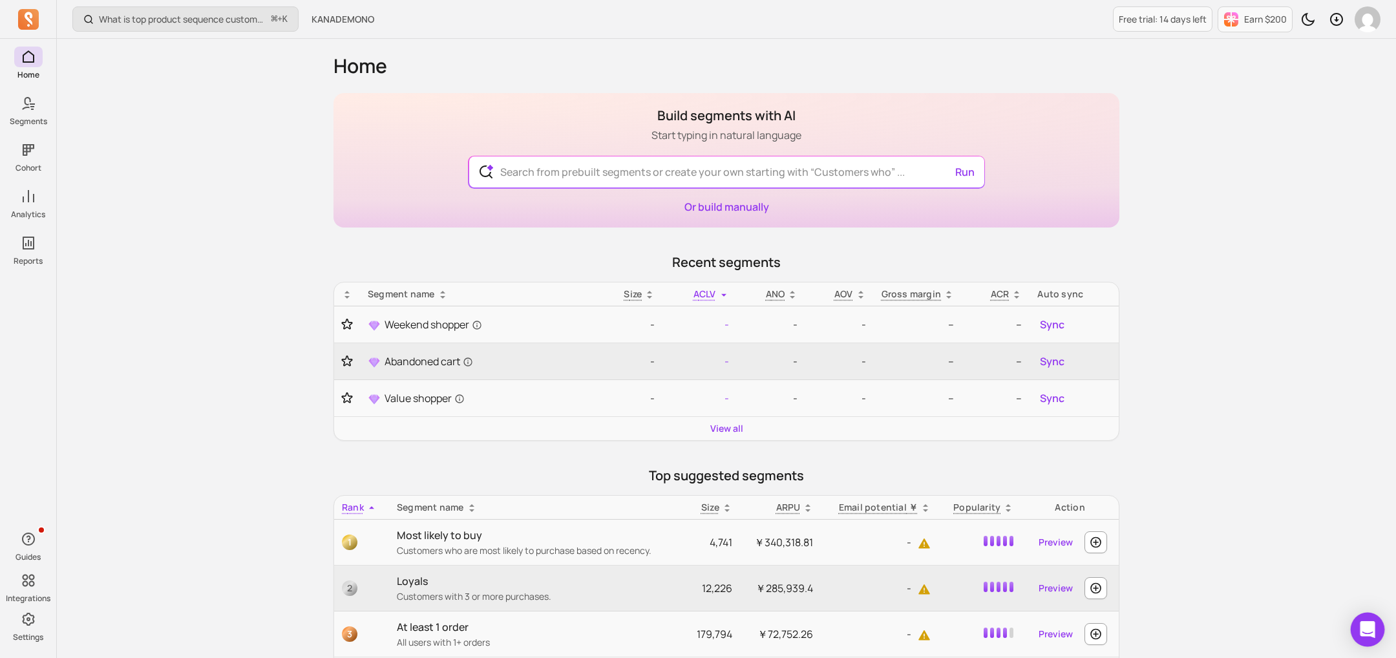
click at [1359, 629] on icon "Open Intercom Messenger" at bounding box center [1367, 629] width 17 height 17
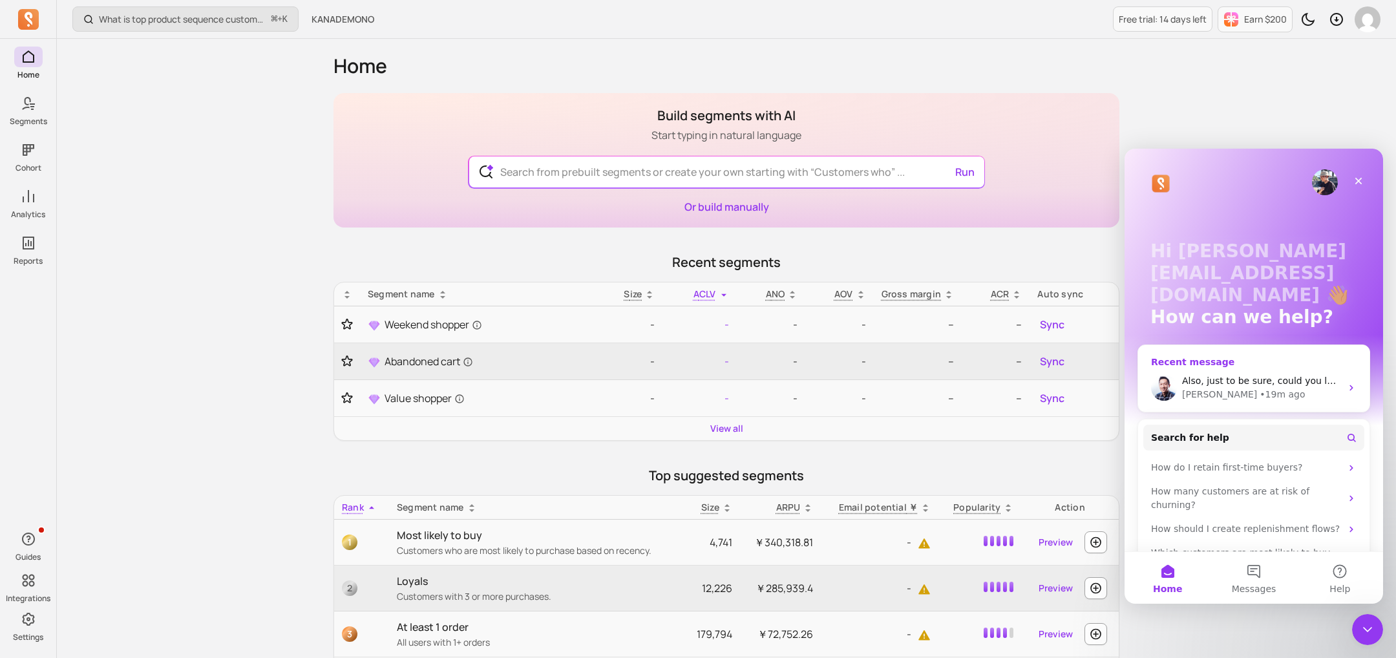
click at [1175, 377] on div "Intercom messenger" at bounding box center [1164, 388] width 26 height 26
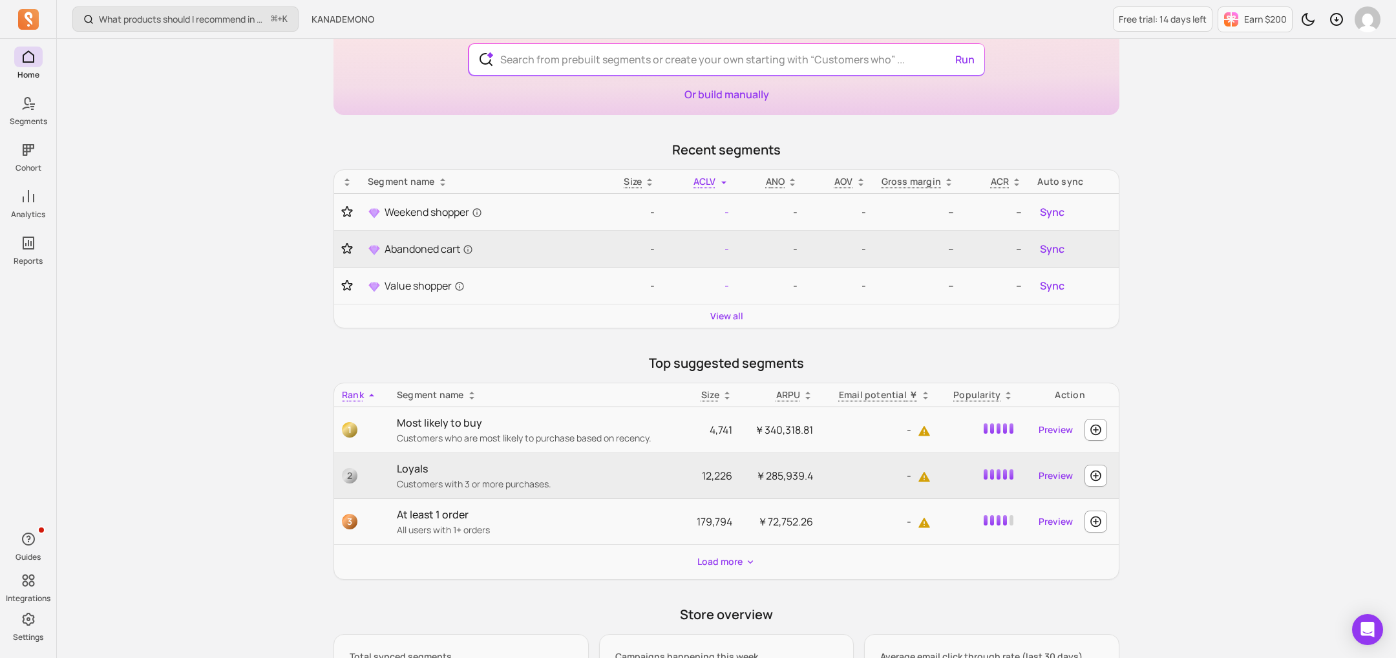
scroll to position [496, 0]
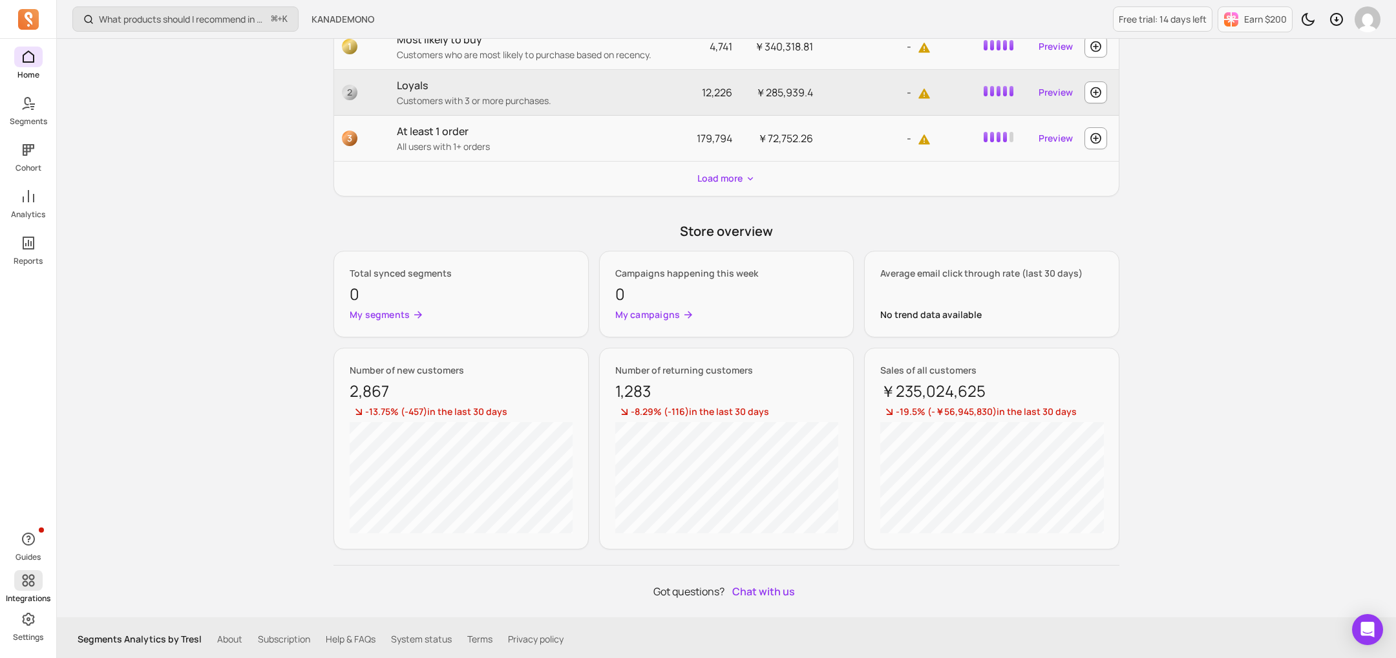
click at [33, 438] on span at bounding box center [28, 580] width 28 height 21
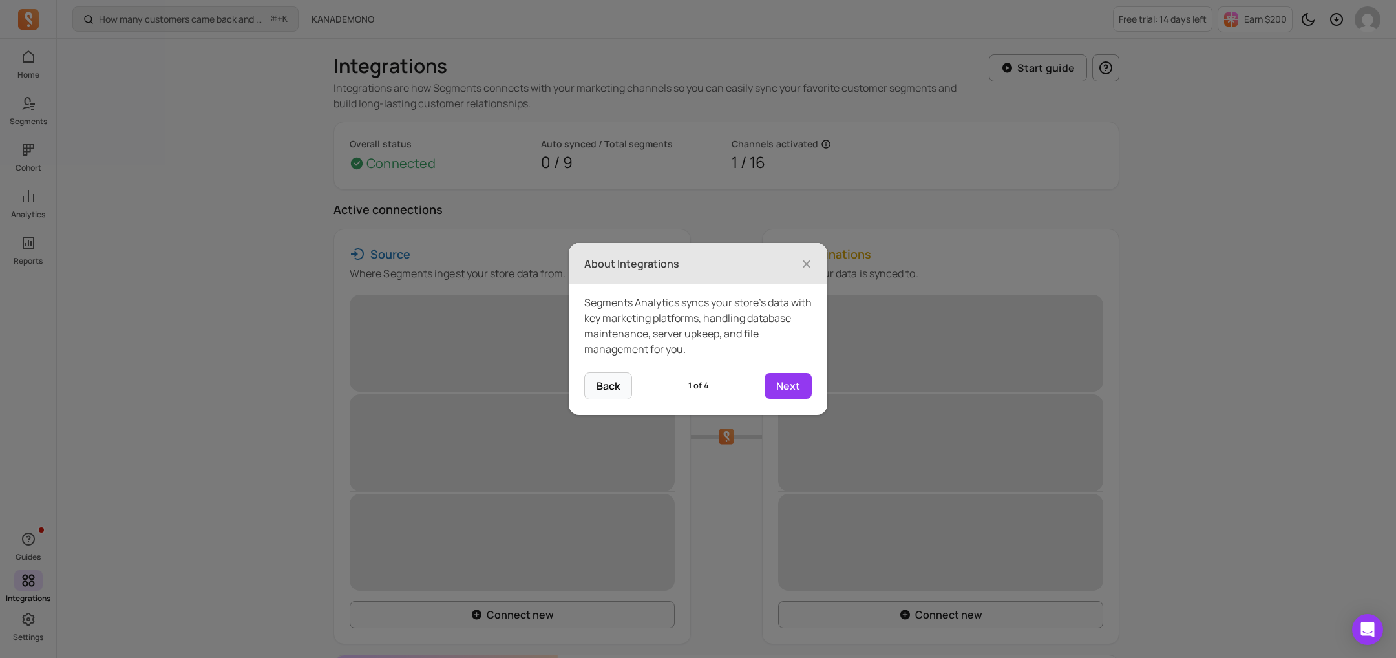
click at [819, 267] on header "About Integrations ×" at bounding box center [698, 263] width 258 height 41
click at [806, 265] on span "×" at bounding box center [806, 263] width 10 height 28
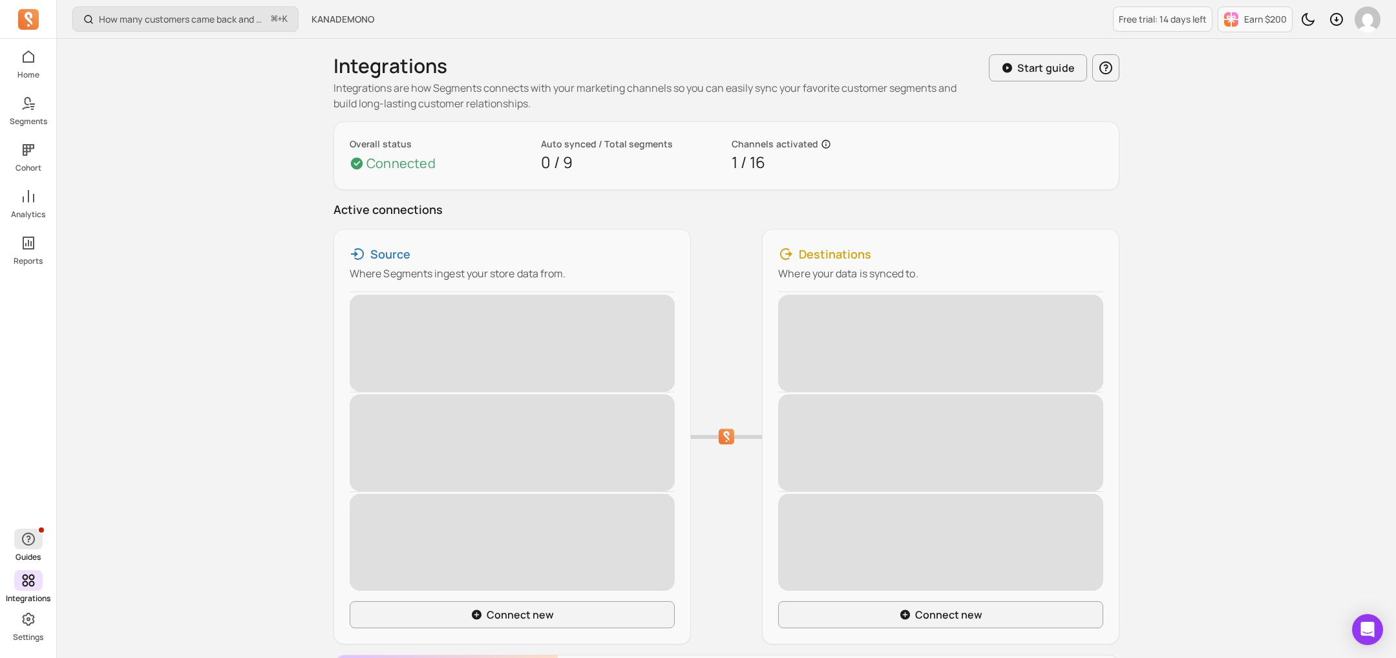
click at [26, 438] on p "Guides" at bounding box center [28, 557] width 25 height 10
click at [18, 438] on p "Settings" at bounding box center [28, 637] width 30 height 10
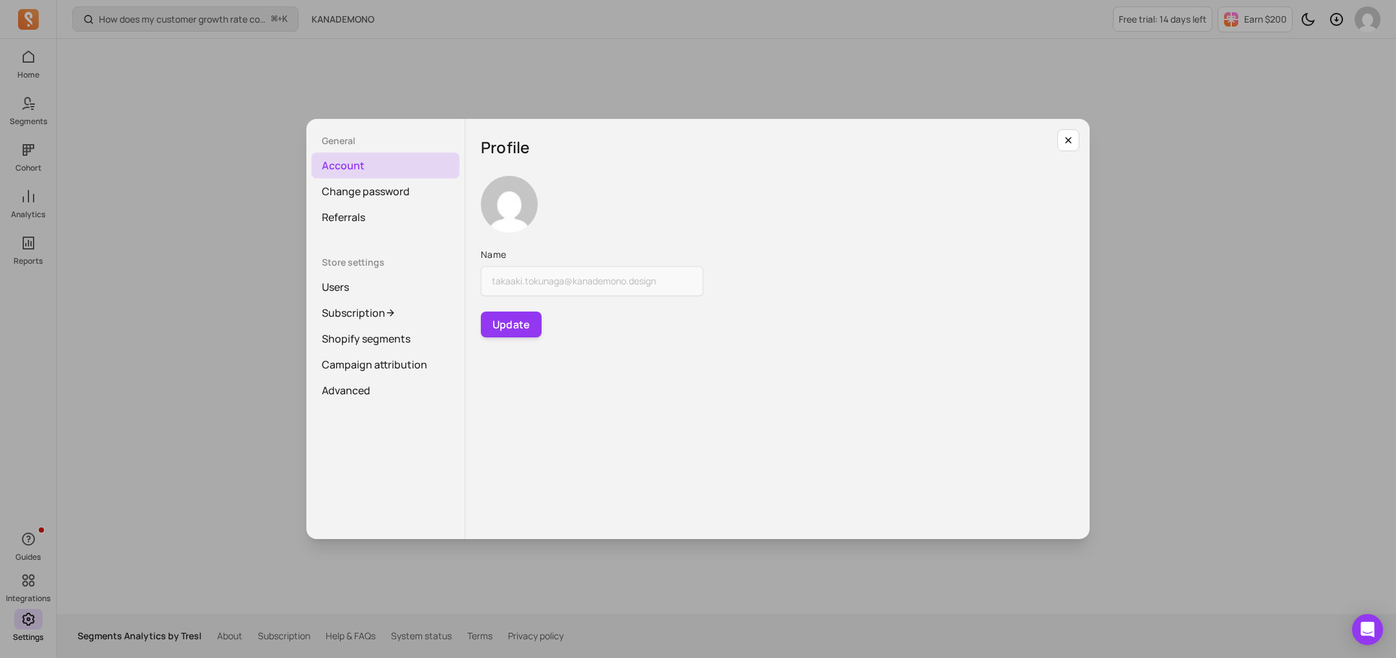
click at [179, 130] on div "General Account Change password Referrals Store settings Users Subscription Sho…" at bounding box center [697, 328] width 1375 height 637
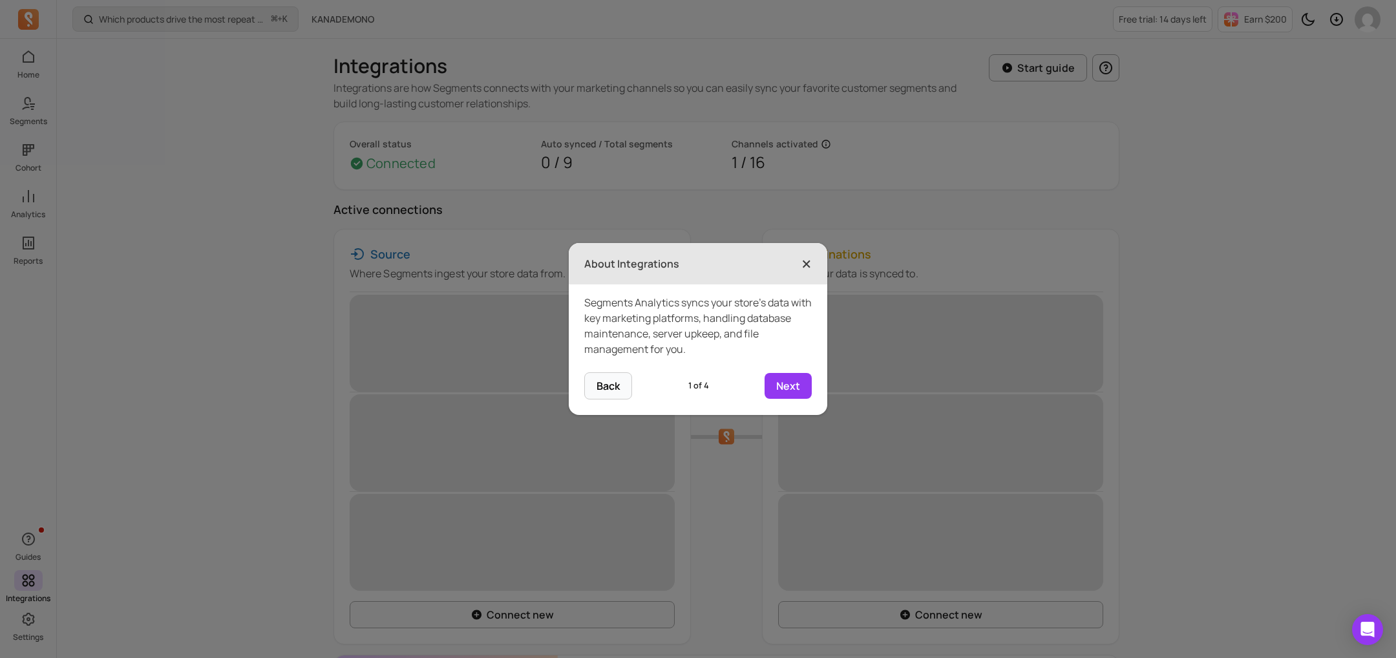
click at [802, 260] on span "×" at bounding box center [806, 263] width 10 height 28
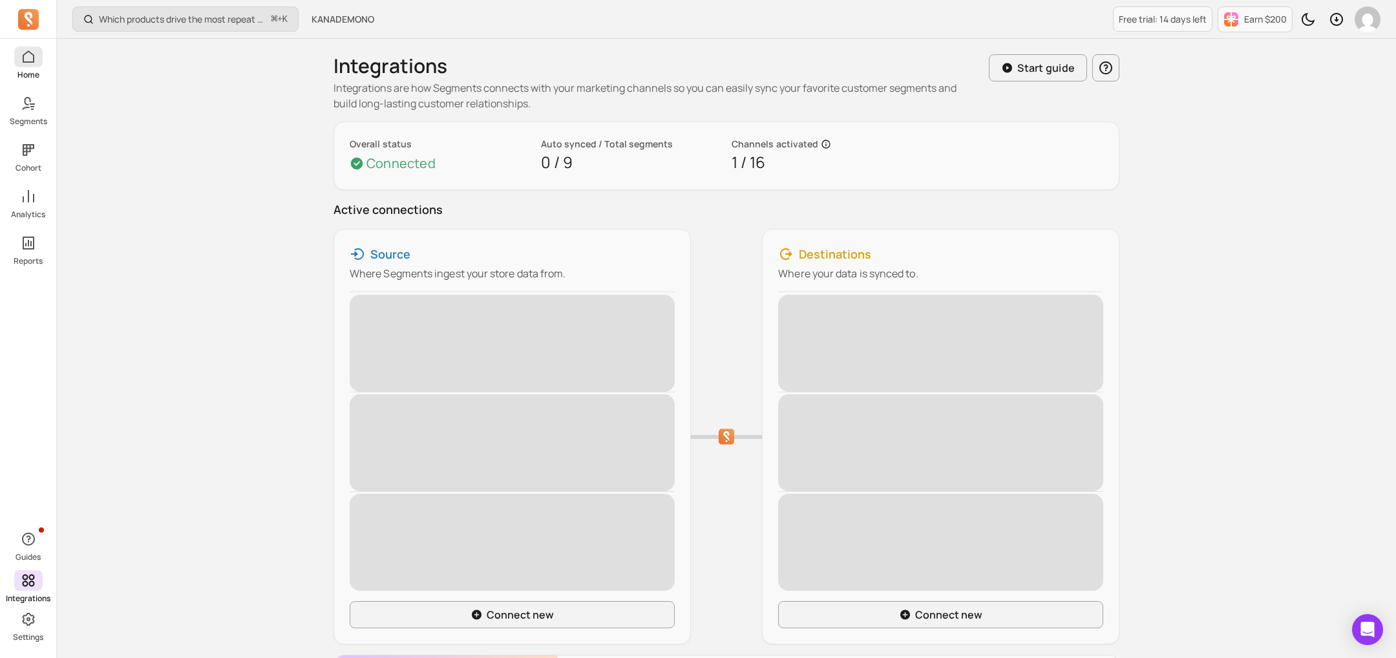
click at [42, 58] on link "Home" at bounding box center [28, 64] width 56 height 34
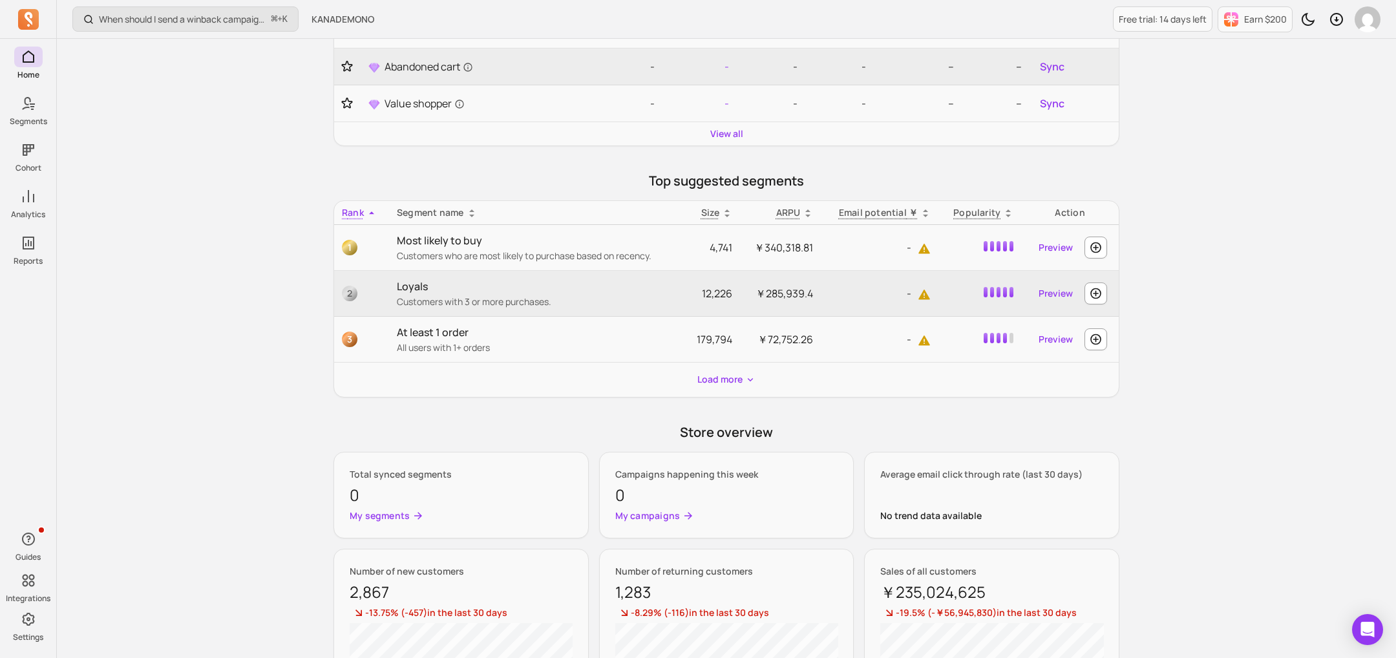
scroll to position [236, 0]
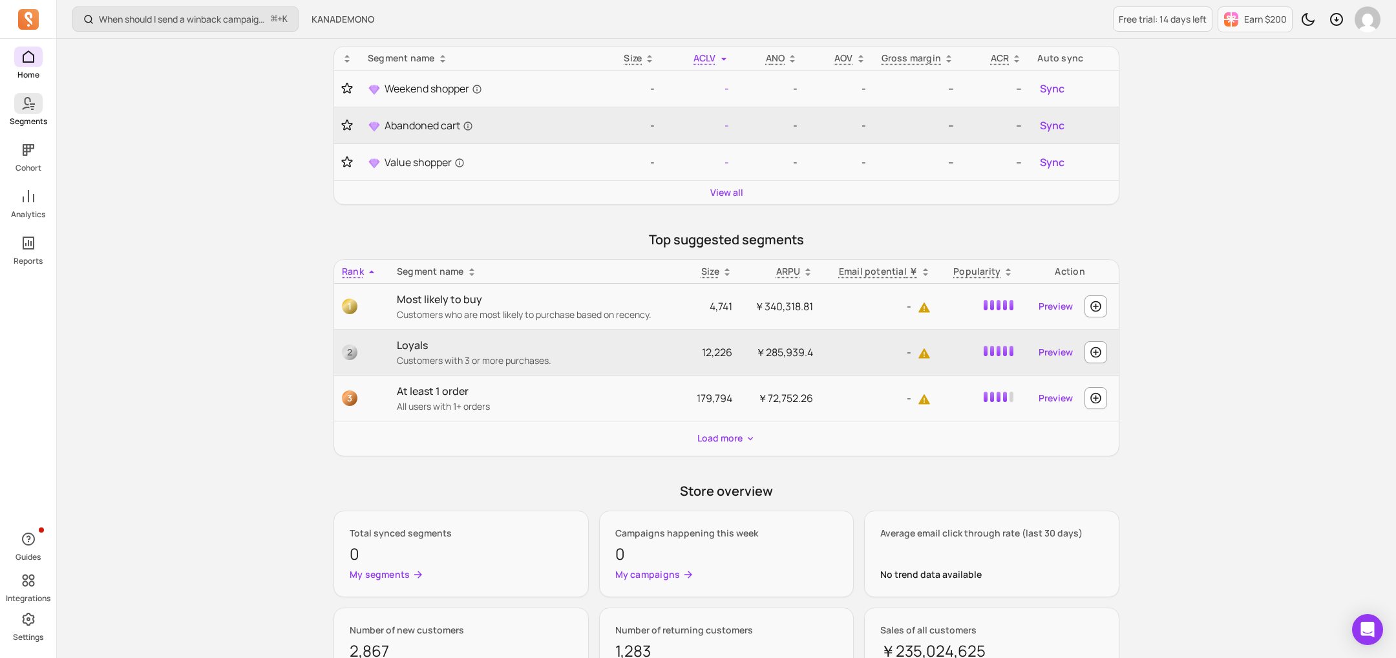
click at [28, 116] on p "Segments" at bounding box center [28, 121] width 37 height 10
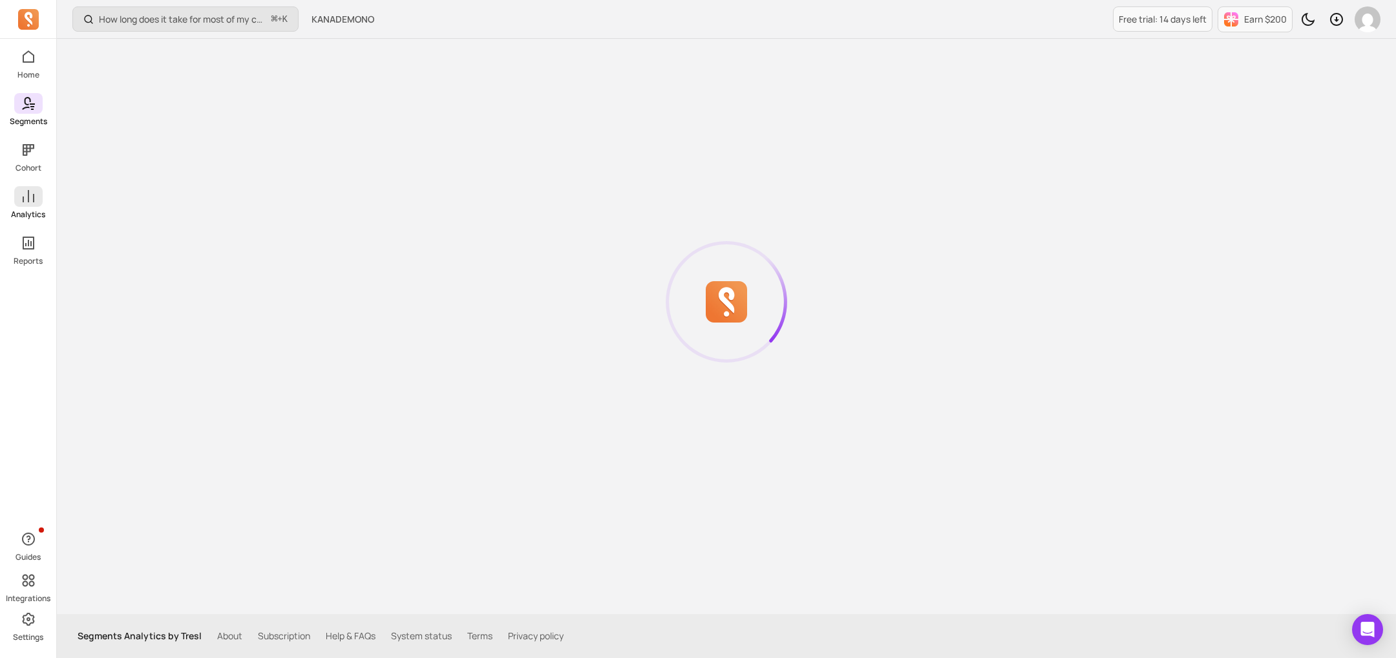
click at [32, 209] on p "Analytics" at bounding box center [28, 214] width 34 height 10
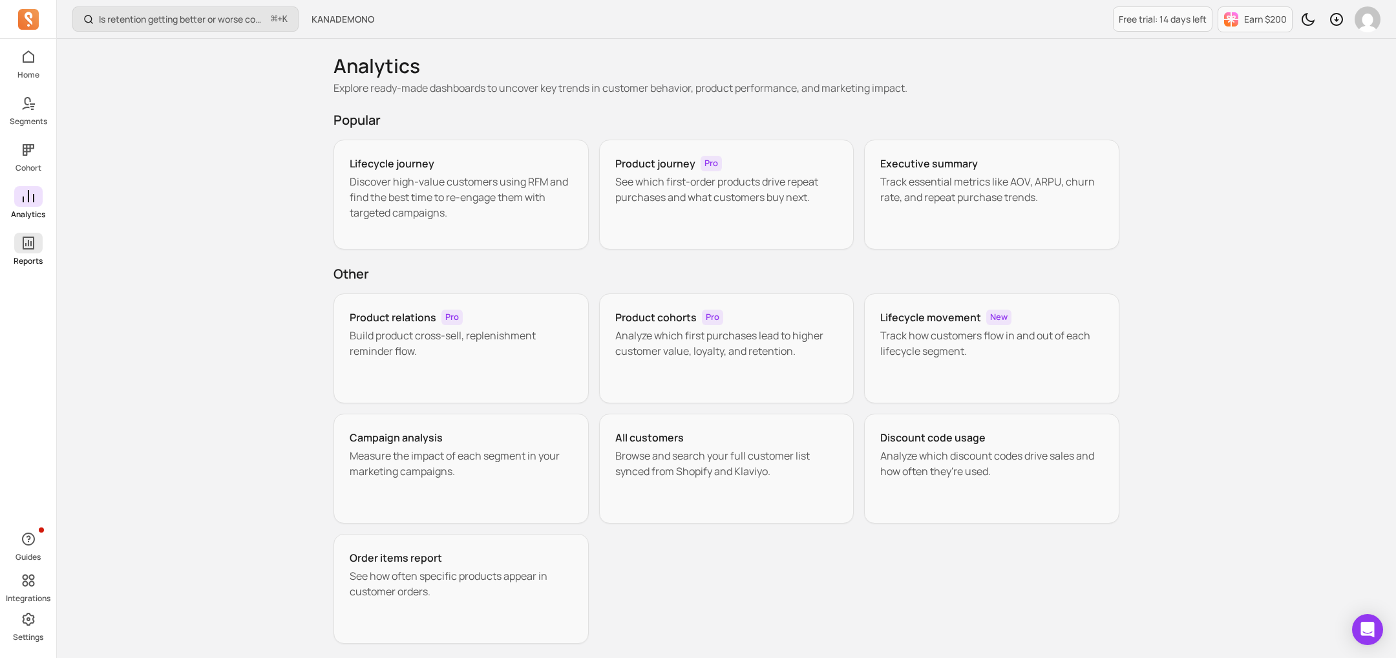
click at [32, 246] on icon at bounding box center [29, 243] width 16 height 16
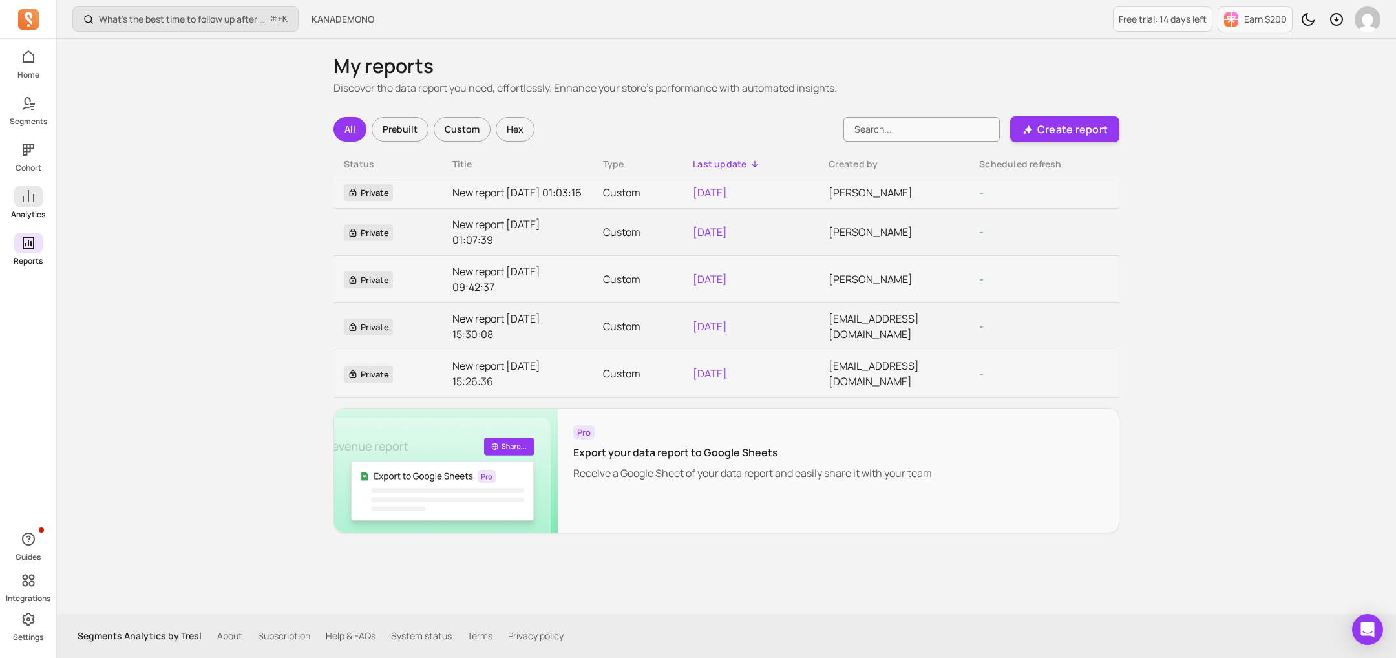
click at [34, 202] on icon at bounding box center [29, 197] width 16 height 16
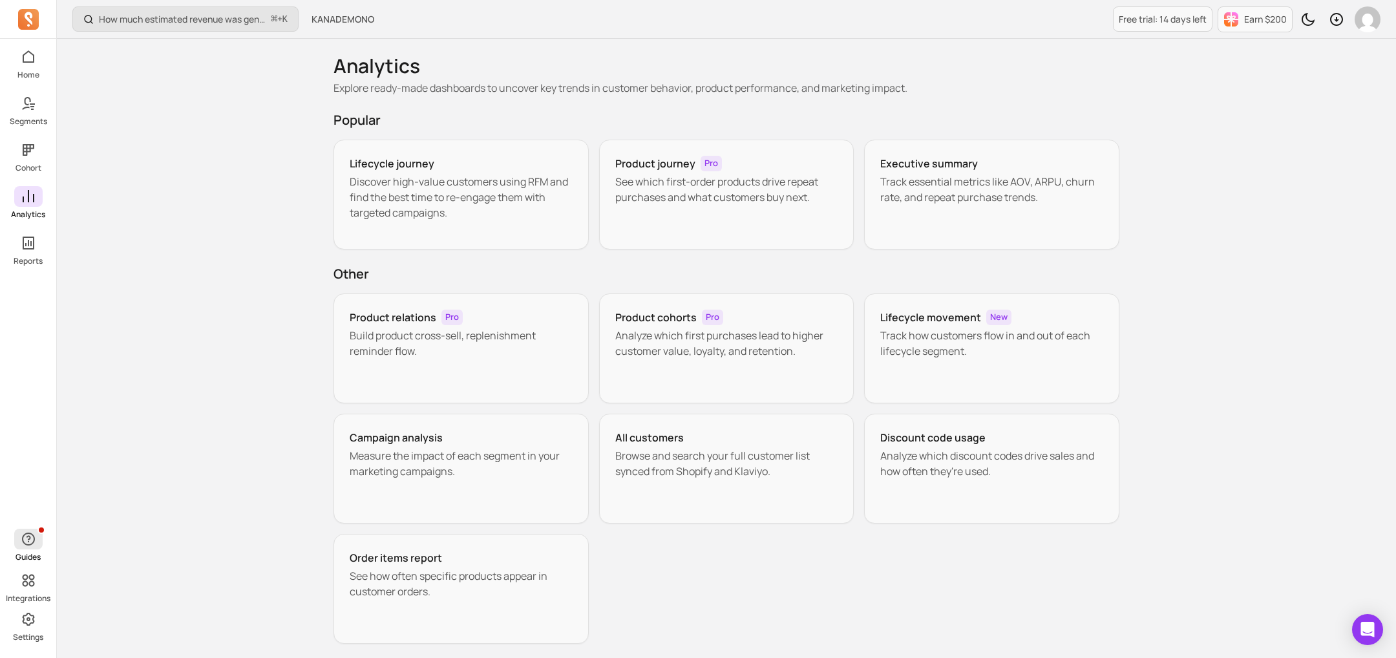
click at [34, 438] on icon "button" at bounding box center [29, 539] width 16 height 16
click at [41, 438] on link "Integrations" at bounding box center [28, 587] width 56 height 34
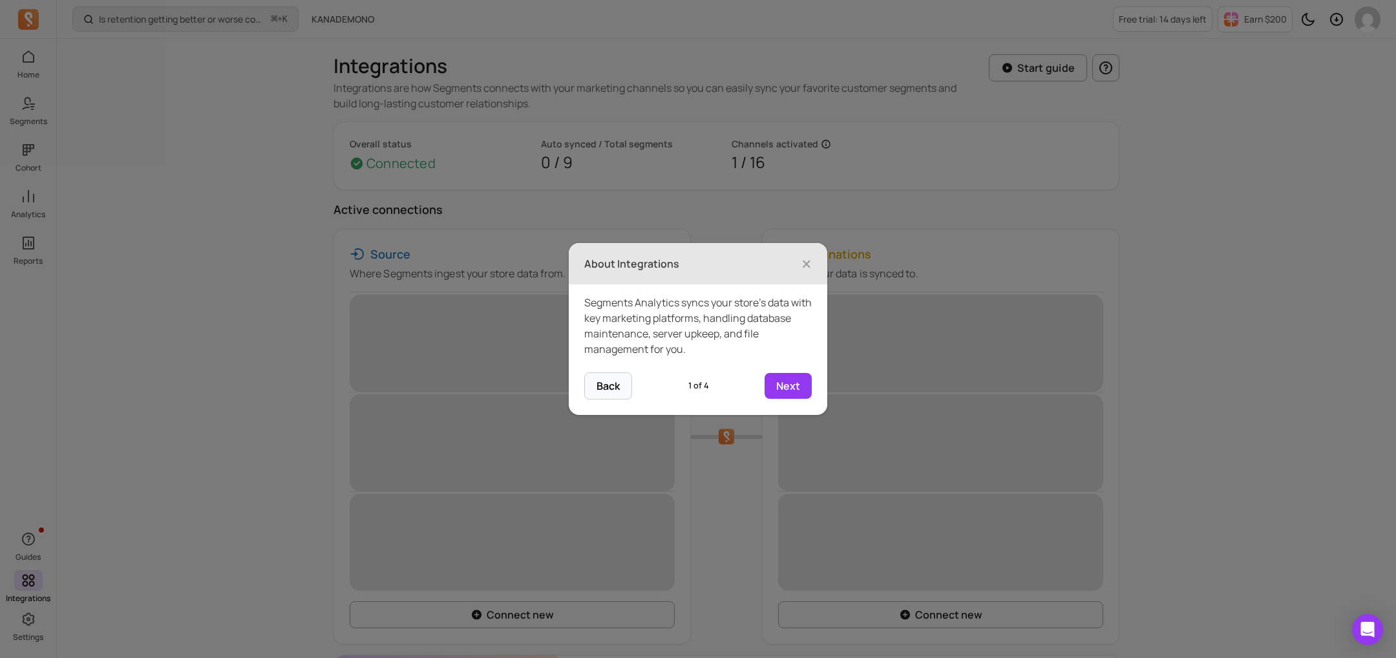
click at [812, 265] on header "About Integrations ×" at bounding box center [698, 263] width 258 height 41
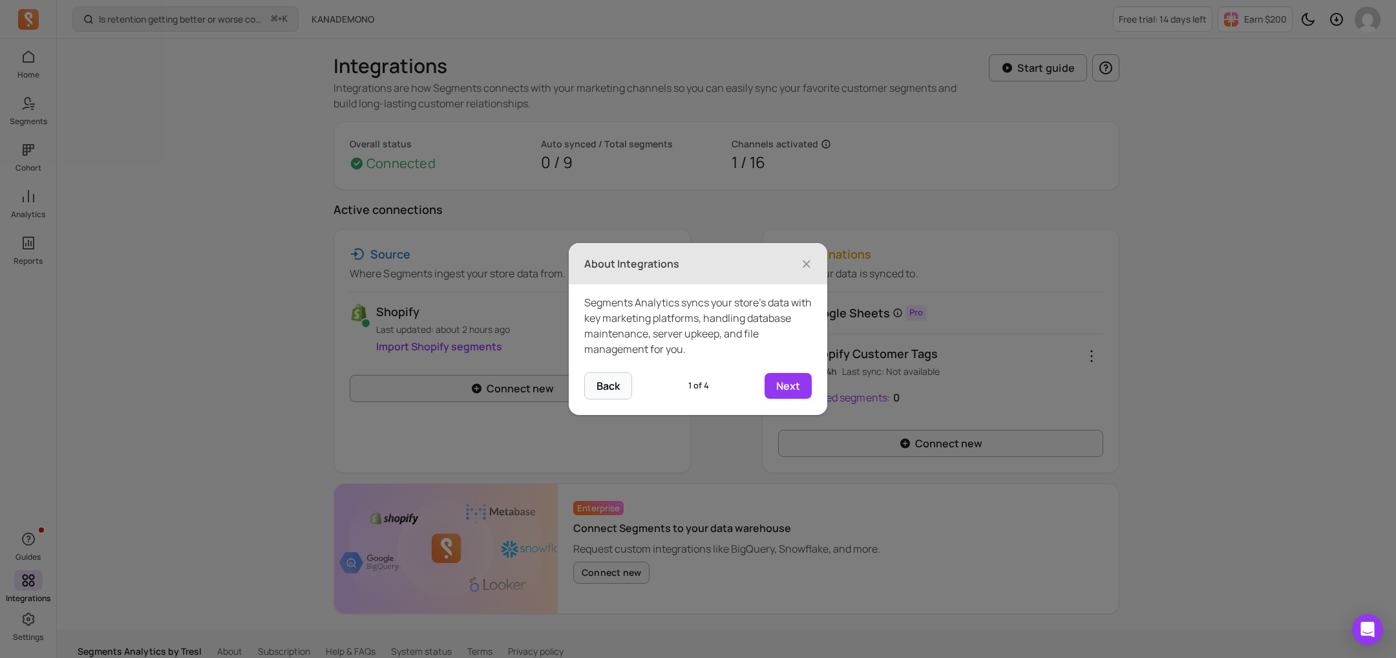
click at [797, 265] on header "About Integrations ×" at bounding box center [698, 263] width 258 height 41
click at [810, 258] on span "×" at bounding box center [806, 263] width 10 height 28
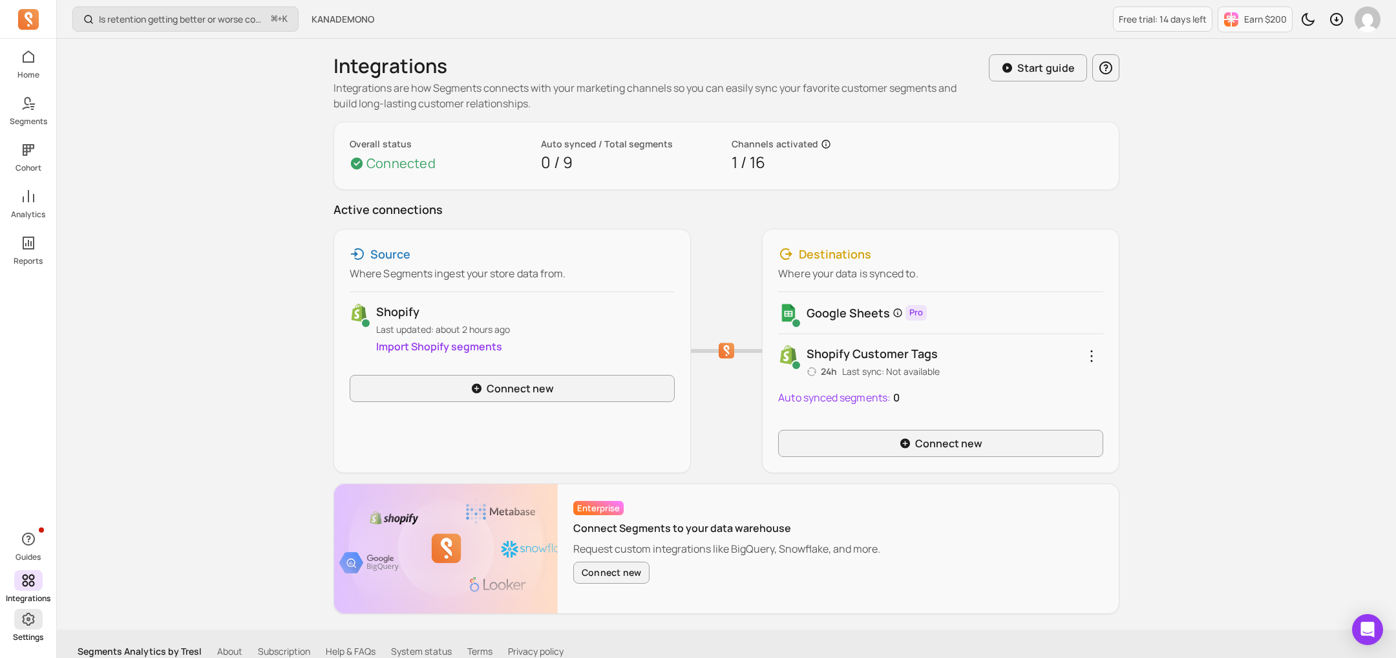
click at [28, 438] on icon at bounding box center [29, 619] width 16 height 16
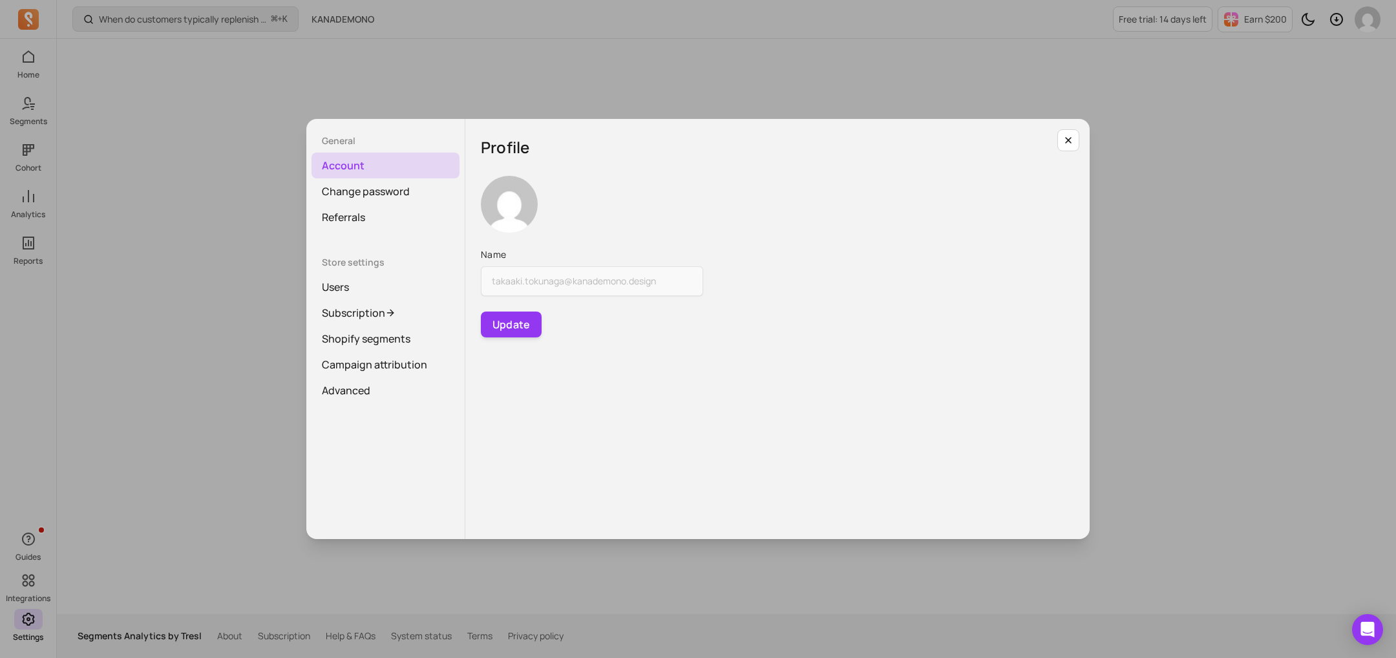
click at [61, 215] on div "General Account Change password Referrals Store settings Users Subscription Sho…" at bounding box center [697, 328] width 1375 height 637
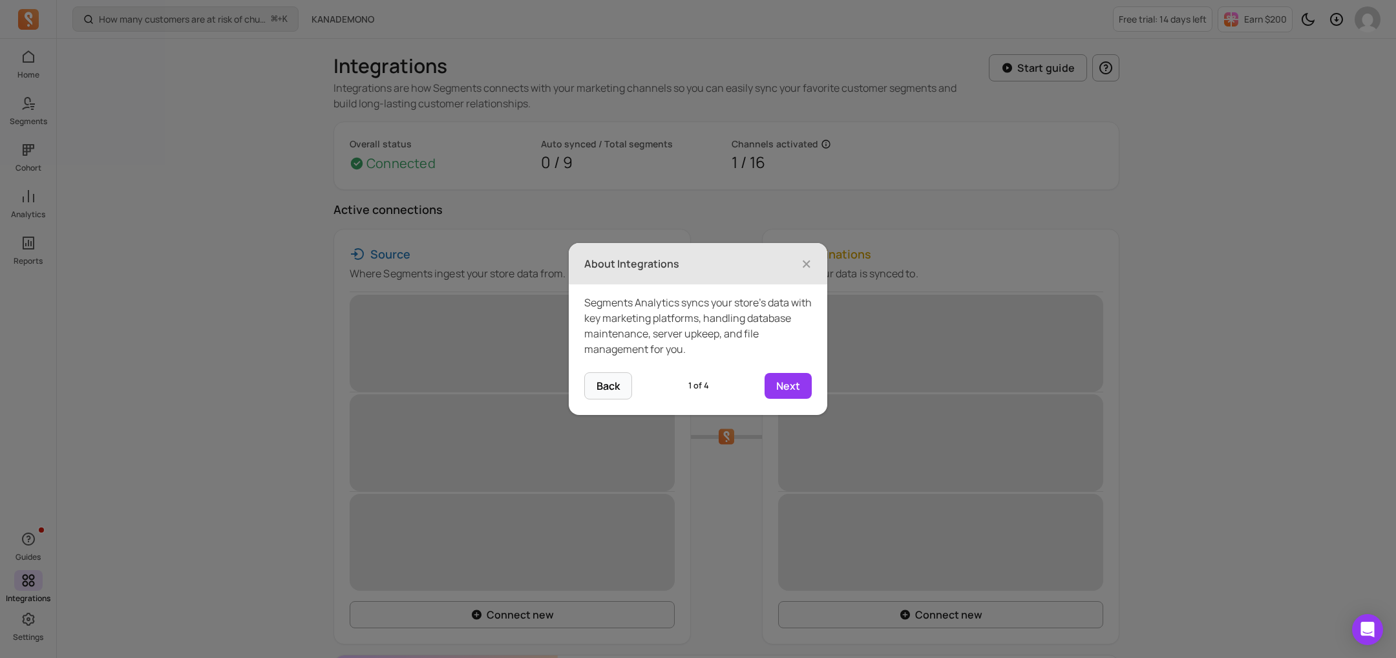
click at [32, 202] on icon at bounding box center [698, 329] width 1396 height 658
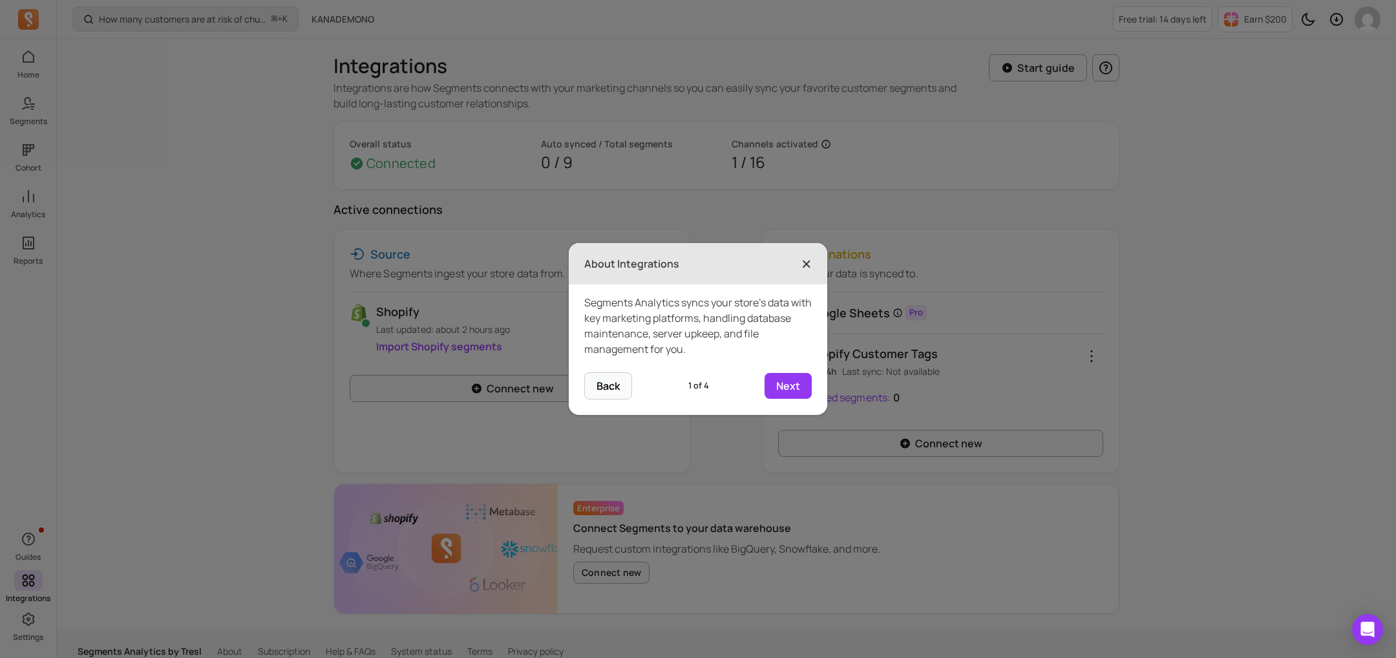
click at [810, 256] on span "×" at bounding box center [806, 263] width 10 height 28
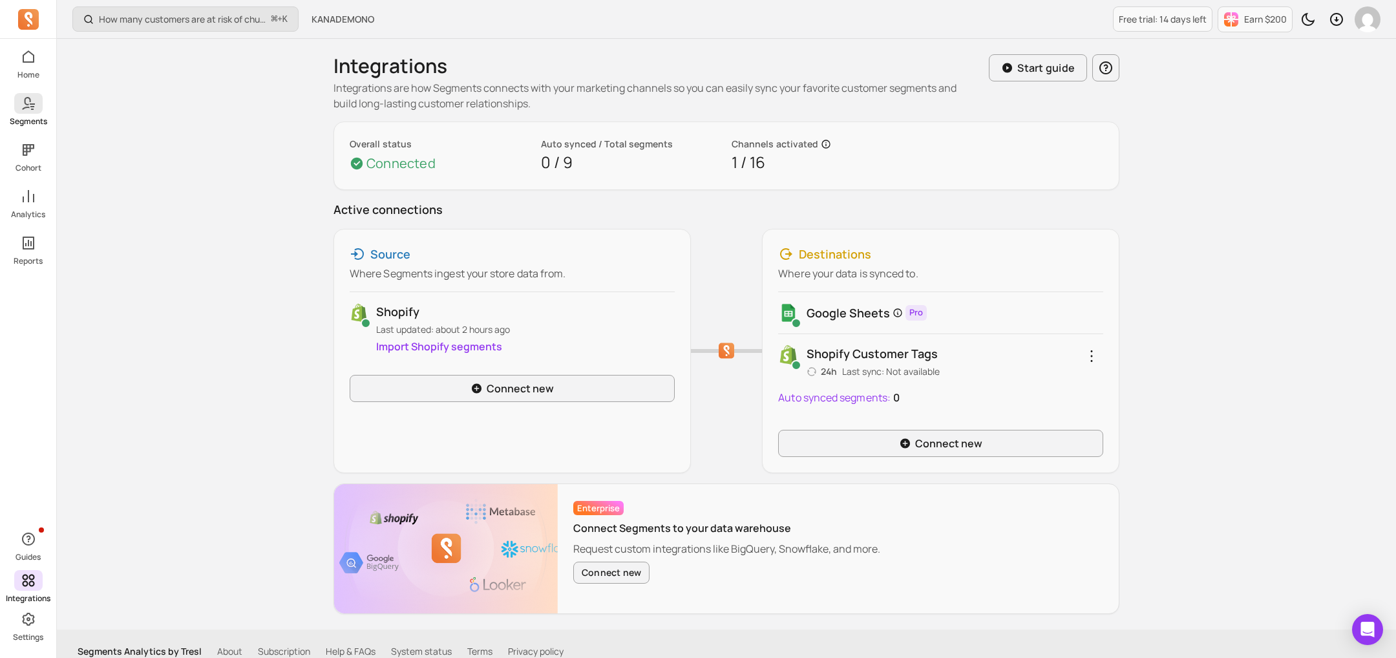
click at [29, 103] on icon at bounding box center [29, 104] width 16 height 16
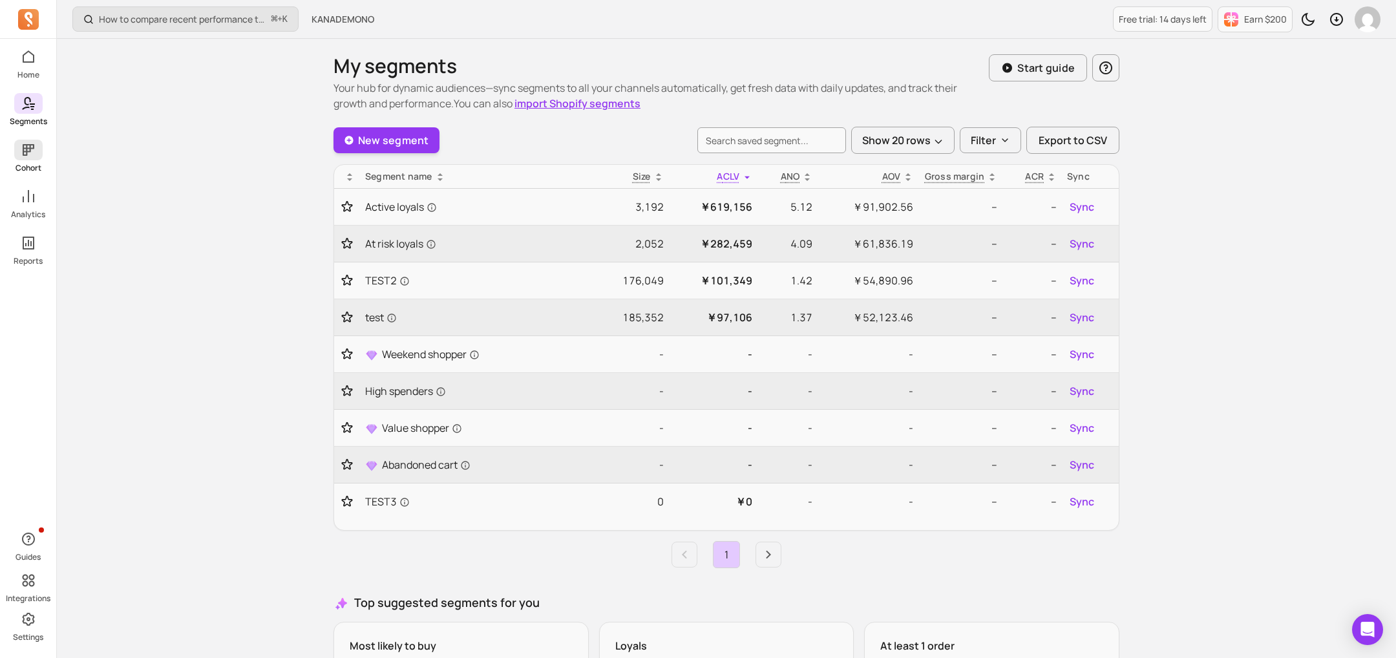
click at [34, 154] on icon at bounding box center [29, 150] width 16 height 16
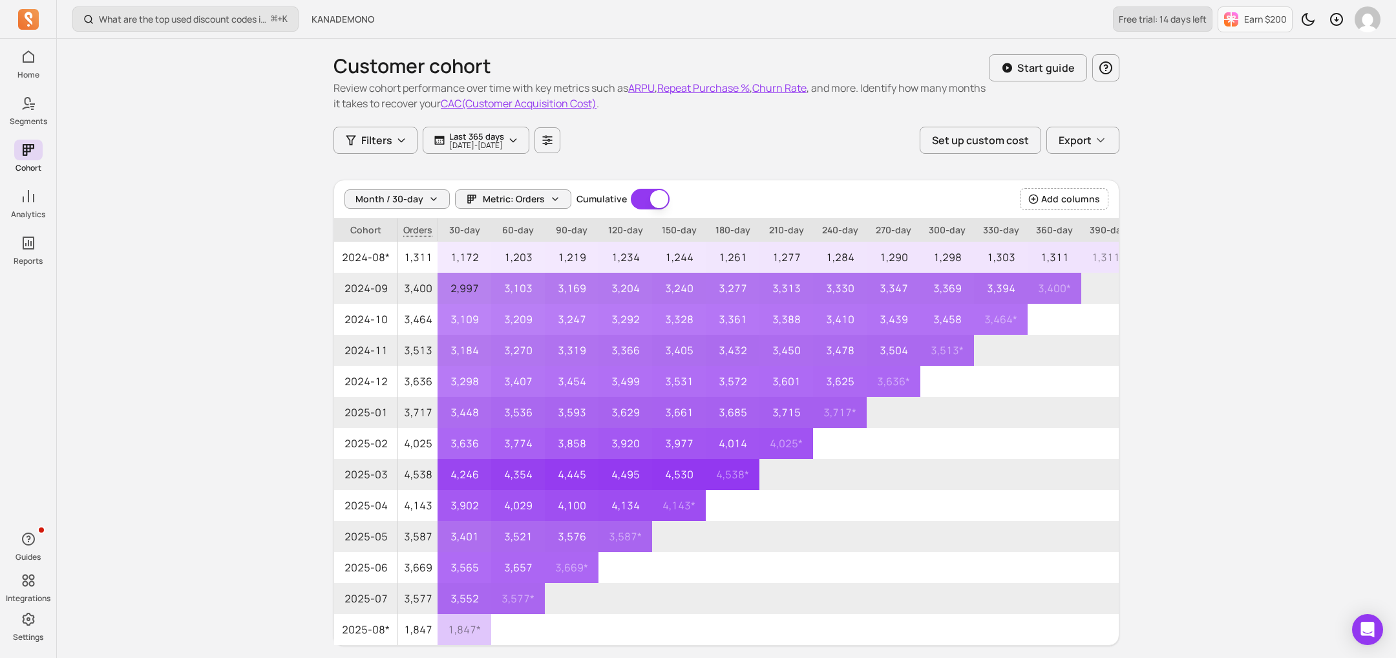
drag, startPoint x: 1240, startPoint y: 12, endPoint x: 1151, endPoint y: 26, distance: 89.7
click at [930, 26] on div "Free trial: 14 days left Earn $200" at bounding box center [1246, 19] width 267 height 38
click at [930, 26] on link "Free trial: 14 days left" at bounding box center [1163, 18] width 100 height 25
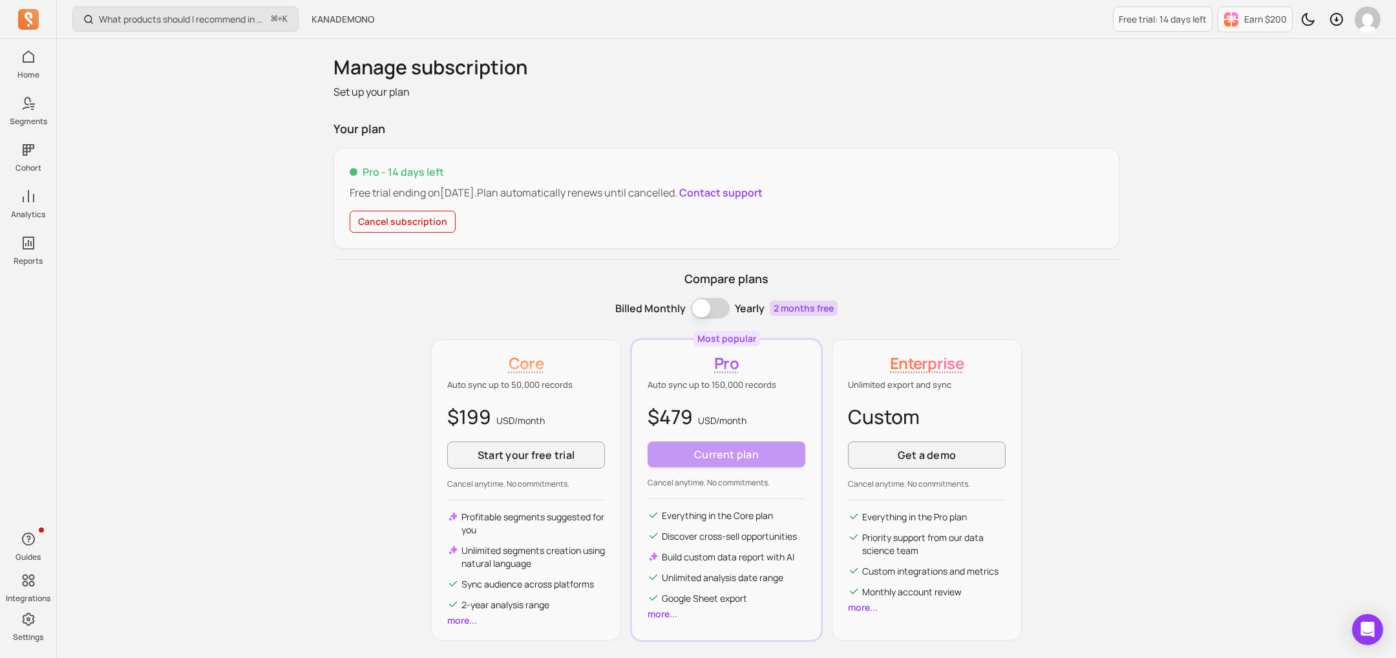
scroll to position [7, 0]
click at [930, 17] on button "Earn $200" at bounding box center [1254, 19] width 75 height 26
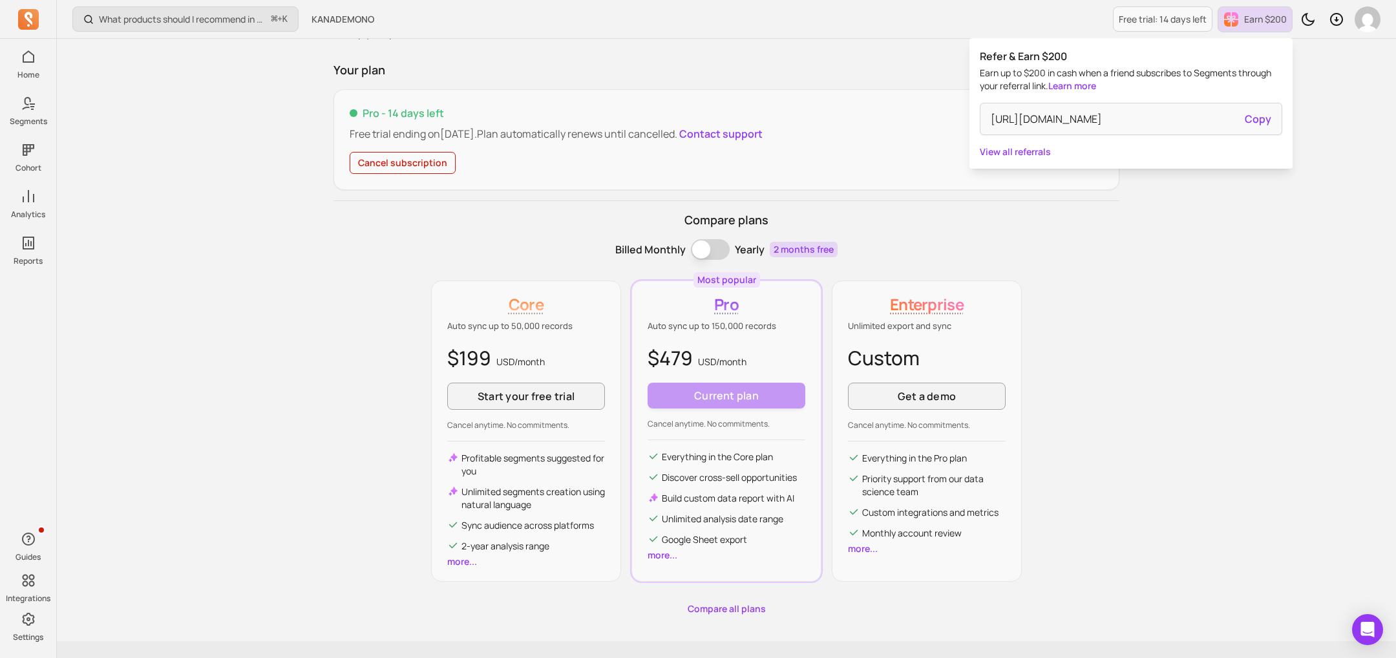
scroll to position [72, 0]
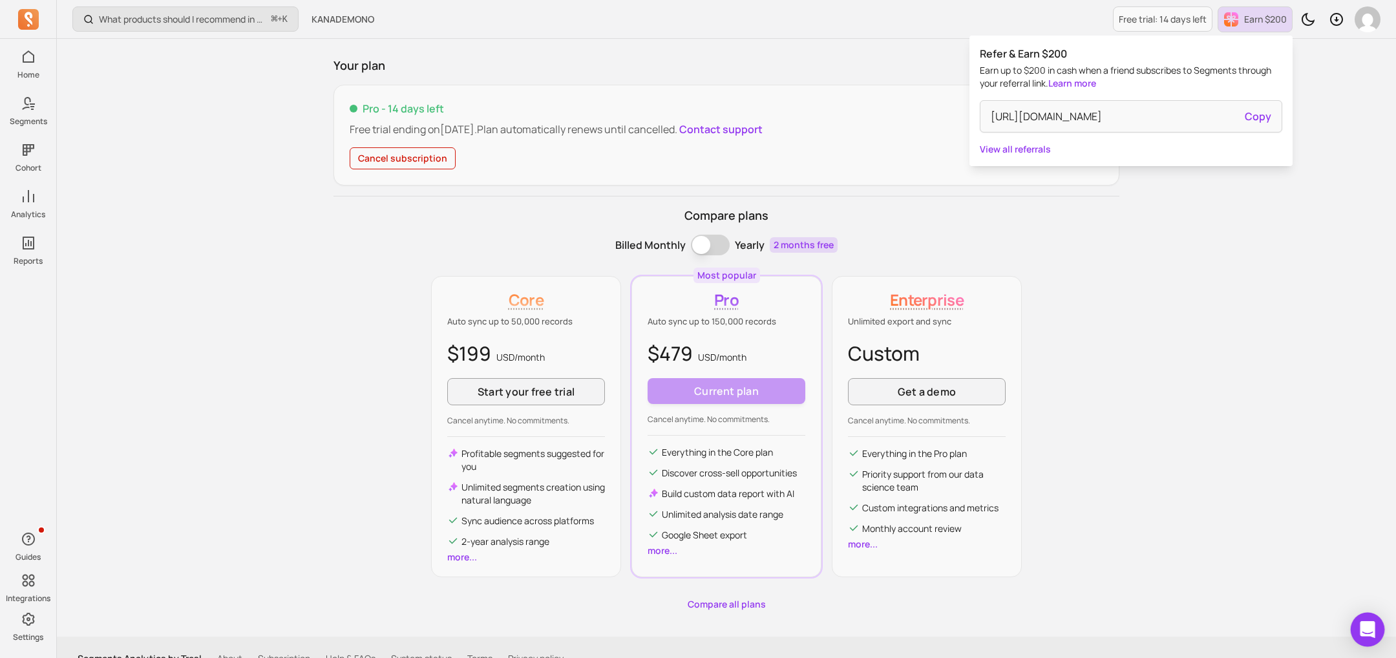
click at [930, 438] on div "Open Intercom Messenger" at bounding box center [1367, 630] width 34 height 34
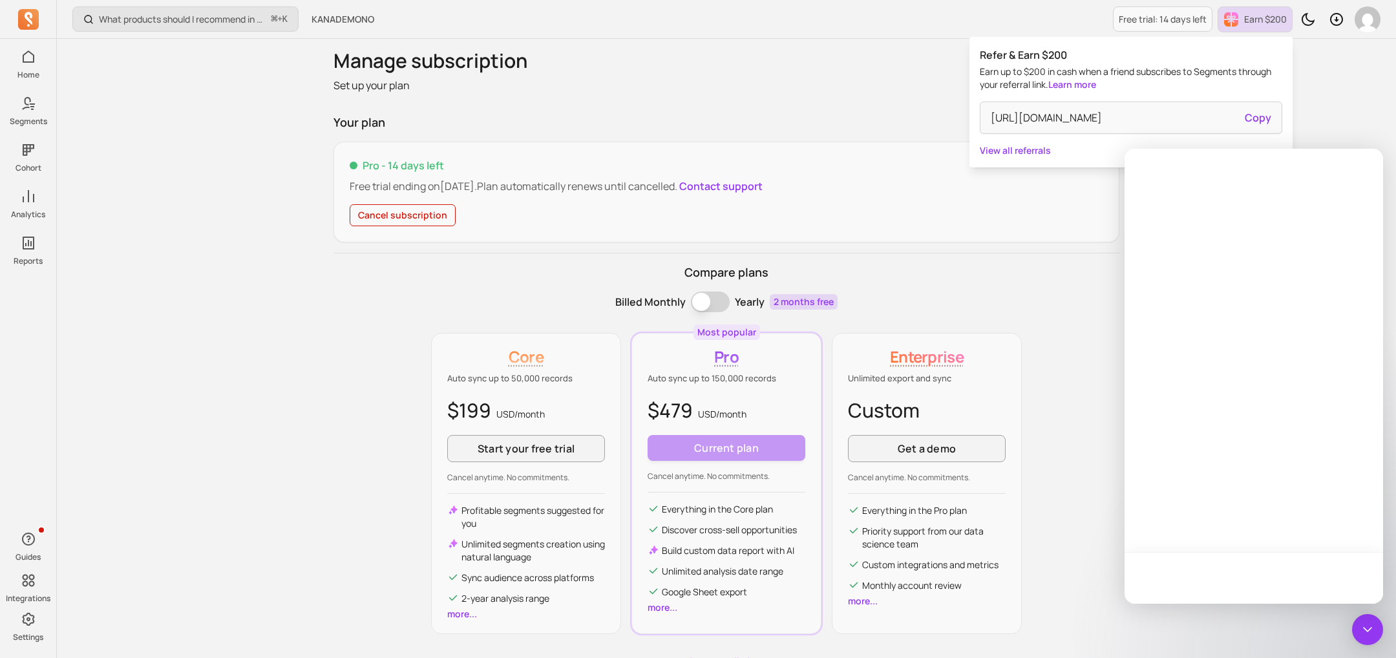
scroll to position [0, 0]
